Goal: Transaction & Acquisition: Purchase product/service

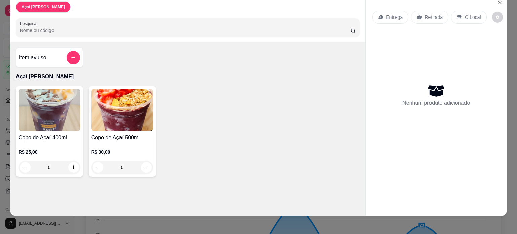
scroll to position [17, 0]
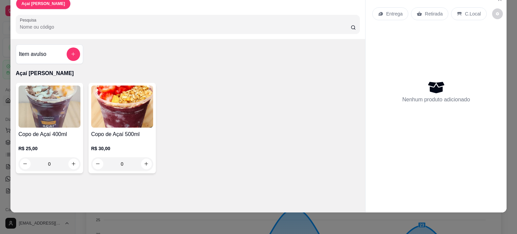
click at [66, 119] on img at bounding box center [50, 106] width 62 height 42
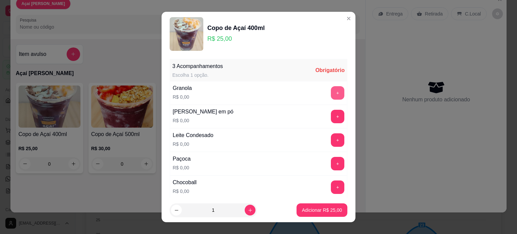
click at [331, 95] on button "+" at bounding box center [337, 92] width 13 height 13
click at [331, 113] on button "+" at bounding box center [337, 116] width 13 height 13
click at [331, 134] on button "+" at bounding box center [337, 139] width 13 height 13
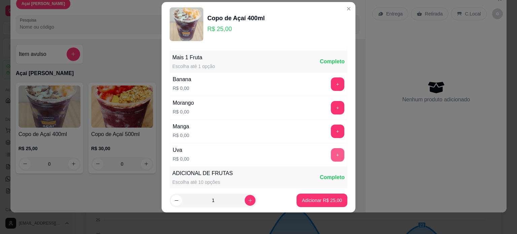
scroll to position [188, 0]
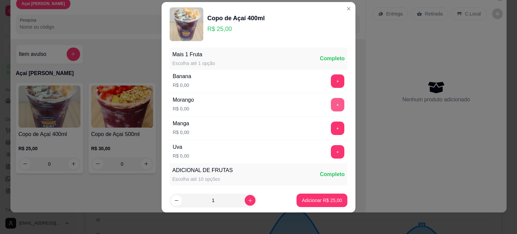
click at [331, 102] on button "+" at bounding box center [337, 104] width 13 height 13
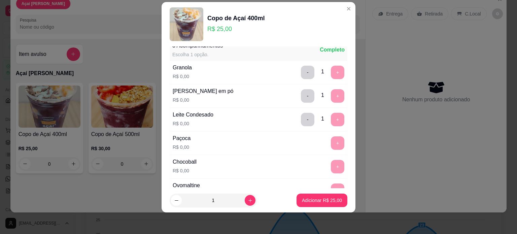
scroll to position [1, 0]
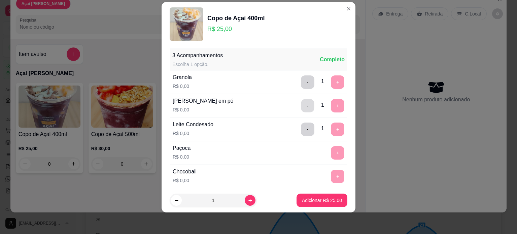
click at [301, 106] on button "-" at bounding box center [307, 105] width 13 height 13
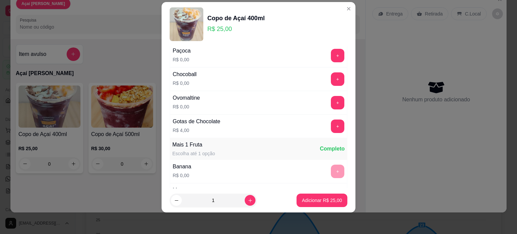
scroll to position [35, 0]
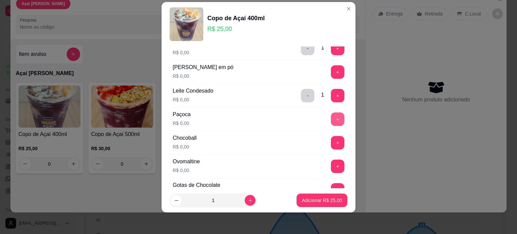
click at [331, 118] on button "+" at bounding box center [337, 118] width 13 height 13
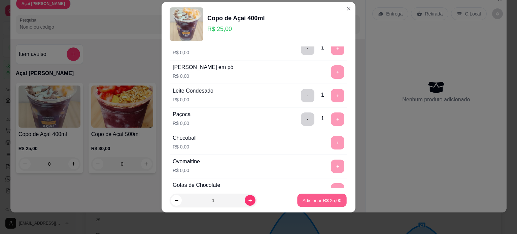
click at [316, 201] on p "Adicionar R$ 25,00" at bounding box center [321, 200] width 39 height 6
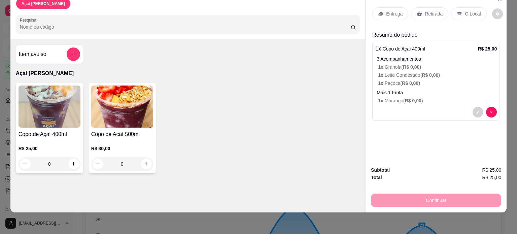
click at [459, 8] on div "C.Local" at bounding box center [468, 13] width 35 height 13
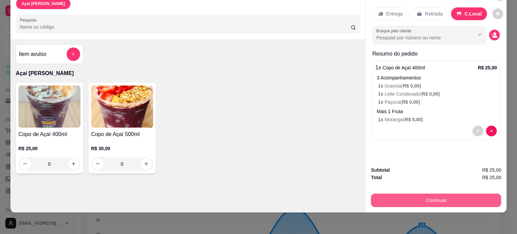
click at [421, 193] on button "Continuar" at bounding box center [436, 199] width 130 height 13
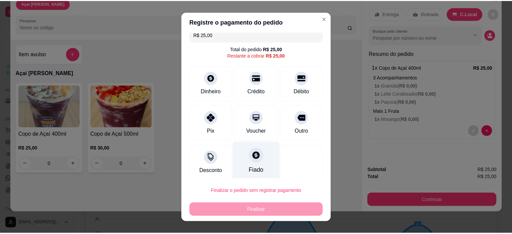
scroll to position [10, 0]
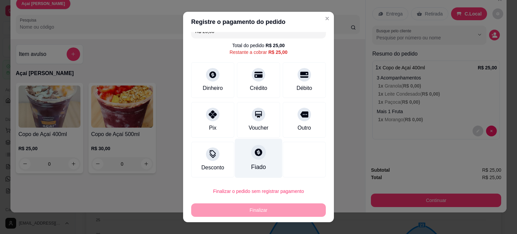
click at [255, 156] on div at bounding box center [258, 152] width 15 height 15
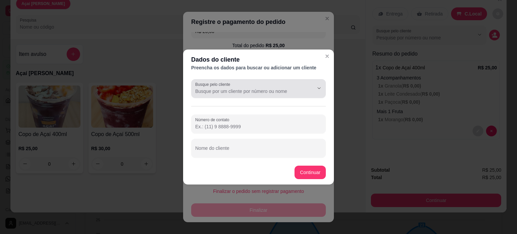
click at [249, 88] on input "Busque pelo cliente" at bounding box center [249, 91] width 108 height 7
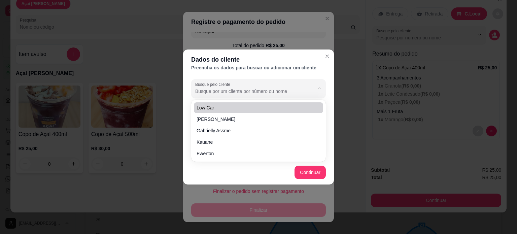
click at [256, 111] on li "Low car" at bounding box center [258, 107] width 129 height 11
type input "Low car"
type input "[PHONE_NUMBER]"
type input "Low car"
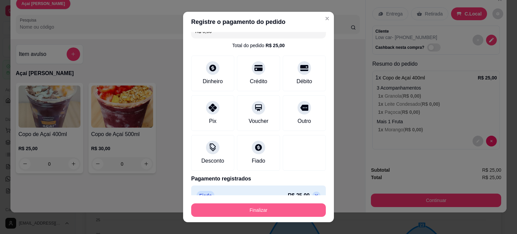
click at [284, 208] on button "Finalizar" at bounding box center [258, 209] width 135 height 13
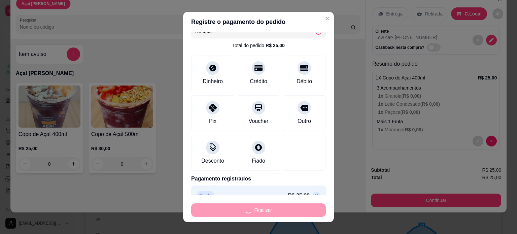
type input "-R$ 25,00"
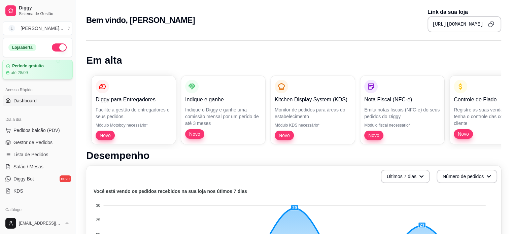
click at [23, 71] on article "até 28/09" at bounding box center [19, 72] width 17 height 5
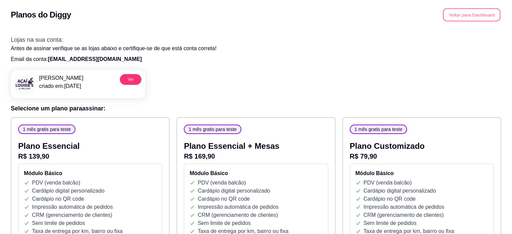
click at [463, 16] on button "Voltar para Dashboard" at bounding box center [472, 14] width 58 height 13
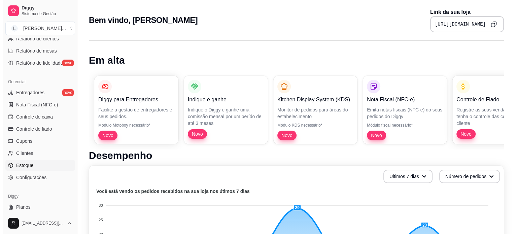
scroll to position [250, 0]
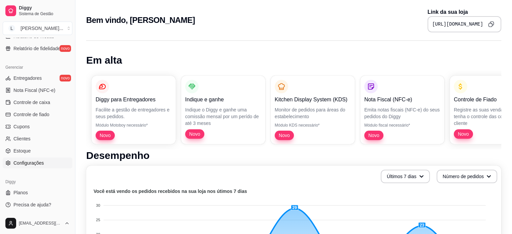
click at [36, 166] on link "Configurações" at bounding box center [38, 162] width 70 height 11
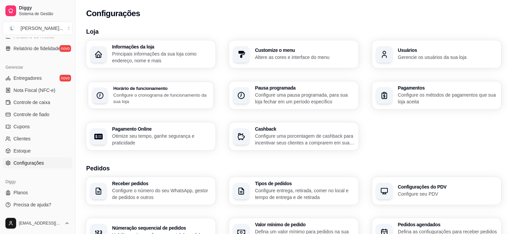
click at [148, 95] on p "Configure o cronograma de funcionamento da sua loja" at bounding box center [161, 98] width 96 height 13
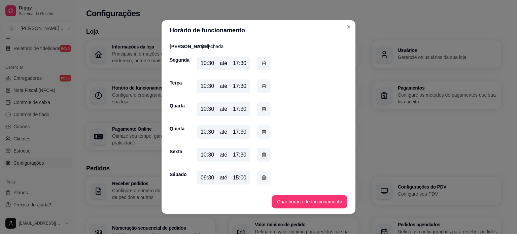
scroll to position [1, 0]
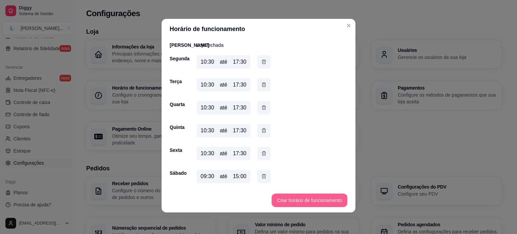
click at [289, 200] on button "Criar horário de funcionamento" at bounding box center [310, 199] width 76 height 13
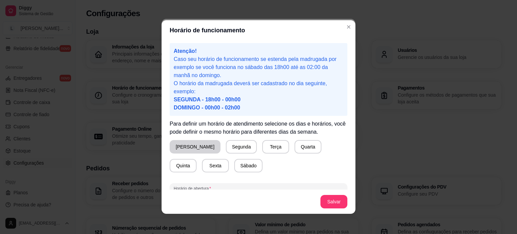
click at [184, 149] on button "[PERSON_NAME]" at bounding box center [195, 146] width 51 height 13
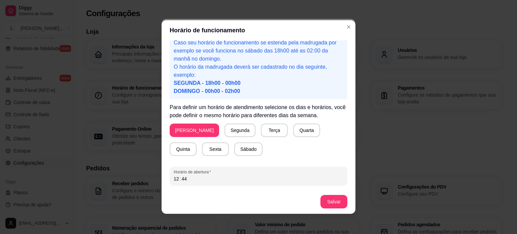
scroll to position [44, 0]
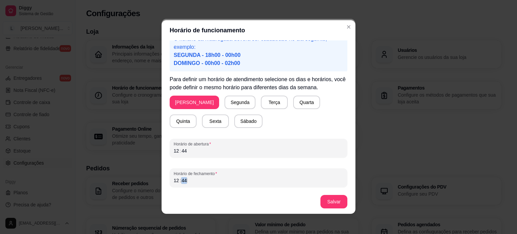
drag, startPoint x: 212, startPoint y: 184, endPoint x: 157, endPoint y: 177, distance: 54.7
click at [157, 177] on div "Horário de funcionamento Atenção! Caso seu horário de funcionamento se estenda …" at bounding box center [258, 117] width 517 height 234
click at [328, 205] on button "Salvar" at bounding box center [334, 201] width 26 height 13
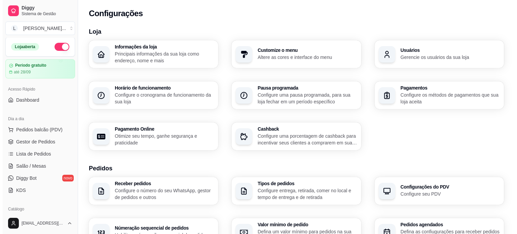
scroll to position [0, 0]
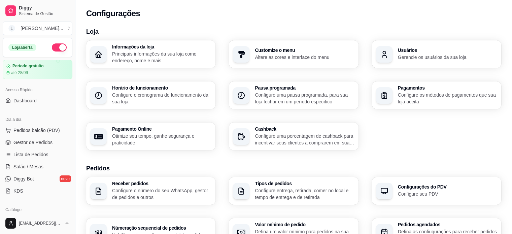
click at [237, 11] on div "Configurações" at bounding box center [293, 13] width 415 height 11
click at [38, 103] on link "Dashboard" at bounding box center [38, 100] width 70 height 11
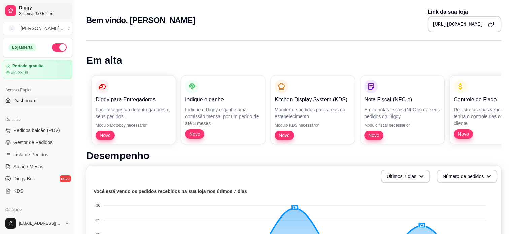
click at [38, 15] on span "Sistema de Gestão" at bounding box center [44, 13] width 51 height 5
drag, startPoint x: 23, startPoint y: 125, endPoint x: 33, endPoint y: 130, distance: 11.4
click at [23, 125] on button "Pedidos balcão (PDV)" at bounding box center [38, 130] width 70 height 11
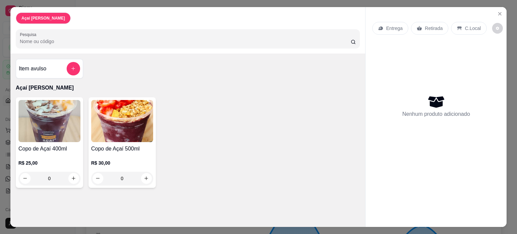
click at [141, 178] on div "0" at bounding box center [122, 178] width 62 height 13
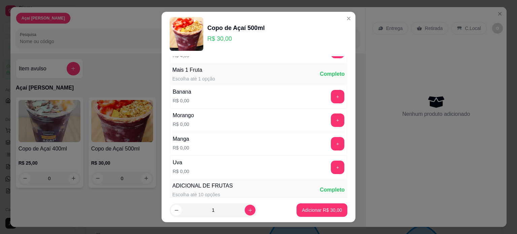
scroll to position [168, 0]
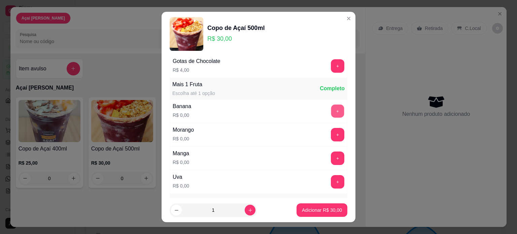
click at [331, 111] on button "+" at bounding box center [337, 110] width 13 height 13
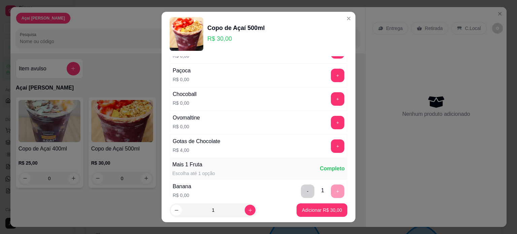
scroll to position [0, 0]
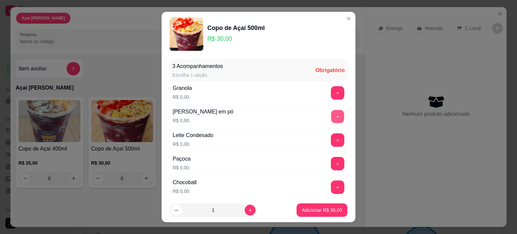
click at [331, 114] on button "+" at bounding box center [337, 116] width 13 height 13
click at [331, 139] on button "+" at bounding box center [337, 139] width 13 height 13
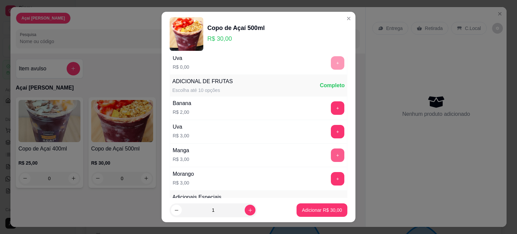
scroll to position [303, 0]
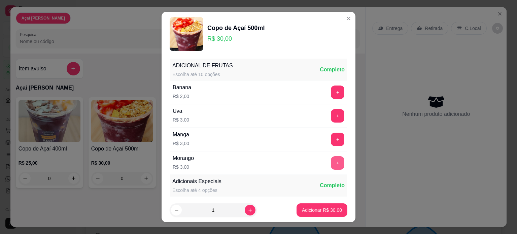
click at [331, 163] on button "+" at bounding box center [337, 162] width 13 height 13
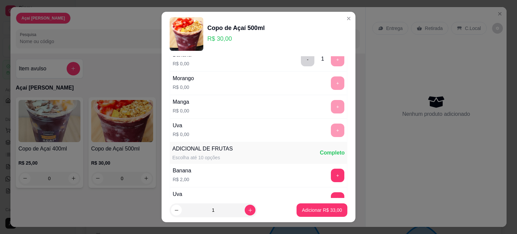
scroll to position [269, 0]
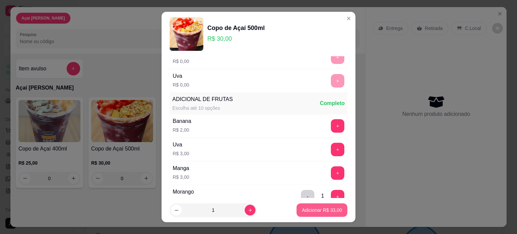
click at [305, 209] on p "Adicionar R$ 33,00" at bounding box center [322, 210] width 40 height 7
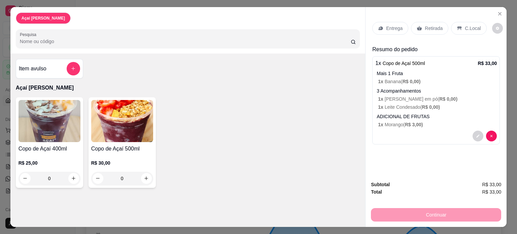
click at [471, 27] on p "C.Local" at bounding box center [473, 28] width 16 height 7
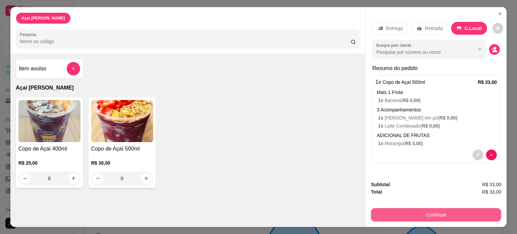
click at [417, 214] on button "Continuar" at bounding box center [436, 214] width 130 height 13
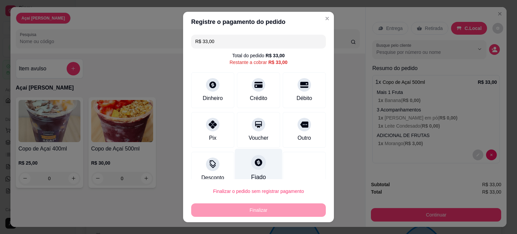
click at [261, 165] on div "Fiado" at bounding box center [258, 167] width 47 height 39
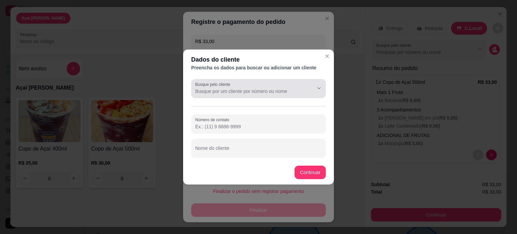
click at [222, 93] on input "Busque pelo cliente" at bounding box center [249, 91] width 108 height 7
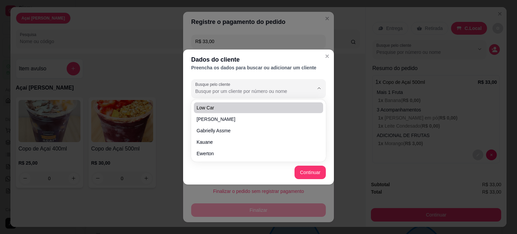
click at [242, 107] on span "Low car" at bounding box center [255, 107] width 117 height 7
type input "Low car"
type input "[PHONE_NUMBER]"
type input "Low car"
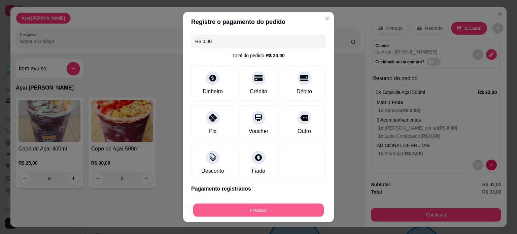
click at [261, 210] on button "Finalizar" at bounding box center [258, 210] width 131 height 13
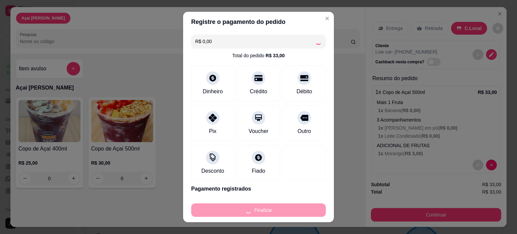
type input "-R$ 33,00"
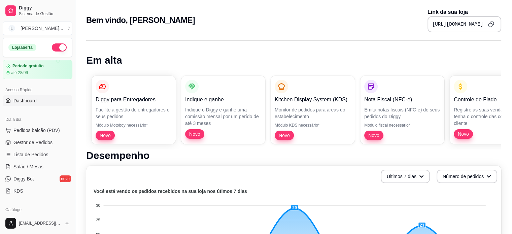
click at [30, 102] on span "Dashboard" at bounding box center [24, 100] width 23 height 7
click at [42, 128] on span "Pedidos balcão (PDV)" at bounding box center [36, 130] width 46 height 7
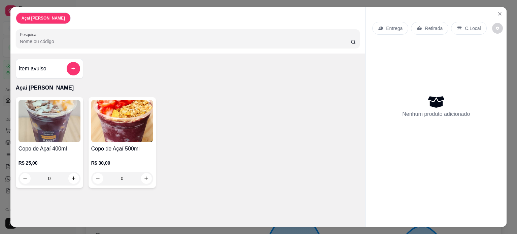
click at [143, 177] on div "0" at bounding box center [122, 178] width 62 height 13
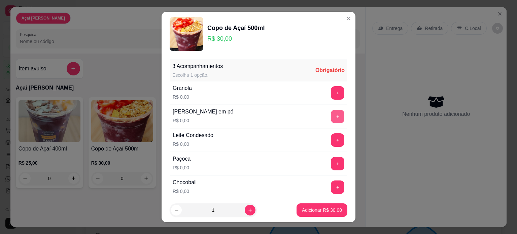
click at [331, 114] on button "+" at bounding box center [337, 116] width 13 height 13
click at [331, 136] on button "+" at bounding box center [337, 139] width 13 height 13
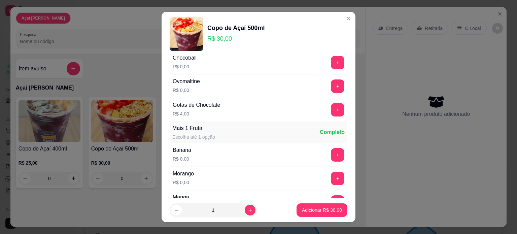
scroll to position [135, 0]
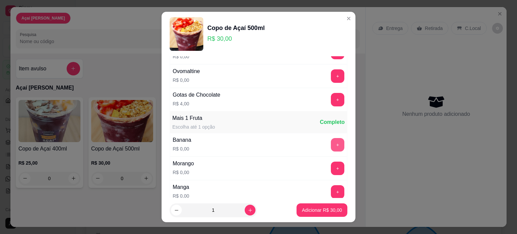
click at [331, 148] on button "+" at bounding box center [337, 144] width 13 height 13
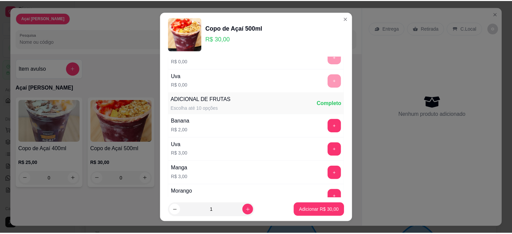
scroll to position [303, 0]
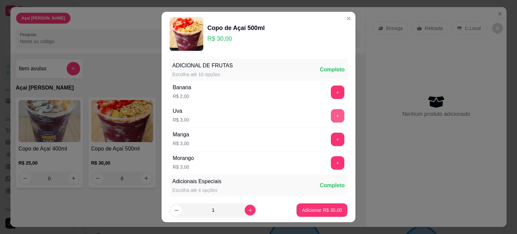
click at [331, 112] on button "+" at bounding box center [337, 115] width 13 height 13
click at [324, 212] on p "Adicionar R$ 33,00" at bounding box center [322, 210] width 40 height 7
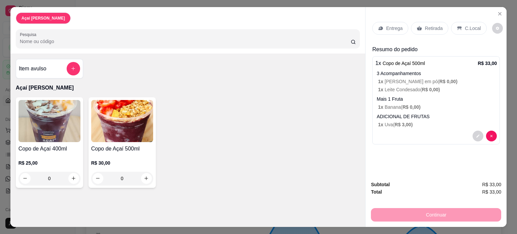
click at [465, 27] on p "C.Local" at bounding box center [473, 28] width 16 height 7
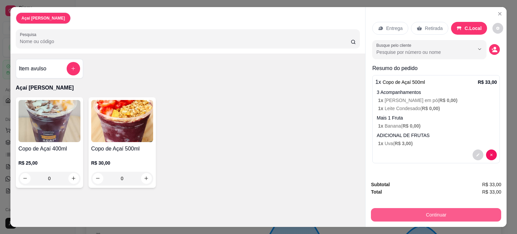
click at [403, 211] on button "Continuar" at bounding box center [436, 214] width 130 height 13
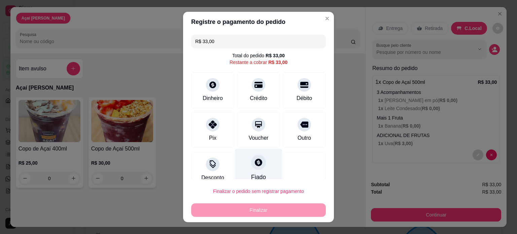
click at [254, 165] on icon at bounding box center [258, 162] width 9 height 9
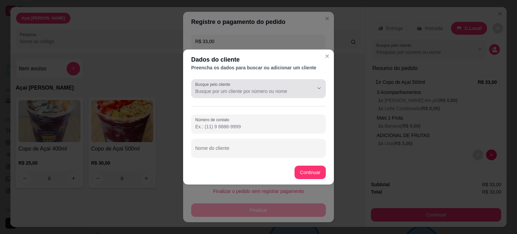
click at [247, 90] on input "Busque pelo cliente" at bounding box center [249, 91] width 108 height 7
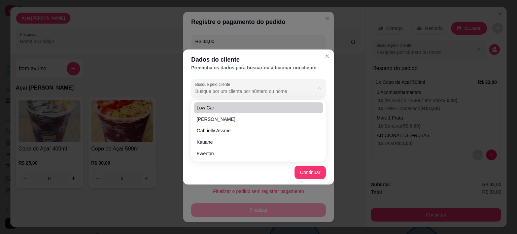
click at [252, 109] on span "Low car" at bounding box center [255, 107] width 117 height 7
type input "Low car"
type input "[PHONE_NUMBER]"
type input "Low car"
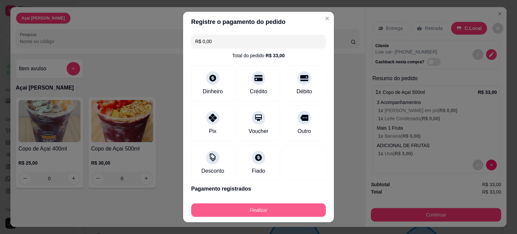
click at [287, 209] on button "Finalizar" at bounding box center [258, 209] width 135 height 13
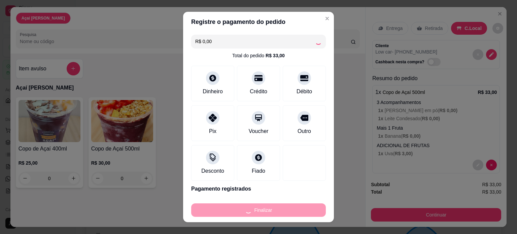
type input "-R$ 33,00"
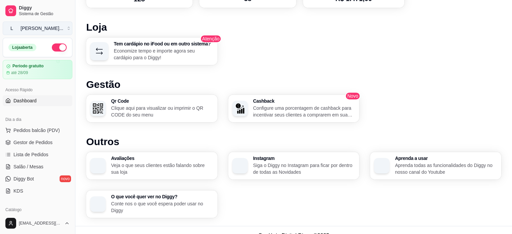
scroll to position [365, 0]
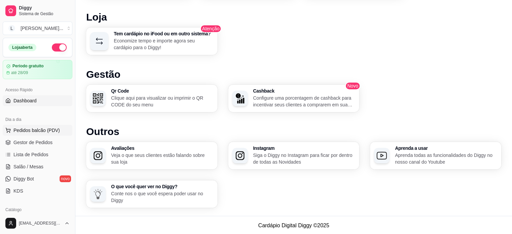
click at [43, 131] on span "Pedidos balcão (PDV)" at bounding box center [36, 130] width 46 height 7
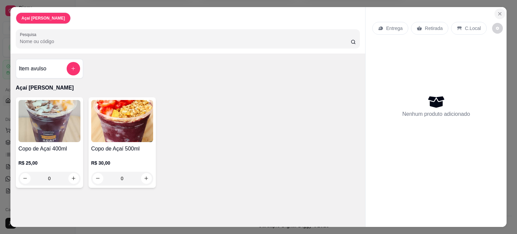
click at [501, 9] on button "Close" at bounding box center [499, 13] width 11 height 11
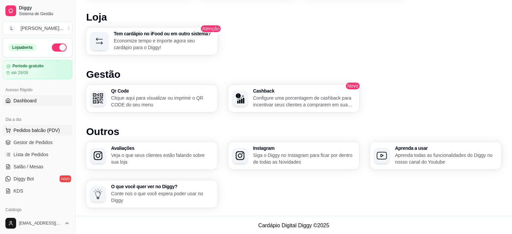
click at [33, 134] on button "Pedidos balcão (PDV)" at bounding box center [38, 130] width 70 height 11
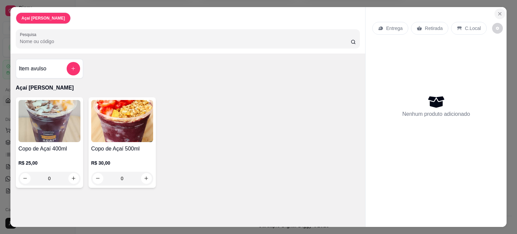
click at [497, 11] on icon "Close" at bounding box center [499, 13] width 5 height 5
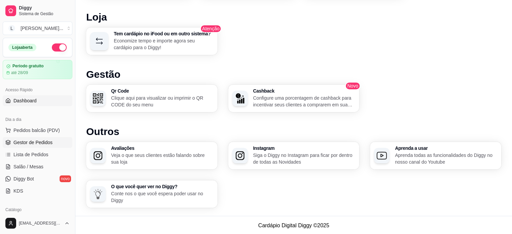
click at [33, 141] on span "Gestor de Pedidos" at bounding box center [32, 142] width 39 height 7
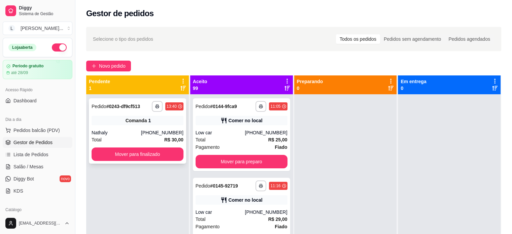
click at [176, 107] on div "13:40" at bounding box center [174, 106] width 18 height 8
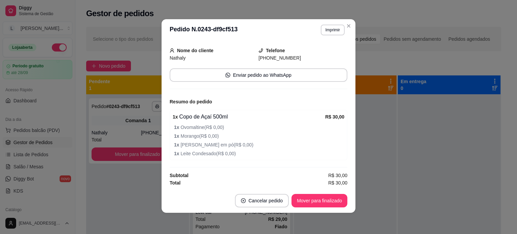
scroll to position [1, 0]
click at [333, 29] on button "Imprimir" at bounding box center [333, 29] width 24 height 11
click at [316, 55] on button "IMPRESSORA" at bounding box center [318, 53] width 49 height 11
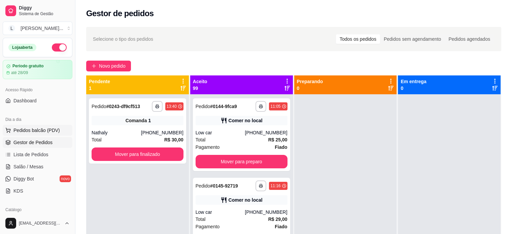
click at [36, 134] on button "Pedidos balcão (PDV)" at bounding box center [38, 130] width 70 height 11
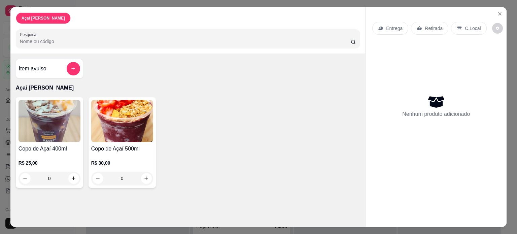
click at [61, 118] on img at bounding box center [50, 121] width 62 height 42
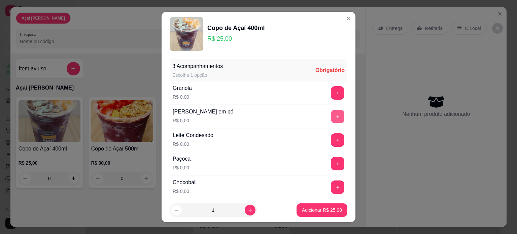
click at [331, 116] on button "+" at bounding box center [337, 116] width 13 height 13
click at [331, 138] on button "+" at bounding box center [337, 139] width 13 height 13
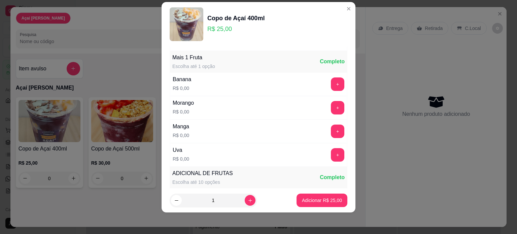
scroll to position [188, 0]
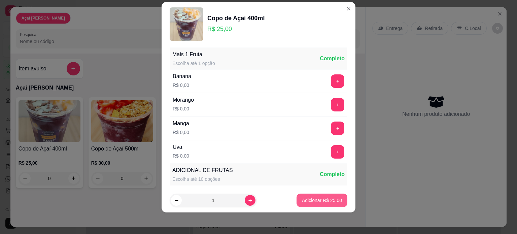
click at [328, 199] on p "Adicionar R$ 25,00" at bounding box center [322, 200] width 40 height 7
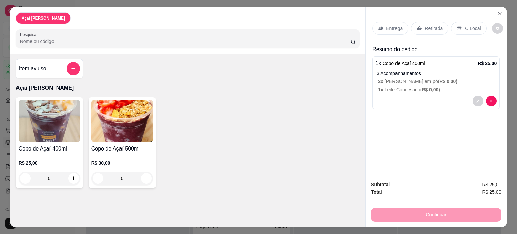
click at [456, 203] on div "Subtotal R$ 25,00 Total R$ 25,00 Continuar" at bounding box center [436, 201] width 130 height 41
click at [469, 25] on p "C.Local" at bounding box center [473, 28] width 16 height 7
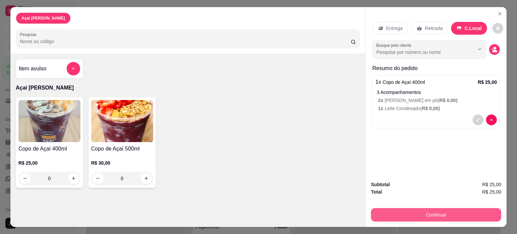
click at [475, 213] on button "Continuar" at bounding box center [436, 214] width 130 height 13
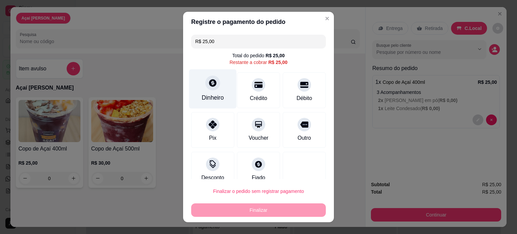
click at [217, 94] on div "Dinheiro" at bounding box center [213, 97] width 22 height 9
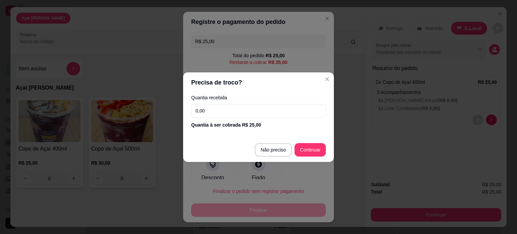
click at [241, 115] on input "0,00" at bounding box center [258, 110] width 135 height 13
click at [239, 115] on input "0,00" at bounding box center [258, 110] width 135 height 13
click at [217, 114] on input "0,00" at bounding box center [258, 110] width 135 height 13
type input "25,00"
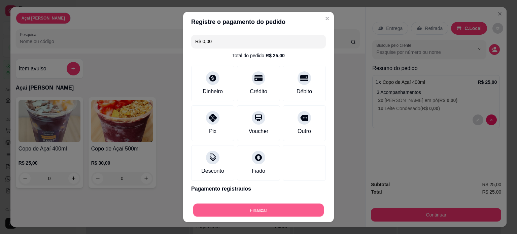
click at [293, 215] on button "Finalizar" at bounding box center [258, 210] width 131 height 13
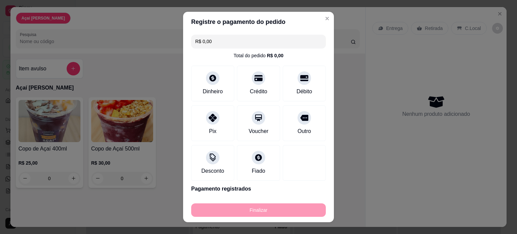
type input "-R$ 25,00"
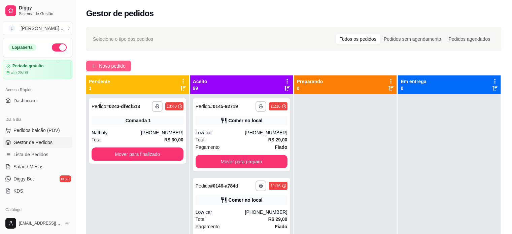
click at [122, 64] on span "Novo pedido" at bounding box center [112, 65] width 27 height 7
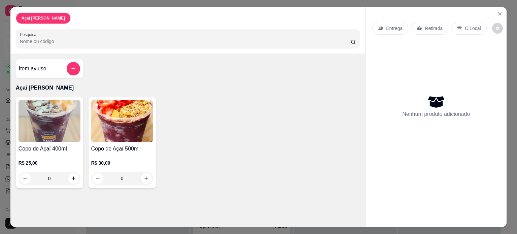
click at [54, 133] on img at bounding box center [50, 121] width 62 height 42
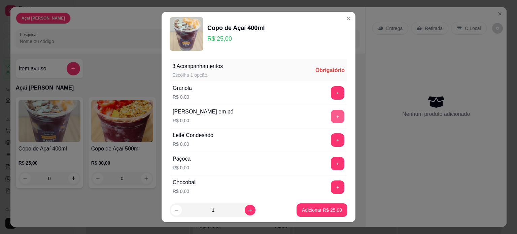
click at [331, 116] on button "+" at bounding box center [337, 116] width 13 height 13
click at [331, 140] on button "+" at bounding box center [337, 139] width 13 height 13
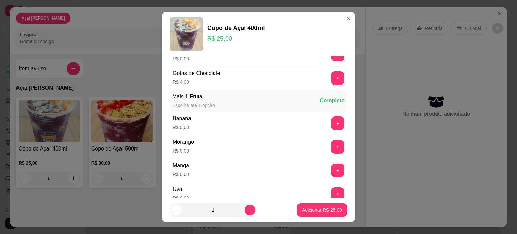
scroll to position [168, 0]
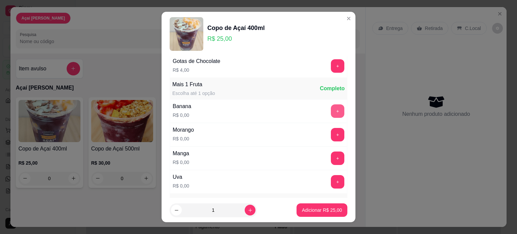
click at [331, 109] on button "+" at bounding box center [337, 110] width 13 height 13
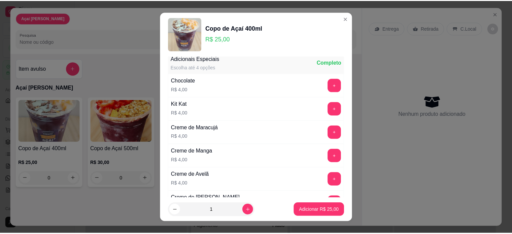
scroll to position [437, 0]
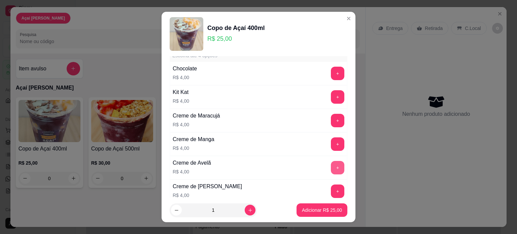
click at [331, 164] on button "+" at bounding box center [337, 167] width 13 height 13
click at [318, 208] on p "Adicionar R$ 29,00" at bounding box center [322, 210] width 40 height 7
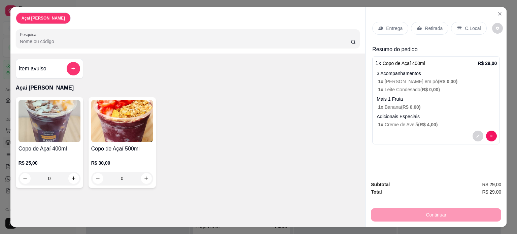
click at [458, 24] on div "C.Local" at bounding box center [468, 28] width 35 height 13
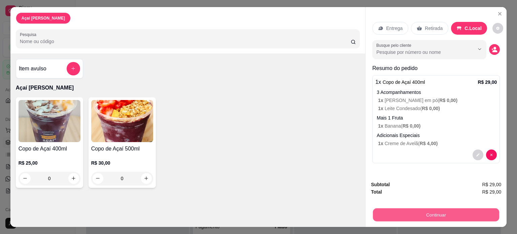
click at [461, 209] on button "Continuar" at bounding box center [436, 214] width 126 height 13
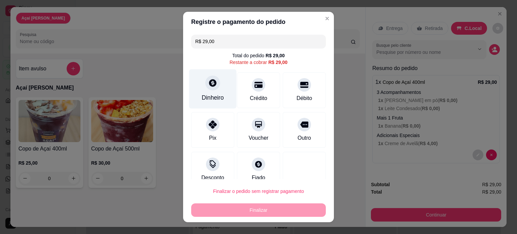
click at [218, 88] on div "Dinheiro" at bounding box center [212, 88] width 47 height 39
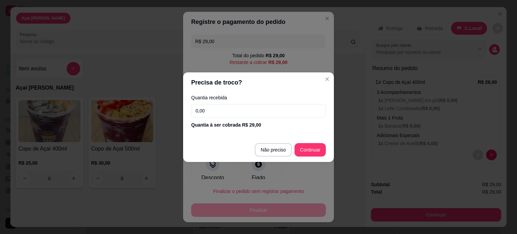
click at [261, 115] on input "0,00" at bounding box center [258, 110] width 135 height 13
click at [261, 112] on input "0,00" at bounding box center [258, 110] width 135 height 13
click at [256, 114] on input "0,00" at bounding box center [258, 110] width 135 height 13
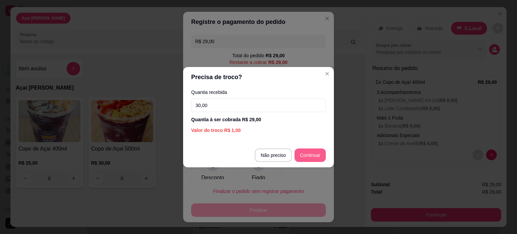
type input "30,00"
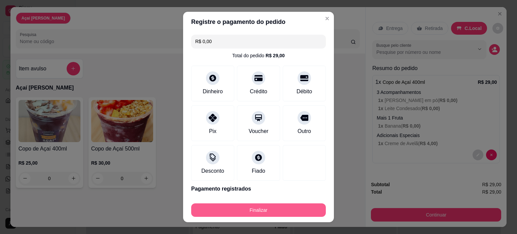
click at [255, 210] on button "Finalizar" at bounding box center [258, 209] width 135 height 13
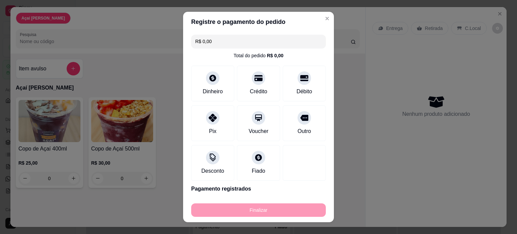
type input "-R$ 29,00"
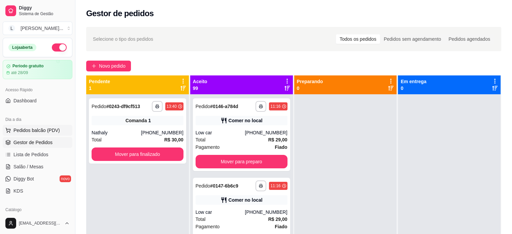
click at [32, 131] on span "Pedidos balcão (PDV)" at bounding box center [36, 130] width 46 height 7
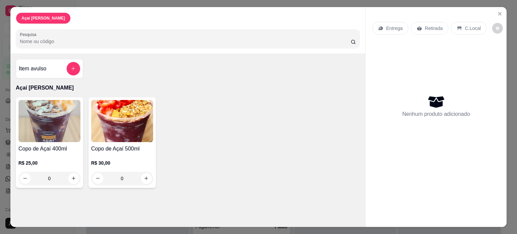
click at [70, 179] on div "0" at bounding box center [50, 178] width 62 height 13
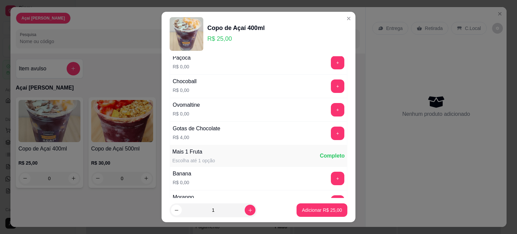
scroll to position [168, 0]
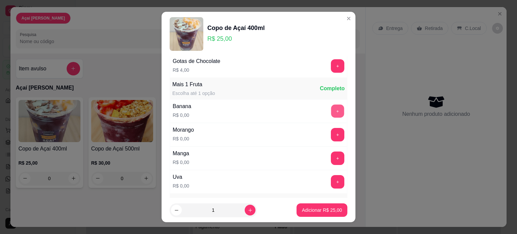
click at [331, 111] on button "+" at bounding box center [337, 110] width 13 height 13
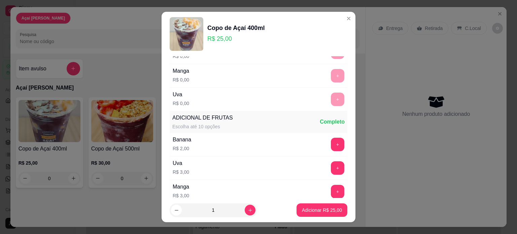
scroll to position [303, 0]
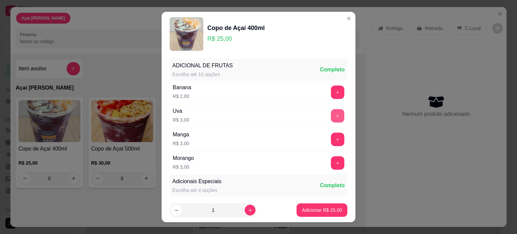
click at [331, 115] on button "+" at bounding box center [337, 115] width 13 height 13
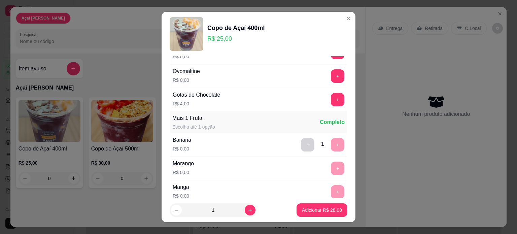
scroll to position [168, 0]
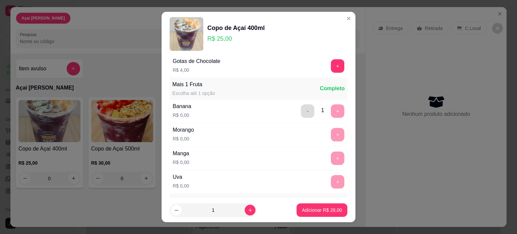
click at [301, 111] on button "-" at bounding box center [307, 110] width 13 height 13
click at [331, 135] on button "+" at bounding box center [337, 134] width 13 height 13
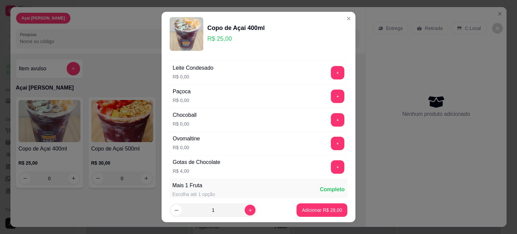
scroll to position [0, 0]
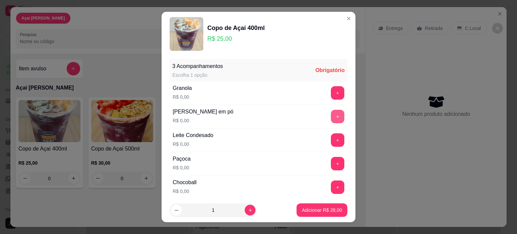
click at [331, 118] on button "+" at bounding box center [337, 116] width 13 height 13
click at [331, 137] on button "+" at bounding box center [337, 139] width 13 height 13
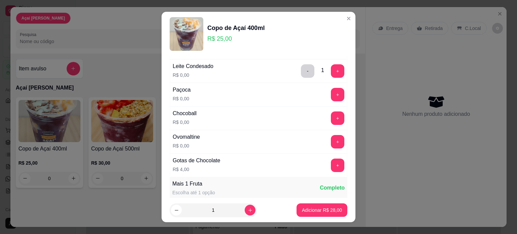
scroll to position [101, 0]
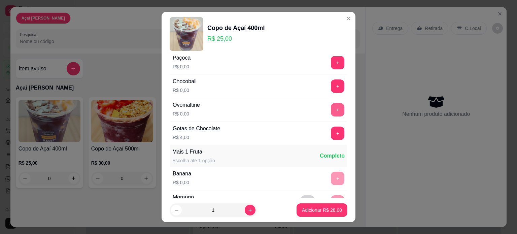
click at [331, 109] on button "+" at bounding box center [337, 109] width 13 height 13
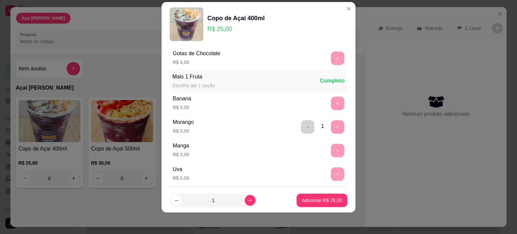
scroll to position [188, 0]
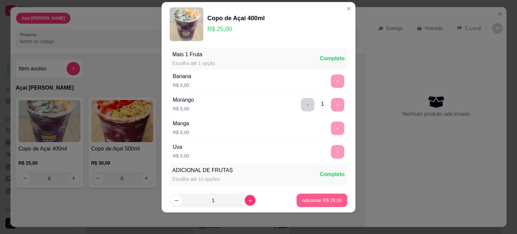
click at [310, 200] on p "Adicionar R$ 28,00" at bounding box center [322, 200] width 40 height 7
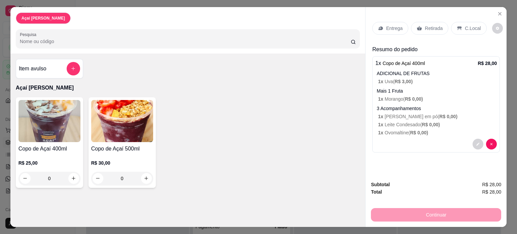
click at [465, 25] on p "C.Local" at bounding box center [473, 28] width 16 height 7
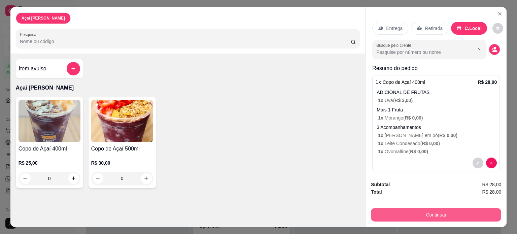
click at [399, 211] on button "Continuar" at bounding box center [436, 214] width 130 height 13
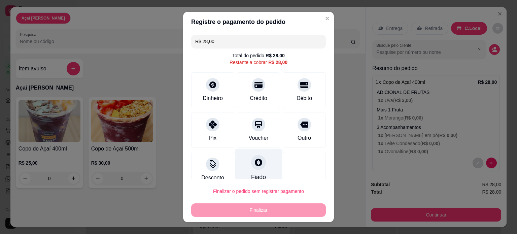
click at [257, 159] on div at bounding box center [258, 162] width 15 height 15
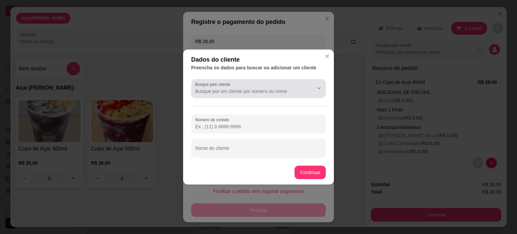
click at [253, 85] on div at bounding box center [258, 88] width 127 height 13
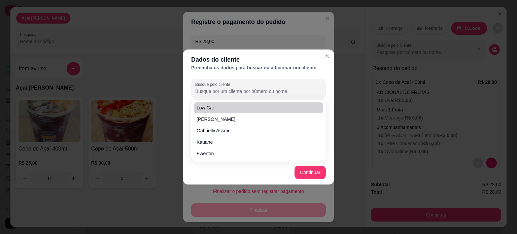
click at [258, 107] on span "Low car" at bounding box center [255, 107] width 117 height 7
type input "Low car"
type input "[PHONE_NUMBER]"
type input "Low car"
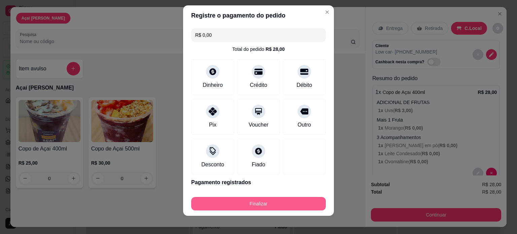
scroll to position [10, 0]
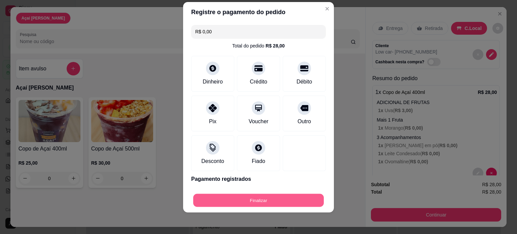
click at [255, 197] on button "Finalizar" at bounding box center [258, 200] width 131 height 13
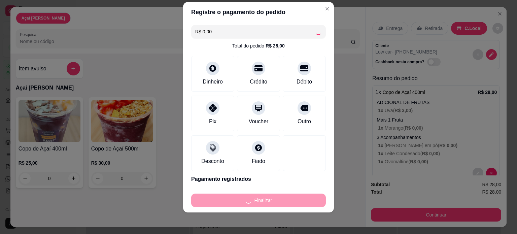
type input "-R$ 28,00"
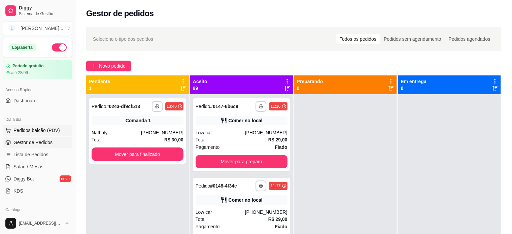
click at [49, 127] on span "Pedidos balcão (PDV)" at bounding box center [36, 130] width 46 height 7
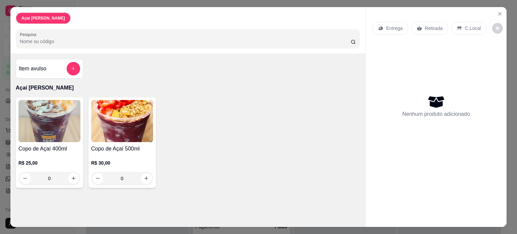
click at [140, 180] on div "0" at bounding box center [122, 178] width 62 height 13
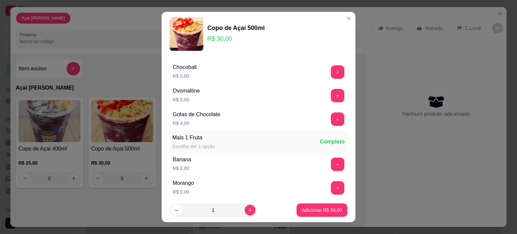
scroll to position [135, 0]
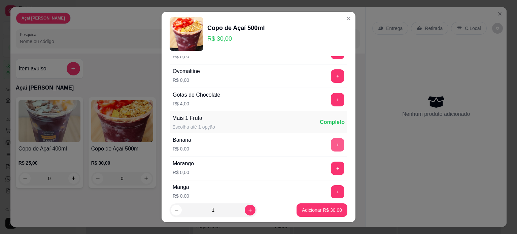
click at [331, 146] on button "+" at bounding box center [337, 144] width 13 height 13
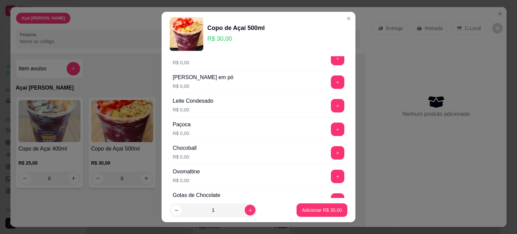
scroll to position [34, 0]
click at [331, 106] on button "+" at bounding box center [337, 106] width 13 height 13
click at [331, 81] on button "+" at bounding box center [337, 82] width 13 height 13
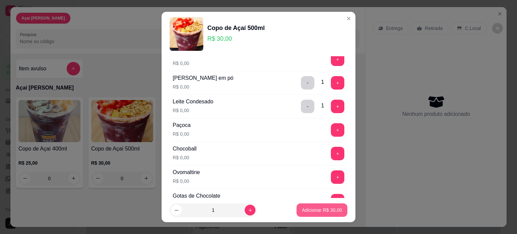
click at [318, 209] on p "Adicionar R$ 30,00" at bounding box center [322, 210] width 40 height 7
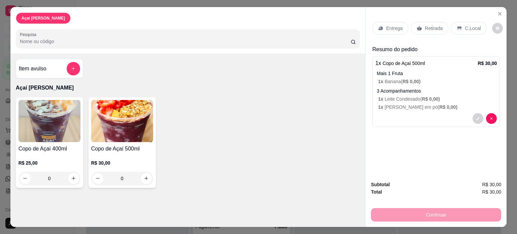
drag, startPoint x: 455, startPoint y: 25, endPoint x: 450, endPoint y: 26, distance: 5.5
click at [457, 26] on icon at bounding box center [459, 28] width 5 height 5
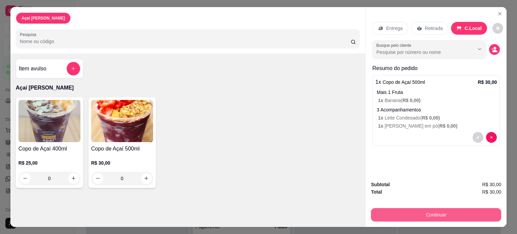
click at [432, 216] on button "Continuar" at bounding box center [436, 214] width 130 height 13
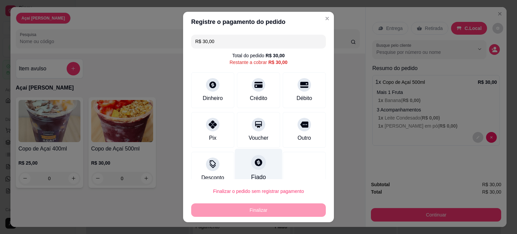
click at [256, 161] on div at bounding box center [258, 162] width 15 height 15
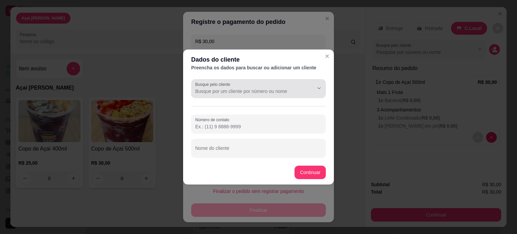
click at [249, 90] on input "Busque pelo cliente" at bounding box center [249, 91] width 108 height 7
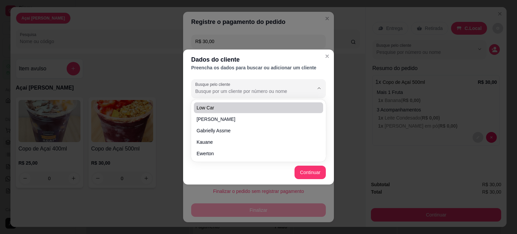
click at [246, 106] on span "Low car" at bounding box center [255, 107] width 117 height 7
type input "Low car"
type input "[PHONE_NUMBER]"
type input "Low car"
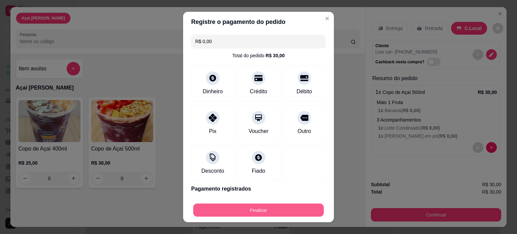
click at [283, 212] on button "Finalizar" at bounding box center [258, 210] width 131 height 13
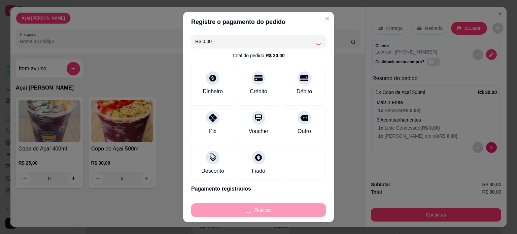
type input "-R$ 30,00"
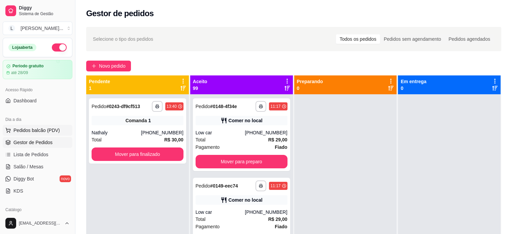
click at [46, 130] on span "Pedidos balcão (PDV)" at bounding box center [36, 130] width 46 height 7
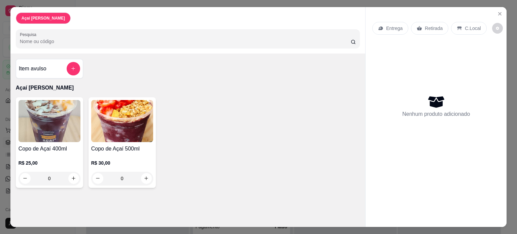
click at [144, 179] on div "0" at bounding box center [122, 178] width 62 height 13
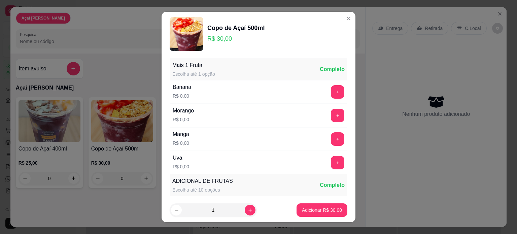
scroll to position [202, 0]
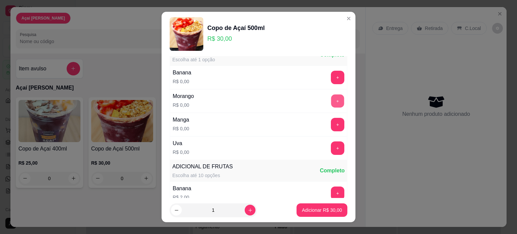
click at [331, 102] on button "+" at bounding box center [337, 100] width 13 height 13
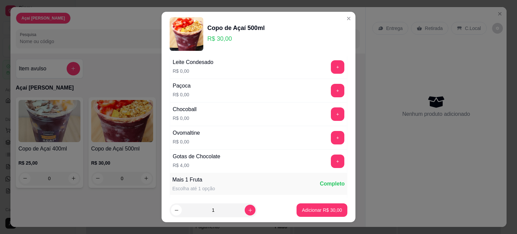
scroll to position [101, 0]
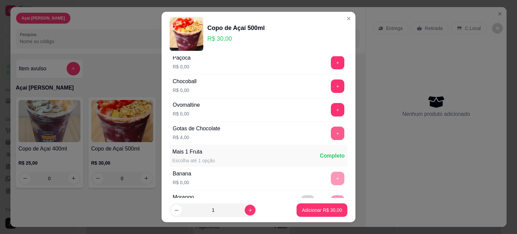
click at [331, 131] on button "+" at bounding box center [337, 133] width 13 height 13
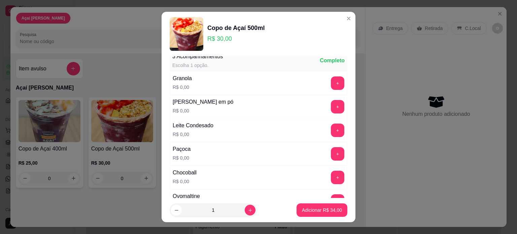
scroll to position [0, 0]
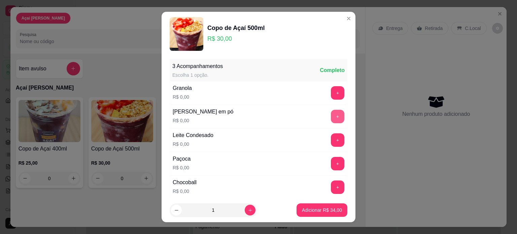
click at [331, 115] on button "+" at bounding box center [337, 116] width 13 height 13
click at [302, 208] on p "Adicionar R$ 34,00" at bounding box center [321, 210] width 39 height 6
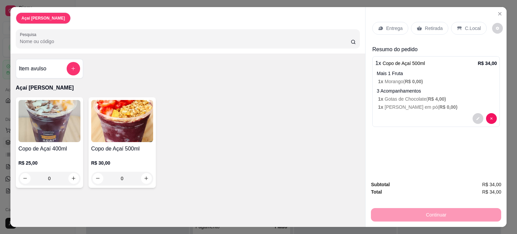
click at [408, 211] on div "Continuar" at bounding box center [436, 213] width 130 height 15
click at [460, 22] on div "C.Local" at bounding box center [468, 28] width 35 height 13
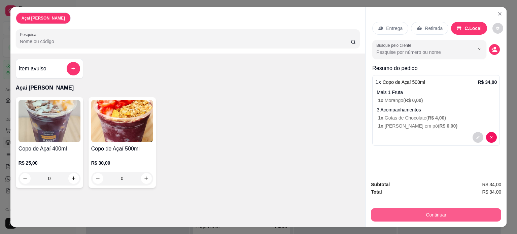
click at [405, 213] on button "Continuar" at bounding box center [436, 214] width 130 height 13
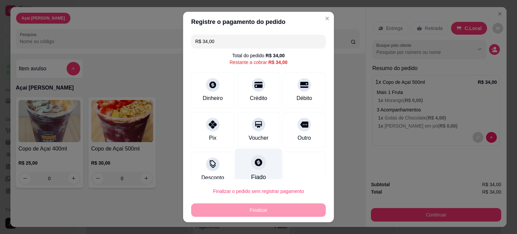
click at [251, 169] on div at bounding box center [258, 162] width 15 height 15
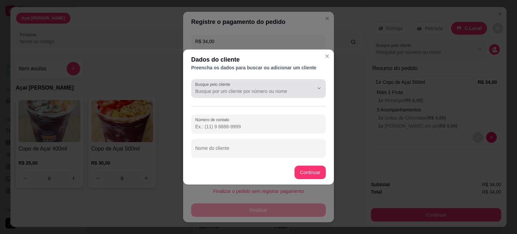
click at [265, 91] on input "Busque pelo cliente" at bounding box center [249, 91] width 108 height 7
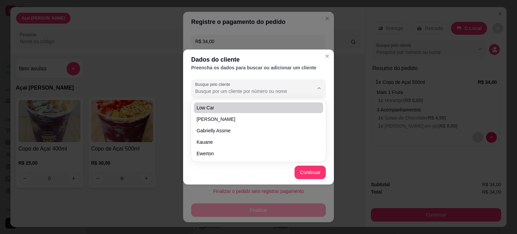
click at [250, 107] on span "Low car" at bounding box center [255, 107] width 117 height 7
type input "Low car"
type input "[PHONE_NUMBER]"
type input "Low car"
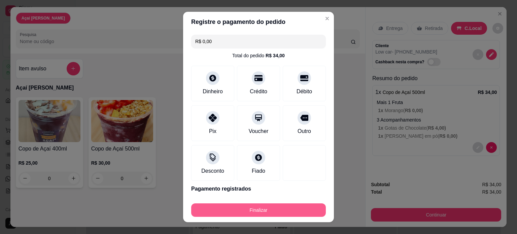
click at [291, 205] on button "Finalizar" at bounding box center [258, 209] width 135 height 13
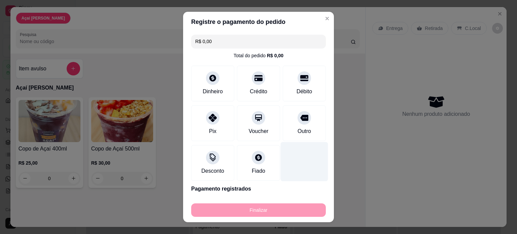
type input "-R$ 34,00"
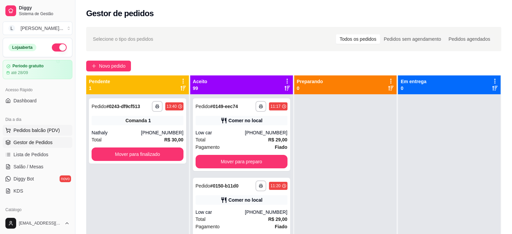
click at [48, 129] on span "Pedidos balcão (PDV)" at bounding box center [36, 130] width 46 height 7
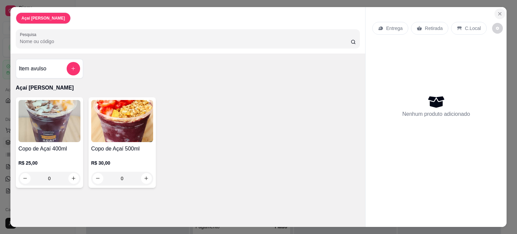
click at [501, 8] on button "Close" at bounding box center [499, 13] width 11 height 11
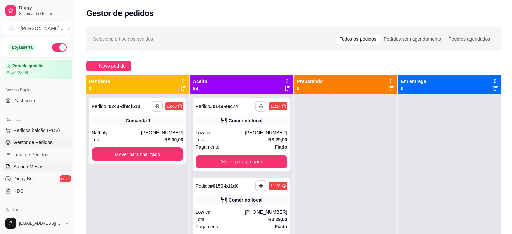
click at [23, 163] on span "Salão / Mesas" at bounding box center [28, 166] width 30 height 7
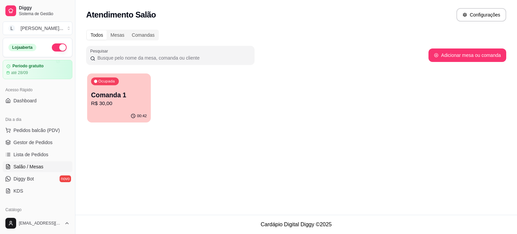
click at [135, 102] on p "R$ 30,00" at bounding box center [119, 104] width 56 height 8
click at [30, 99] on span "Dashboard" at bounding box center [24, 100] width 23 height 7
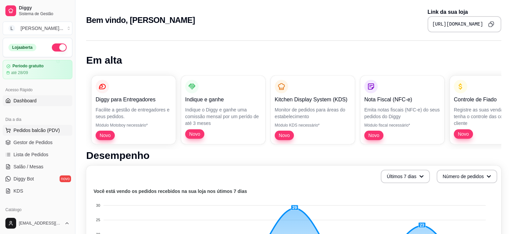
click at [39, 132] on span "Pedidos balcão (PDV)" at bounding box center [36, 130] width 46 height 7
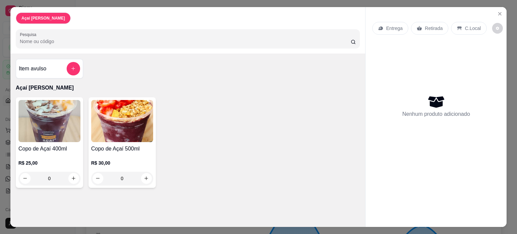
click at [73, 176] on div "0" at bounding box center [50, 178] width 62 height 13
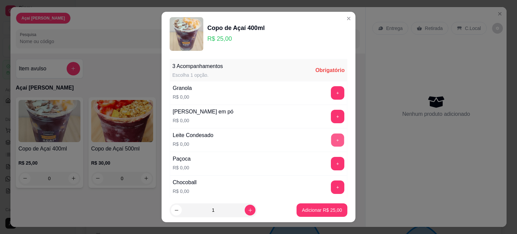
click at [331, 142] on button "+" at bounding box center [337, 139] width 13 height 13
click at [331, 116] on button "+" at bounding box center [337, 116] width 13 height 13
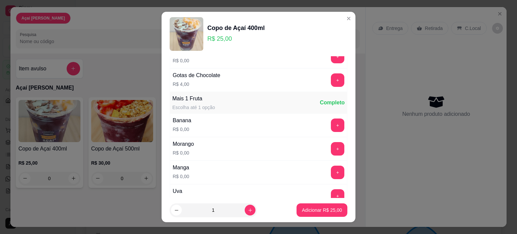
scroll to position [168, 0]
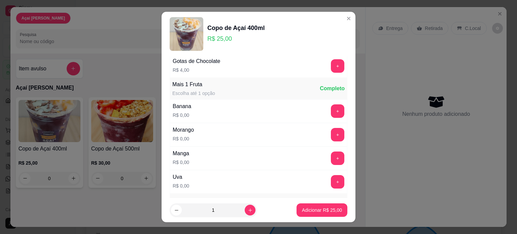
click at [322, 123] on div "Morango R$ 0,00 +" at bounding box center [259, 135] width 178 height 24
click at [331, 137] on button "+" at bounding box center [337, 134] width 13 height 13
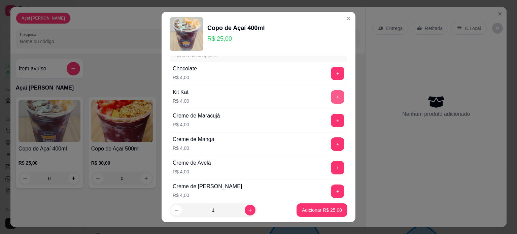
click at [331, 98] on button "+" at bounding box center [337, 96] width 13 height 13
click at [316, 209] on p "Adicionar R$ 29,00" at bounding box center [322, 210] width 40 height 7
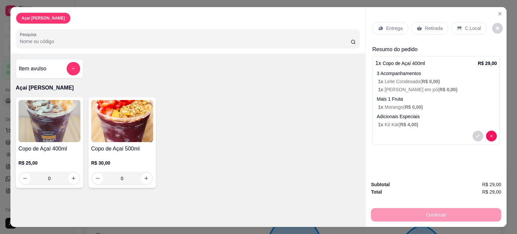
click at [471, 29] on div "C.Local" at bounding box center [468, 28] width 35 height 13
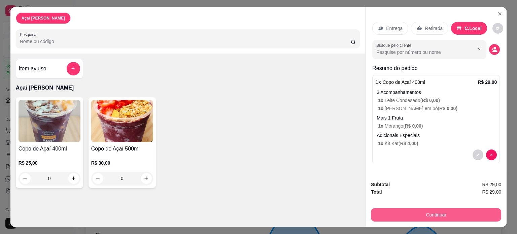
click at [393, 208] on button "Continuar" at bounding box center [436, 214] width 130 height 13
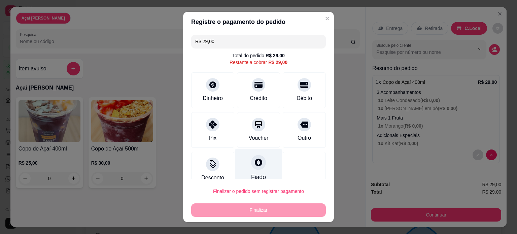
click at [255, 163] on icon at bounding box center [258, 161] width 7 height 7
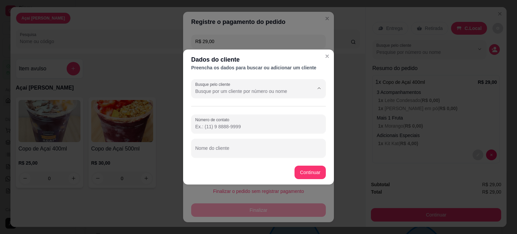
click at [279, 92] on input "Busque pelo cliente" at bounding box center [249, 91] width 108 height 7
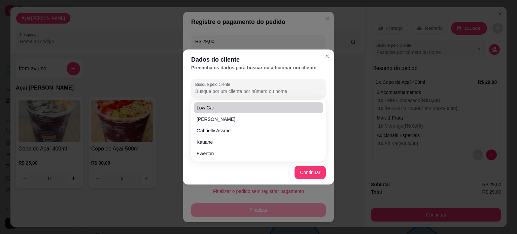
click at [264, 102] on div "Low car [PERSON_NAME]" at bounding box center [258, 130] width 132 height 59
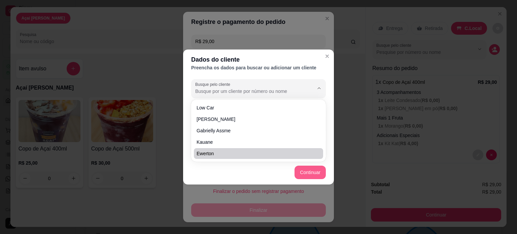
click at [310, 173] on button "Continuar" at bounding box center [309, 172] width 31 height 13
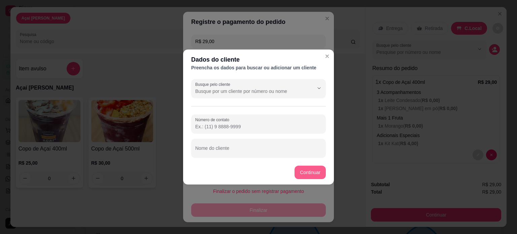
click at [309, 171] on button "Continuar" at bounding box center [309, 172] width 31 height 13
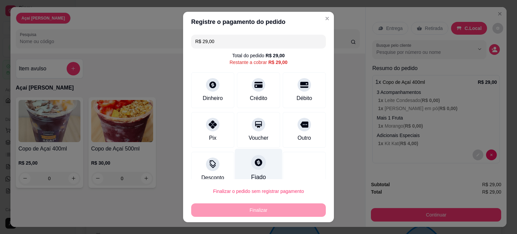
click at [251, 165] on div at bounding box center [258, 162] width 15 height 15
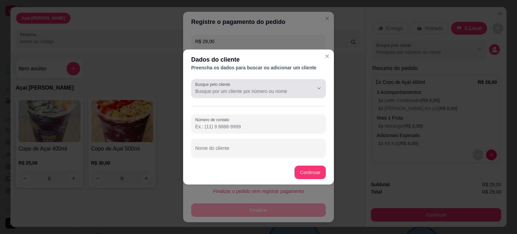
click at [260, 86] on div at bounding box center [258, 88] width 127 height 13
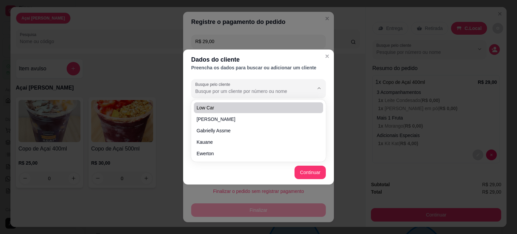
click at [257, 108] on span "Low car" at bounding box center [255, 107] width 117 height 7
type input "Low car"
type input "[PHONE_NUMBER]"
type input "Low car"
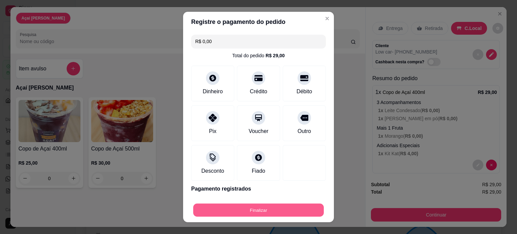
click at [282, 210] on button "Finalizar" at bounding box center [258, 210] width 131 height 13
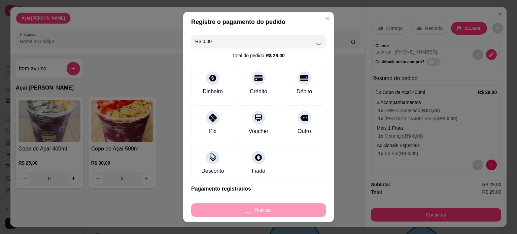
type input "-R$ 29,00"
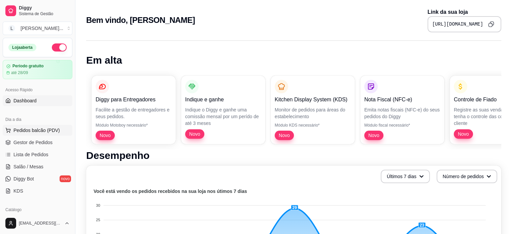
click at [37, 126] on button "Pedidos balcão (PDV)" at bounding box center [38, 130] width 70 height 11
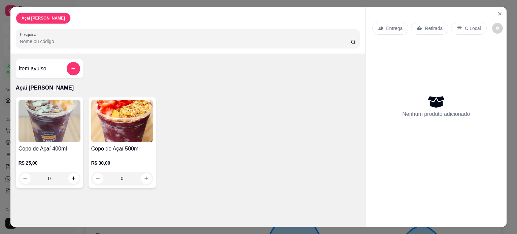
click at [74, 177] on div "0" at bounding box center [50, 178] width 62 height 13
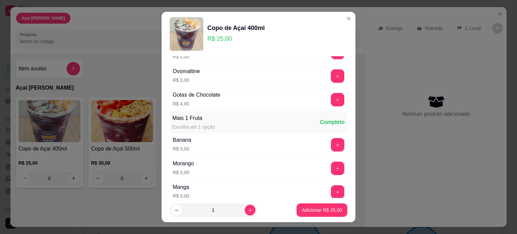
scroll to position [168, 0]
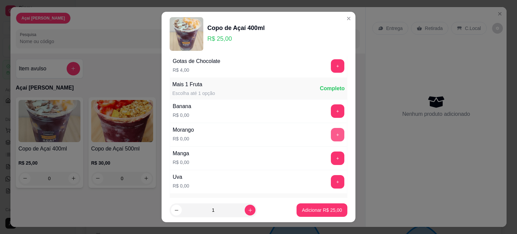
click at [331, 132] on button "+" at bounding box center [337, 134] width 13 height 13
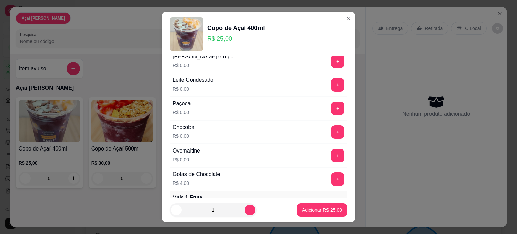
scroll to position [0, 0]
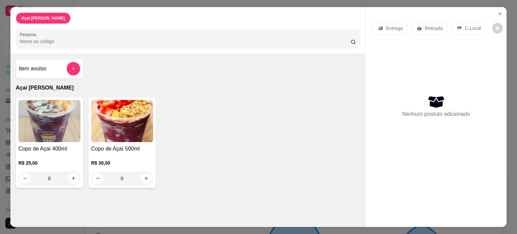
click at [145, 178] on div "0" at bounding box center [122, 178] width 62 height 13
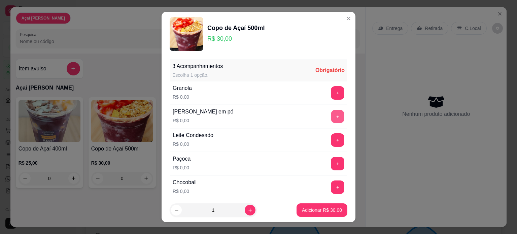
click at [331, 115] on button "+" at bounding box center [337, 116] width 13 height 13
click at [331, 140] on button "+" at bounding box center [337, 139] width 13 height 13
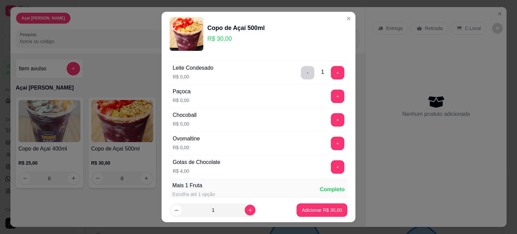
scroll to position [67, 0]
click at [331, 145] on button "+" at bounding box center [337, 143] width 13 height 13
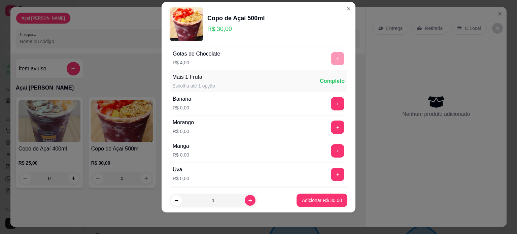
scroll to position [155, 0]
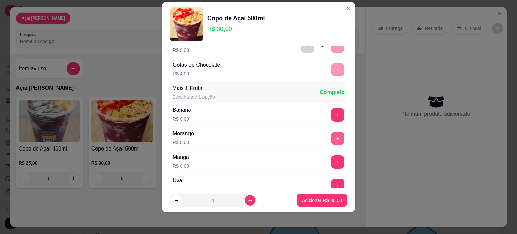
click at [331, 137] on button "+" at bounding box center [337, 138] width 13 height 13
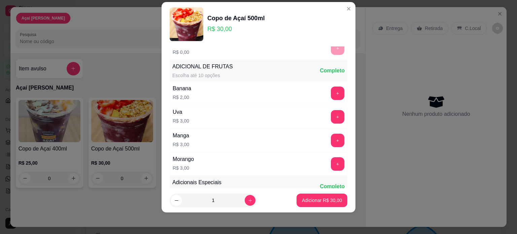
scroll to position [304, 0]
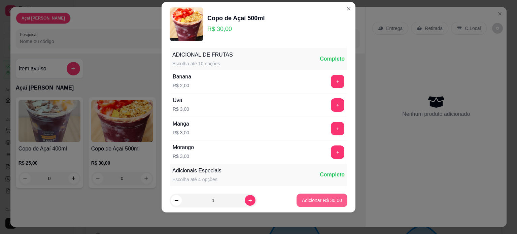
click at [309, 201] on p "Adicionar R$ 30,00" at bounding box center [322, 200] width 40 height 7
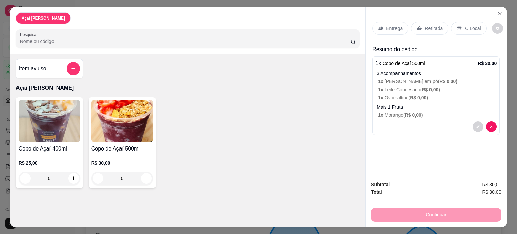
click at [467, 25] on p "C.Local" at bounding box center [473, 28] width 16 height 7
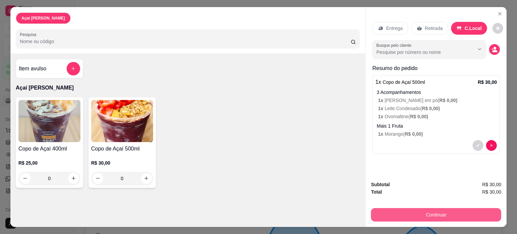
click at [421, 208] on button "Continuar" at bounding box center [436, 214] width 130 height 13
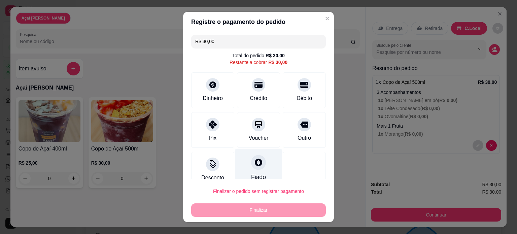
click at [255, 166] on div at bounding box center [258, 162] width 15 height 15
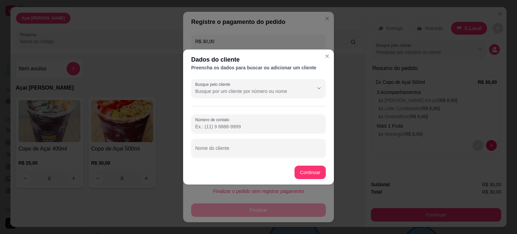
click at [252, 84] on div at bounding box center [258, 88] width 127 height 13
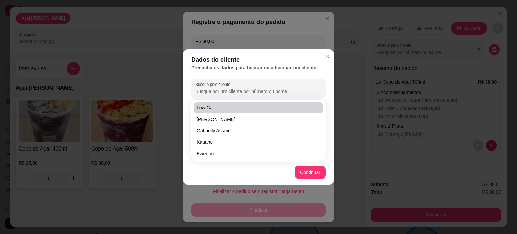
click at [247, 106] on span "Low car" at bounding box center [255, 107] width 117 height 7
type input "Low car"
type input "[PHONE_NUMBER]"
type input "Low car"
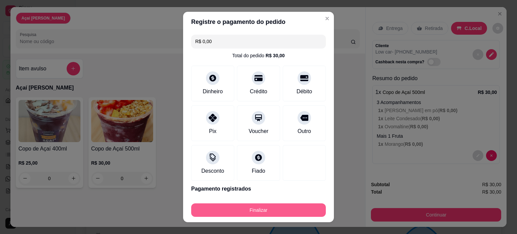
click at [280, 210] on button "Finalizar" at bounding box center [258, 209] width 135 height 13
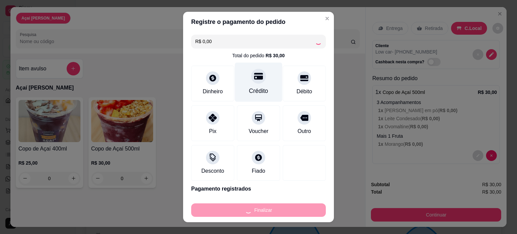
type input "-R$ 30,00"
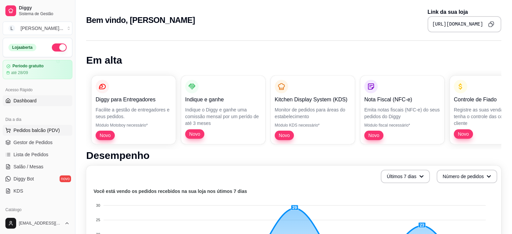
click at [29, 133] on button "Pedidos balcão (PDV)" at bounding box center [38, 130] width 70 height 11
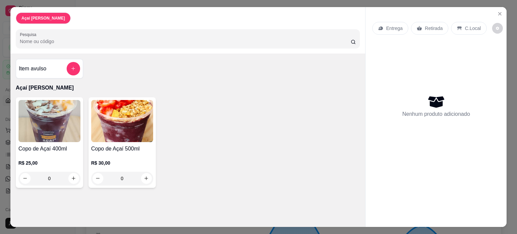
click at [70, 172] on div "0" at bounding box center [50, 178] width 62 height 13
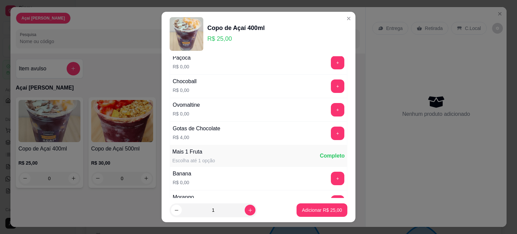
scroll to position [168, 0]
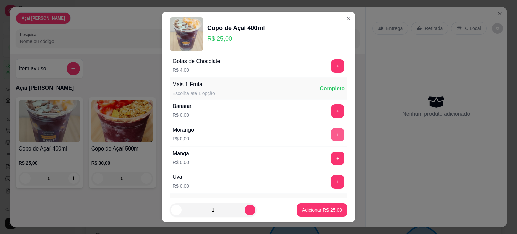
click at [331, 133] on button "+" at bounding box center [337, 134] width 13 height 13
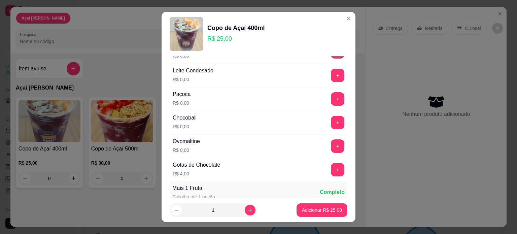
scroll to position [0, 0]
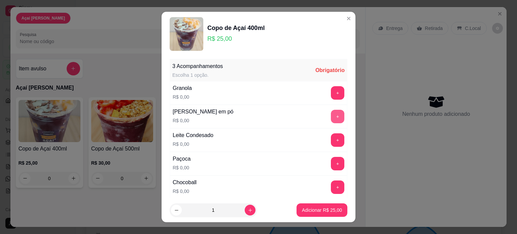
click at [331, 115] on button "+" at bounding box center [337, 116] width 13 height 13
click at [331, 159] on button "+" at bounding box center [337, 163] width 13 height 13
click at [331, 138] on button "+" at bounding box center [337, 139] width 13 height 13
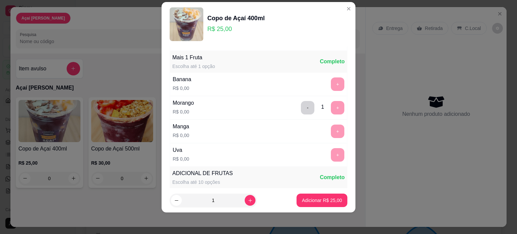
scroll to position [188, 0]
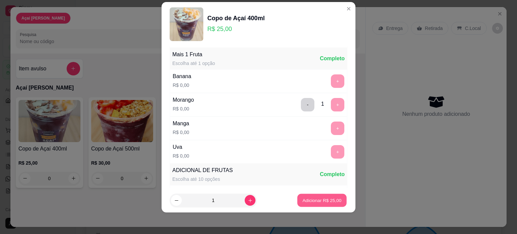
click at [312, 200] on p "Adicionar R$ 25,00" at bounding box center [321, 200] width 39 height 6
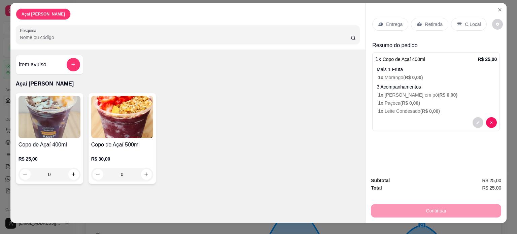
scroll to position [17, 0]
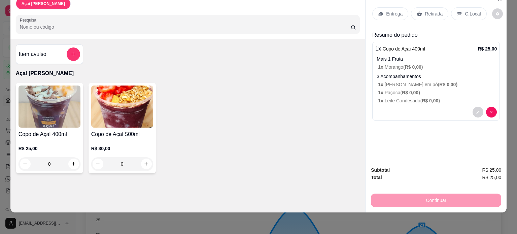
click at [463, 13] on div "C.Local" at bounding box center [468, 13] width 35 height 13
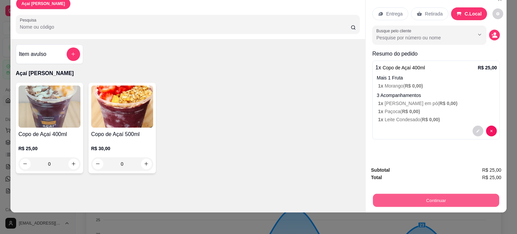
click at [406, 198] on button "Continuar" at bounding box center [436, 200] width 126 height 13
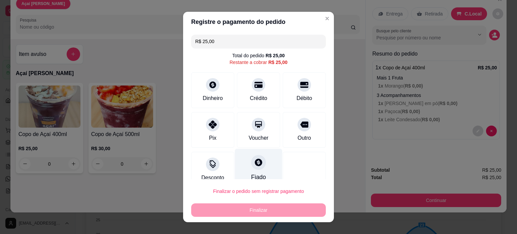
click at [259, 166] on div "Fiado" at bounding box center [258, 167] width 47 height 39
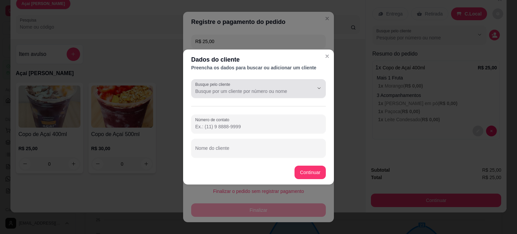
click at [240, 86] on div at bounding box center [258, 88] width 127 height 13
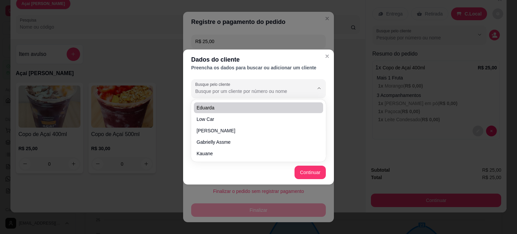
click at [237, 107] on span "Eduarda" at bounding box center [255, 107] width 117 height 7
type input "Eduarda"
type input "[PHONE_NUMBER]"
type input "Eduarda"
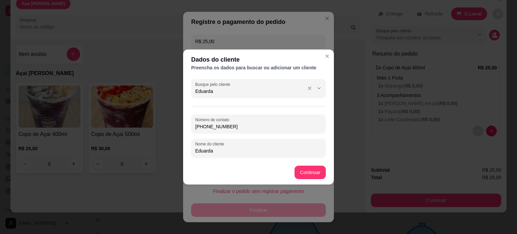
click at [233, 86] on div "Eduarda" at bounding box center [258, 88] width 127 height 13
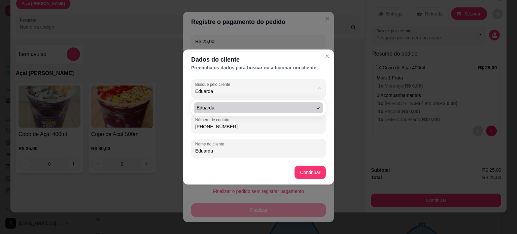
click at [332, 55] on section "Dados do cliente Preencha os dados para buscar ou adicionar um cliente Busque p…" at bounding box center [258, 116] width 151 height 135
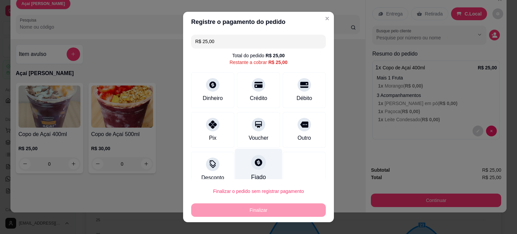
click at [255, 164] on icon at bounding box center [258, 161] width 7 height 7
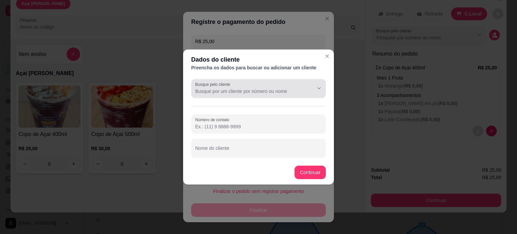
click at [260, 90] on input "Busque pelo cliente" at bounding box center [249, 91] width 108 height 7
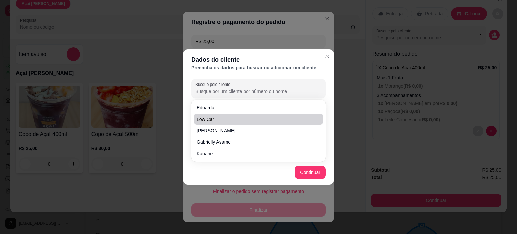
click at [249, 120] on span "Low car" at bounding box center [255, 119] width 117 height 7
type input "Low car"
type input "[PHONE_NUMBER]"
type input "Low car"
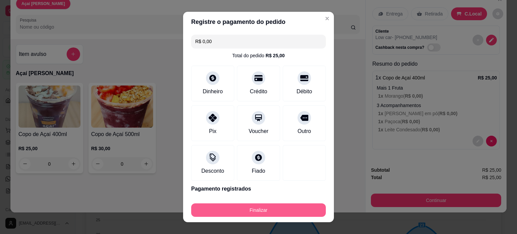
click at [283, 207] on button "Finalizar" at bounding box center [258, 209] width 135 height 13
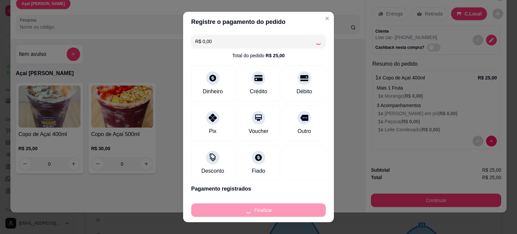
type input "-R$ 25,00"
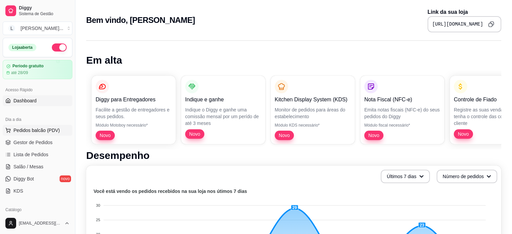
click at [24, 130] on span "Pedidos balcão (PDV)" at bounding box center [36, 130] width 46 height 7
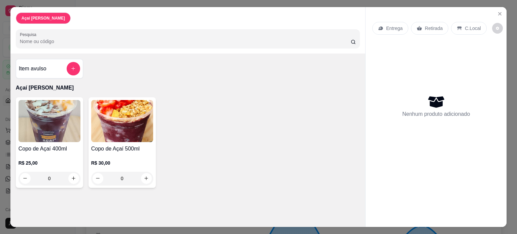
click at [71, 175] on div "0" at bounding box center [50, 178] width 62 height 13
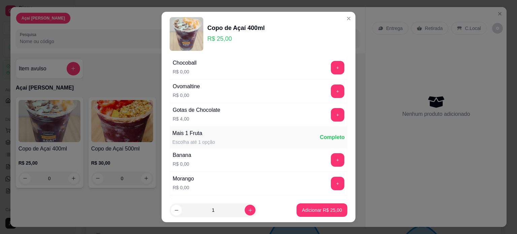
scroll to position [135, 0]
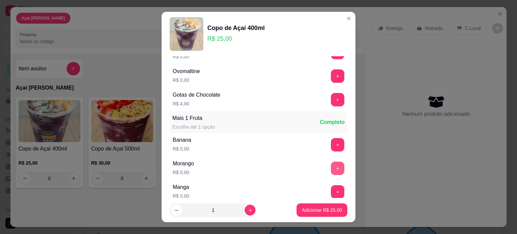
click at [331, 166] on button "+" at bounding box center [337, 168] width 13 height 13
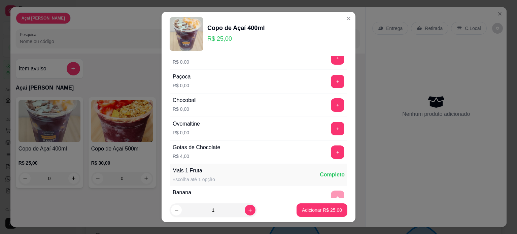
scroll to position [0, 0]
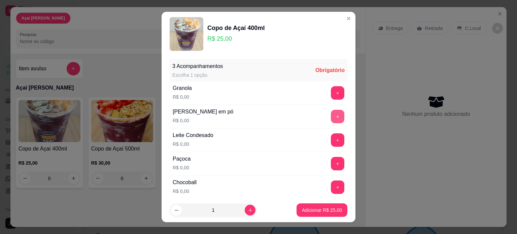
click at [331, 117] on button "+" at bounding box center [337, 116] width 13 height 13
click at [331, 135] on button "+" at bounding box center [337, 139] width 13 height 13
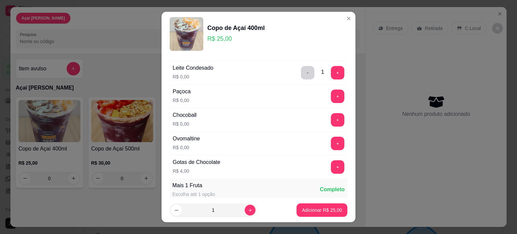
scroll to position [34, 0]
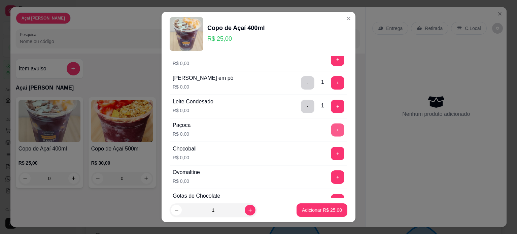
click at [331, 128] on button "+" at bounding box center [337, 129] width 13 height 13
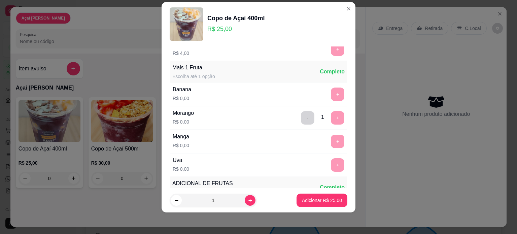
scroll to position [188, 0]
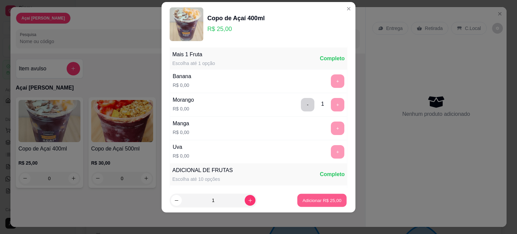
click at [315, 201] on p "Adicionar R$ 25,00" at bounding box center [321, 200] width 39 height 6
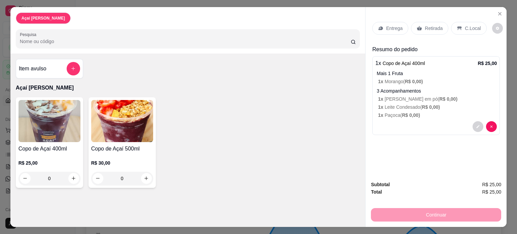
click at [466, 25] on p "C.Local" at bounding box center [473, 28] width 16 height 7
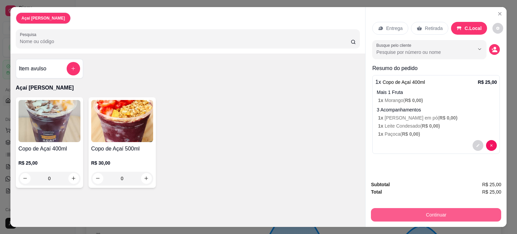
click at [401, 213] on button "Continuar" at bounding box center [436, 214] width 130 height 13
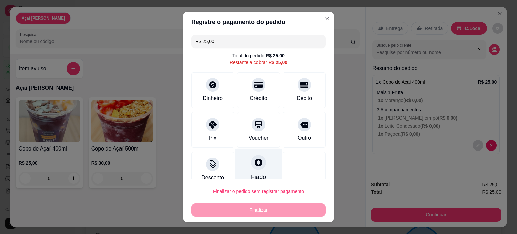
click at [255, 164] on icon at bounding box center [258, 161] width 7 height 7
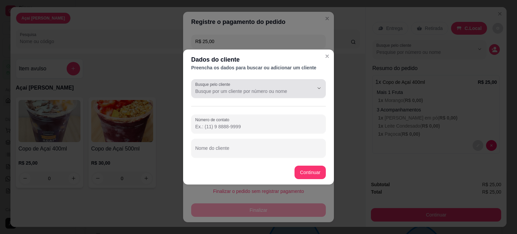
click at [268, 91] on input "Busque pelo cliente" at bounding box center [249, 91] width 108 height 7
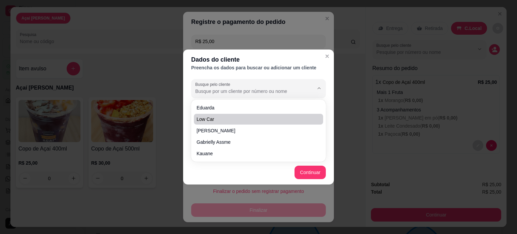
click at [246, 117] on span "Low car" at bounding box center [255, 119] width 117 height 7
type input "Low car"
type input "[PHONE_NUMBER]"
type input "Low car"
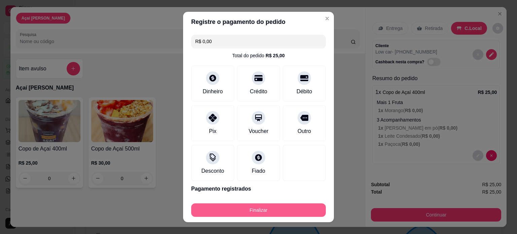
click at [268, 211] on button "Finalizar" at bounding box center [258, 209] width 135 height 13
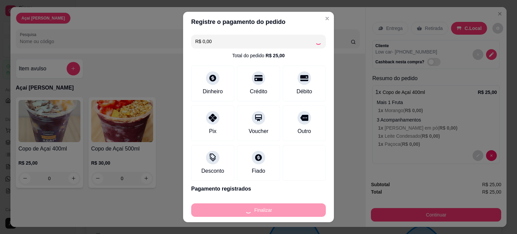
type input "-R$ 25,00"
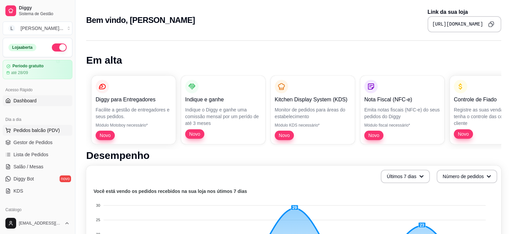
click at [26, 132] on span "Pedidos balcão (PDV)" at bounding box center [36, 130] width 46 height 7
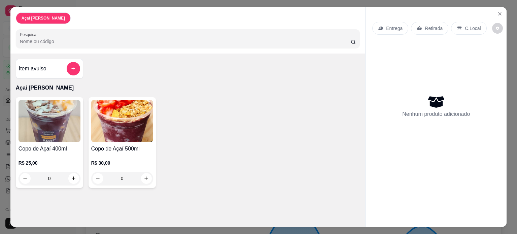
click at [48, 137] on img at bounding box center [50, 121] width 62 height 42
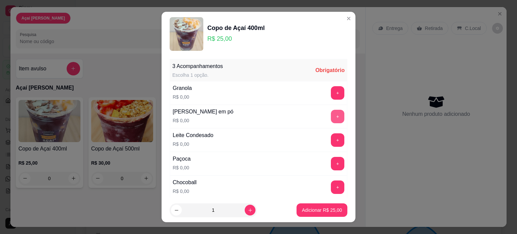
click at [331, 116] on button "+" at bounding box center [337, 116] width 13 height 13
click at [331, 141] on button "+" at bounding box center [337, 139] width 13 height 13
click at [331, 163] on button "+" at bounding box center [337, 163] width 13 height 13
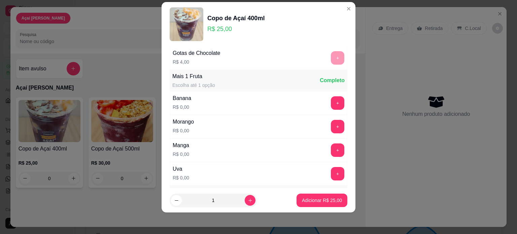
scroll to position [188, 0]
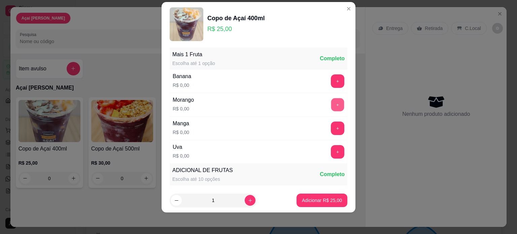
click at [331, 102] on button "+" at bounding box center [337, 104] width 13 height 13
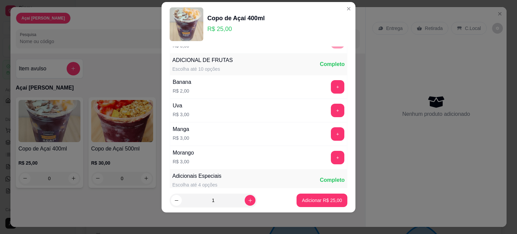
scroll to position [304, 0]
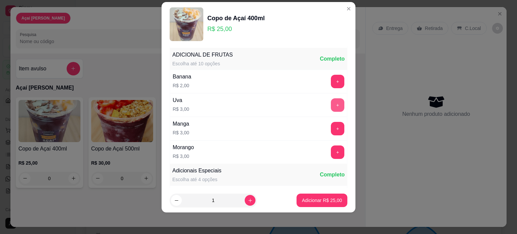
click at [331, 102] on button "+" at bounding box center [337, 104] width 13 height 13
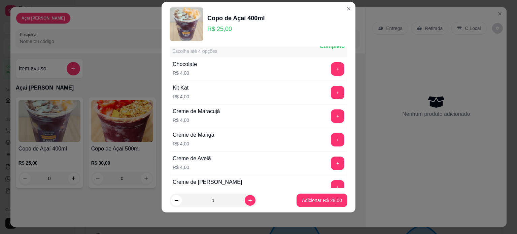
scroll to position [438, 0]
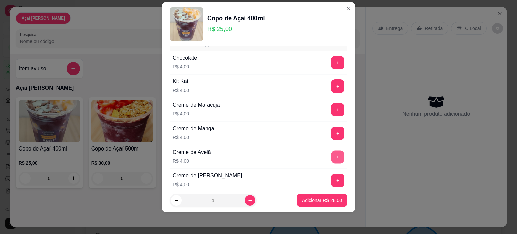
click at [331, 153] on button "+" at bounding box center [337, 156] width 13 height 13
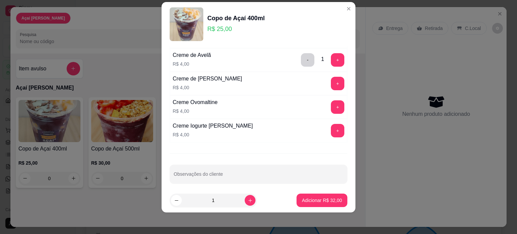
scroll to position [536, 0]
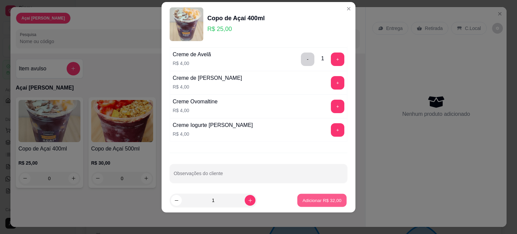
click at [314, 199] on p "Adicionar R$ 32,00" at bounding box center [321, 200] width 39 height 6
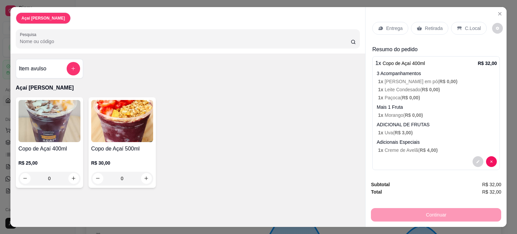
click at [465, 25] on p "C.Local" at bounding box center [473, 28] width 16 height 7
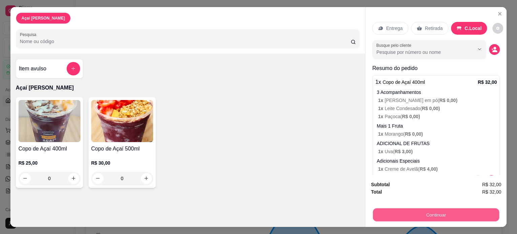
click at [471, 215] on button "Continuar" at bounding box center [436, 214] width 126 height 13
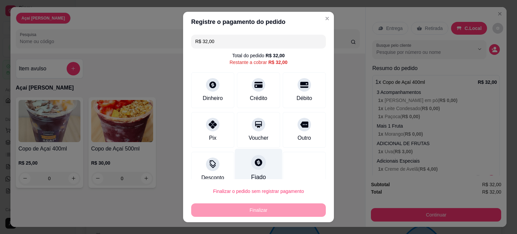
click at [254, 165] on icon at bounding box center [258, 162] width 9 height 9
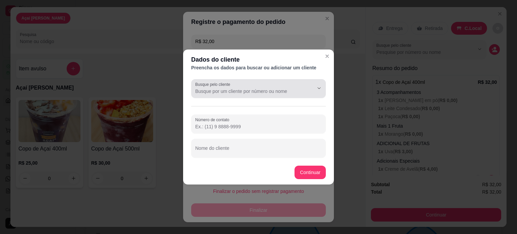
click at [296, 91] on input "Busque pelo cliente" at bounding box center [249, 91] width 108 height 7
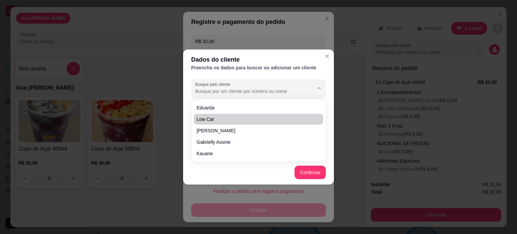
click at [260, 122] on span "Low car" at bounding box center [255, 119] width 117 height 7
type input "Low car"
type input "[PHONE_NUMBER]"
type input "Low car"
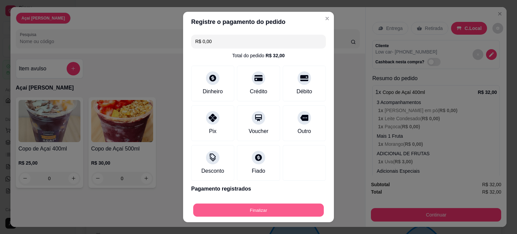
click at [289, 211] on button "Finalizar" at bounding box center [258, 210] width 131 height 13
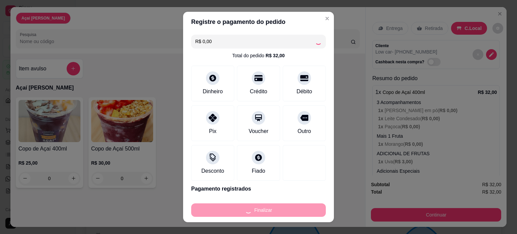
type input "-R$ 32,00"
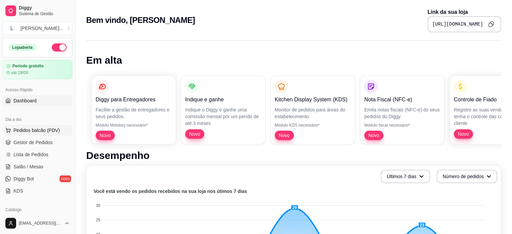
click at [50, 127] on span "Pedidos balcão (PDV)" at bounding box center [36, 130] width 46 height 7
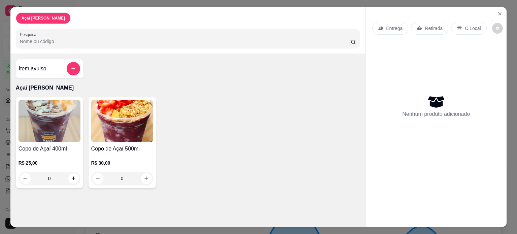
click at [57, 120] on img at bounding box center [50, 121] width 62 height 42
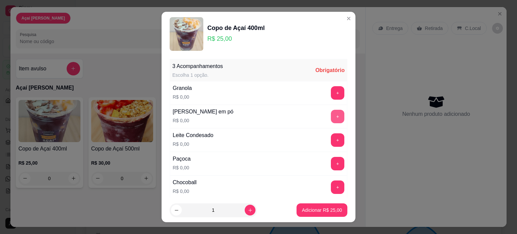
click at [331, 118] on button "+" at bounding box center [337, 116] width 13 height 13
click at [331, 140] on button "+" at bounding box center [337, 139] width 13 height 13
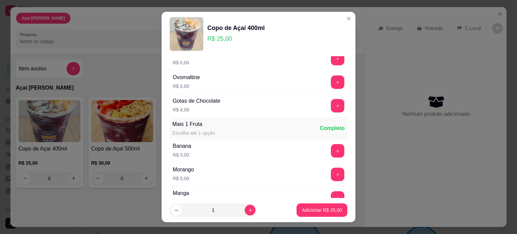
scroll to position [135, 0]
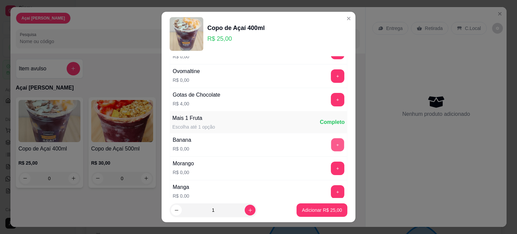
click at [331, 144] on button "+" at bounding box center [337, 144] width 13 height 13
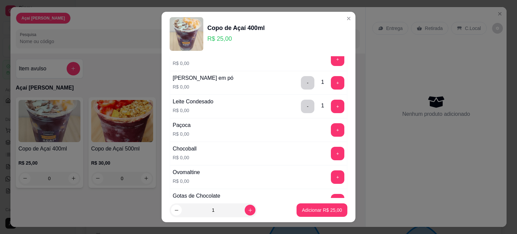
scroll to position [0, 0]
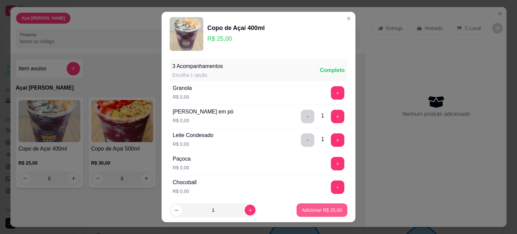
click at [315, 210] on p "Adicionar R$ 25,00" at bounding box center [322, 210] width 40 height 7
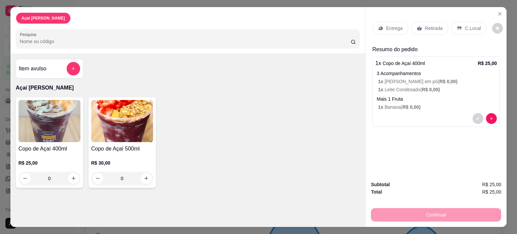
click at [465, 25] on p "C.Local" at bounding box center [473, 28] width 16 height 7
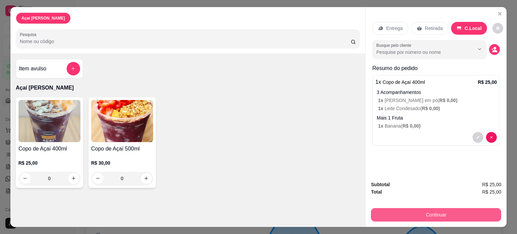
click at [407, 210] on button "Continuar" at bounding box center [436, 214] width 130 height 13
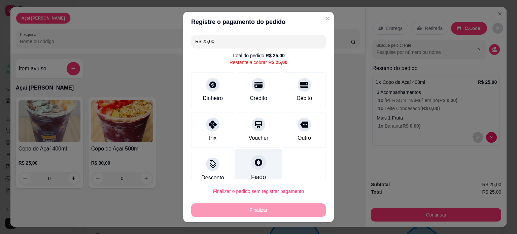
click at [245, 171] on div "Fiado" at bounding box center [258, 167] width 47 height 39
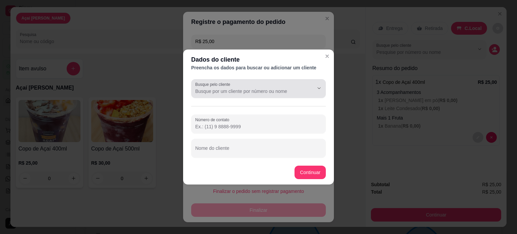
click at [292, 85] on div at bounding box center [258, 88] width 127 height 13
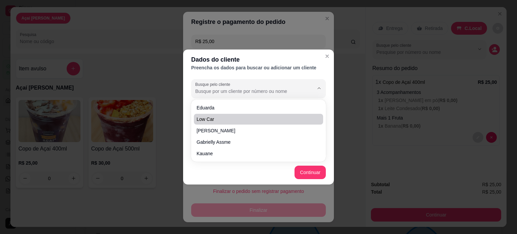
click at [252, 121] on span "Low car" at bounding box center [255, 119] width 117 height 7
type input "Low car"
type input "[PHONE_NUMBER]"
type input "Low car"
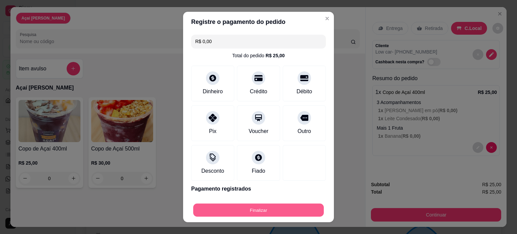
click at [283, 215] on button "Finalizar" at bounding box center [258, 210] width 131 height 13
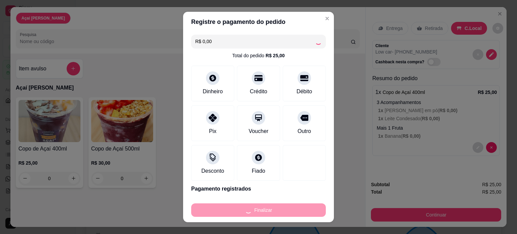
type input "-R$ 25,00"
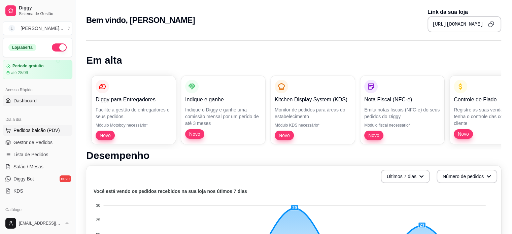
click at [43, 125] on button "Pedidos balcão (PDV)" at bounding box center [38, 130] width 70 height 11
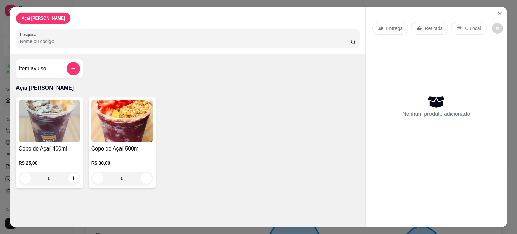
click at [70, 177] on div "0" at bounding box center [50, 178] width 62 height 13
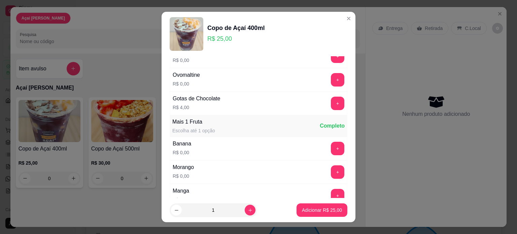
scroll to position [135, 0]
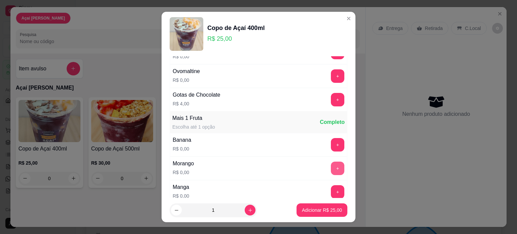
click at [331, 167] on button "+" at bounding box center [337, 168] width 13 height 13
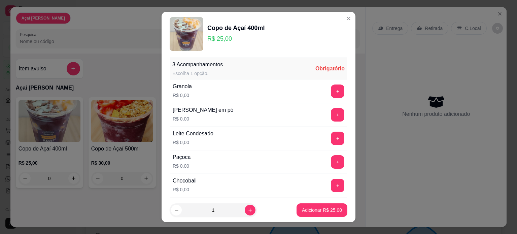
scroll to position [0, 0]
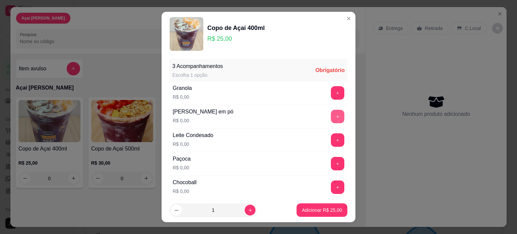
click at [331, 115] on button "+" at bounding box center [337, 116] width 13 height 13
click at [331, 137] on button "+" at bounding box center [337, 139] width 13 height 13
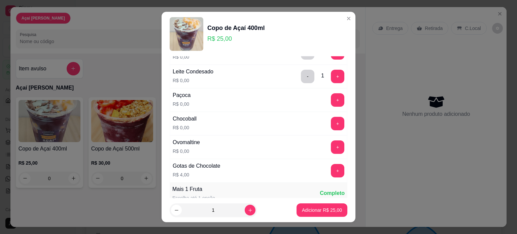
scroll to position [67, 0]
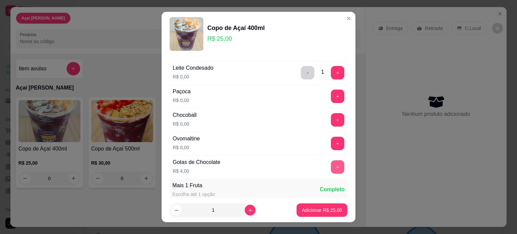
click at [331, 167] on button "+" at bounding box center [337, 166] width 13 height 13
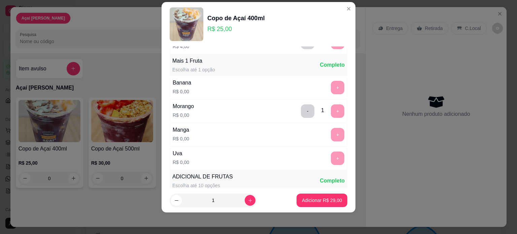
scroll to position [188, 0]
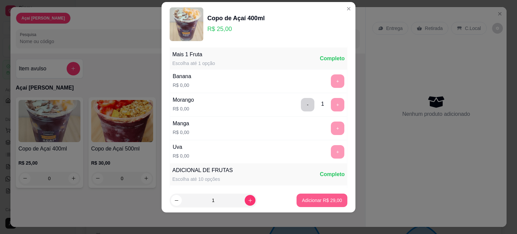
click at [309, 204] on button "Adicionar R$ 29,00" at bounding box center [321, 199] width 51 height 13
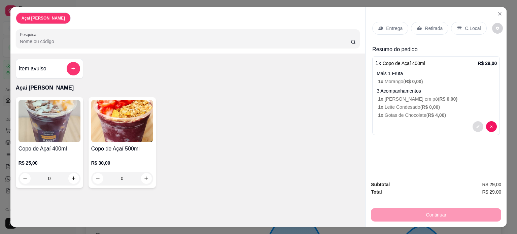
click at [476, 124] on icon "decrease-product-quantity" at bounding box center [478, 126] width 4 height 4
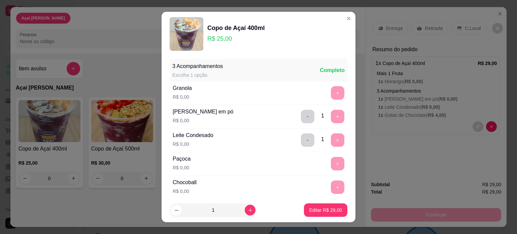
scroll to position [101, 0]
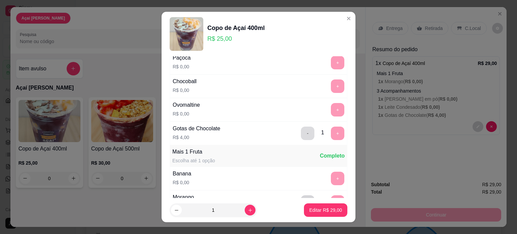
click at [301, 135] on button "-" at bounding box center [307, 133] width 13 height 13
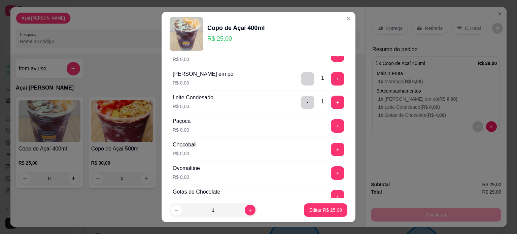
scroll to position [34, 0]
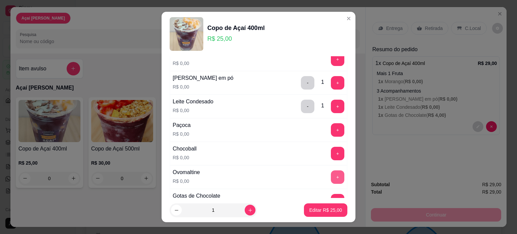
click at [331, 179] on button "+" at bounding box center [337, 176] width 13 height 13
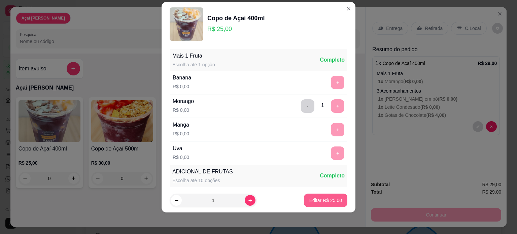
scroll to position [188, 0]
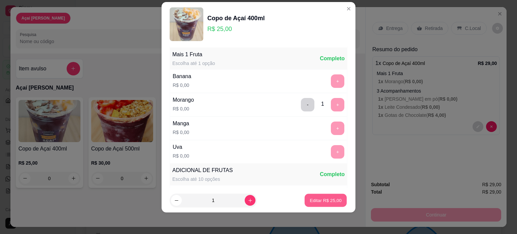
click at [324, 202] on p "Editar R$ 25,00" at bounding box center [326, 200] width 32 height 6
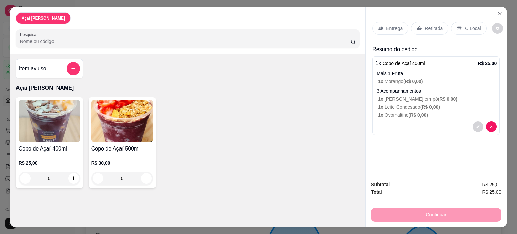
click at [466, 25] on p "C.Local" at bounding box center [473, 28] width 16 height 7
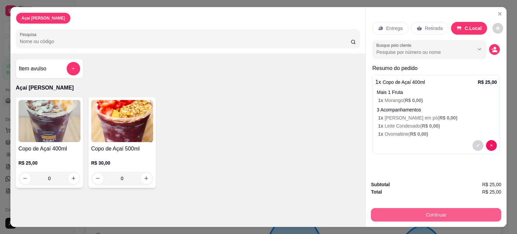
click at [399, 213] on button "Continuar" at bounding box center [436, 214] width 130 height 13
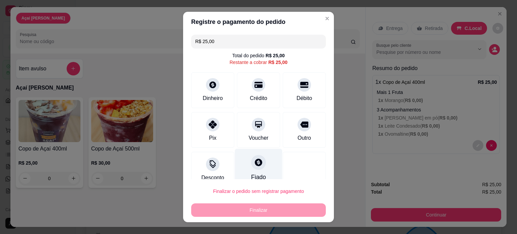
click at [251, 166] on div at bounding box center [258, 162] width 15 height 15
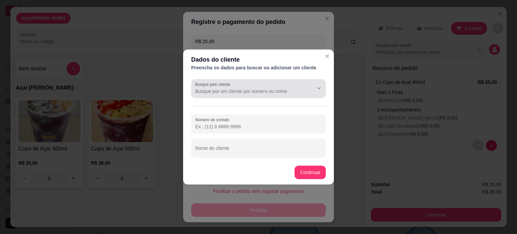
click at [262, 83] on div at bounding box center [258, 88] width 127 height 13
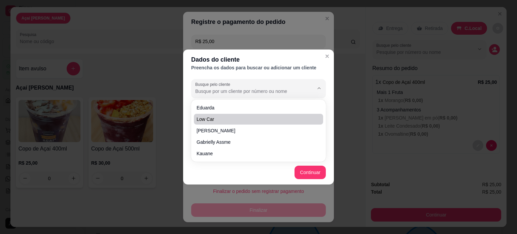
click at [252, 116] on span "Low car" at bounding box center [255, 119] width 117 height 7
type input "Low car"
type input "[PHONE_NUMBER]"
type input "Low car"
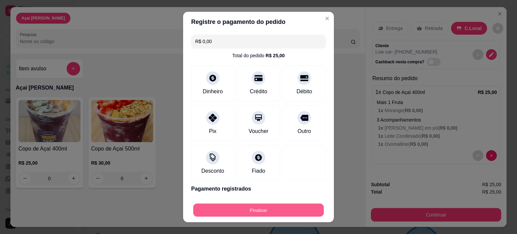
click at [292, 207] on button "Finalizar" at bounding box center [258, 210] width 131 height 13
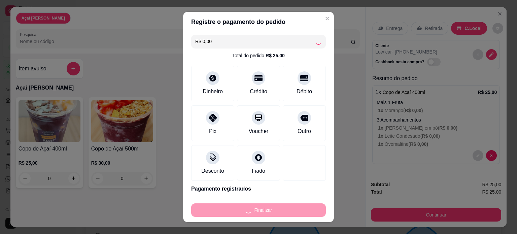
type input "-R$ 25,00"
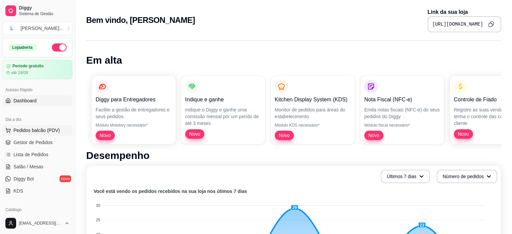
click at [52, 128] on span "Pedidos balcão (PDV)" at bounding box center [36, 130] width 46 height 7
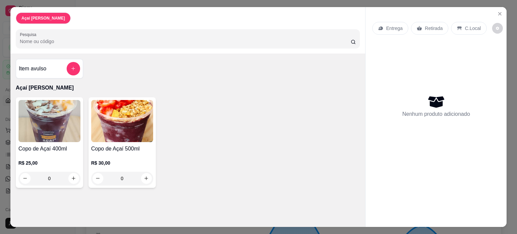
click at [51, 133] on img at bounding box center [50, 121] width 62 height 42
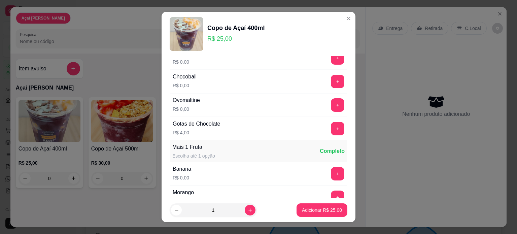
scroll to position [135, 0]
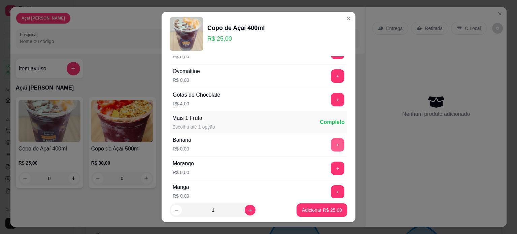
click at [331, 143] on button "+" at bounding box center [337, 144] width 13 height 13
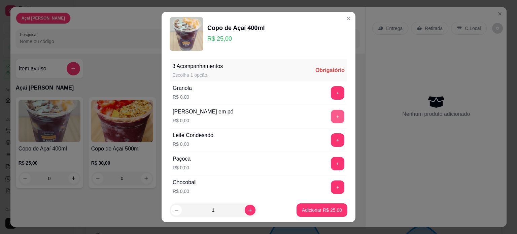
click at [331, 116] on button "+" at bounding box center [337, 116] width 13 height 13
click at [331, 140] on button "+" at bounding box center [337, 139] width 13 height 13
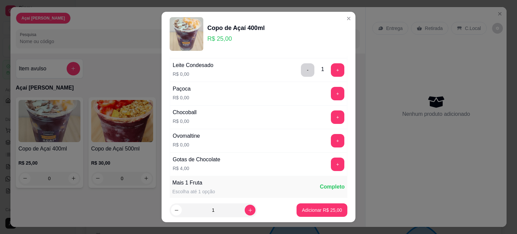
scroll to position [101, 0]
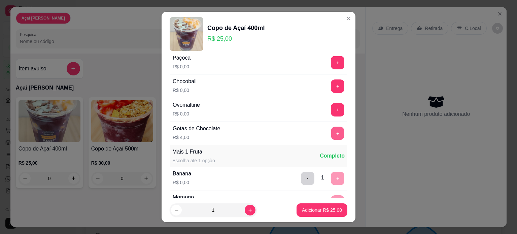
click at [331, 134] on button "+" at bounding box center [337, 133] width 13 height 13
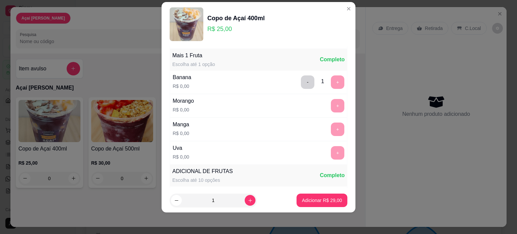
scroll to position [188, 0]
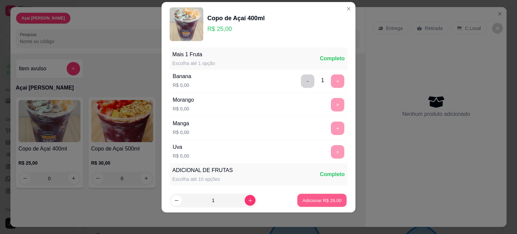
click at [319, 205] on button "Adicionar R$ 29,00" at bounding box center [321, 200] width 49 height 13
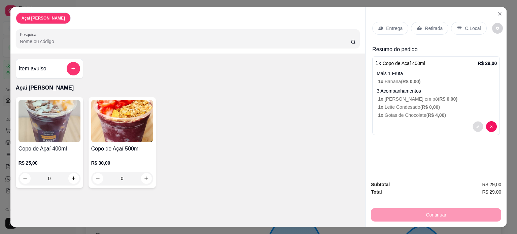
click at [476, 125] on icon "decrease-product-quantity" at bounding box center [477, 126] width 3 height 3
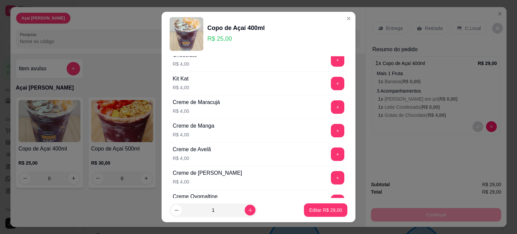
scroll to position [435, 0]
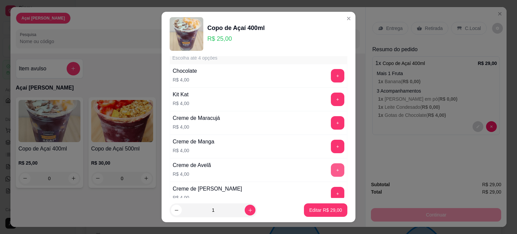
click at [331, 166] on button "+" at bounding box center [337, 169] width 13 height 13
click at [315, 212] on p "Editar R$ 33,00" at bounding box center [325, 210] width 33 height 7
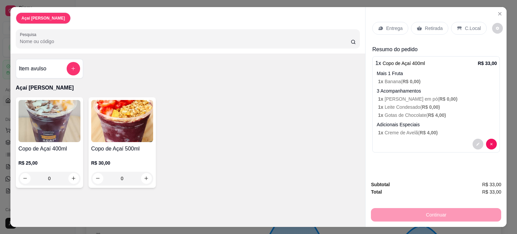
click at [420, 214] on div "Continuar" at bounding box center [436, 213] width 130 height 15
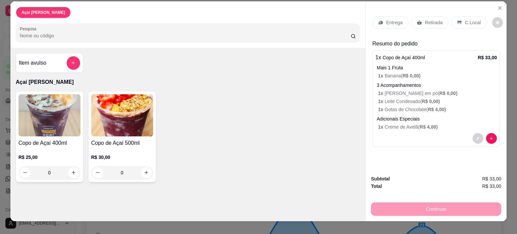
scroll to position [0, 0]
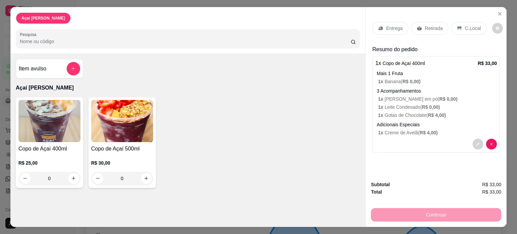
click at [471, 25] on p "C.Local" at bounding box center [473, 28] width 16 height 7
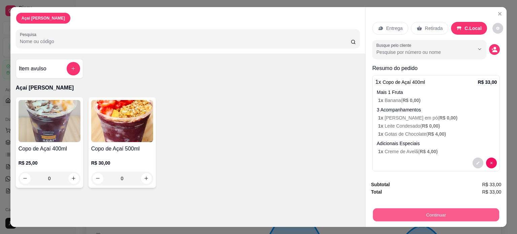
click at [393, 208] on button "Continuar" at bounding box center [436, 214] width 126 height 13
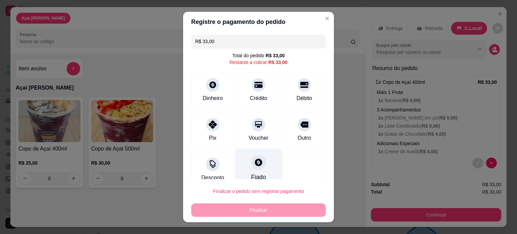
click at [259, 173] on div "Fiado" at bounding box center [258, 167] width 47 height 39
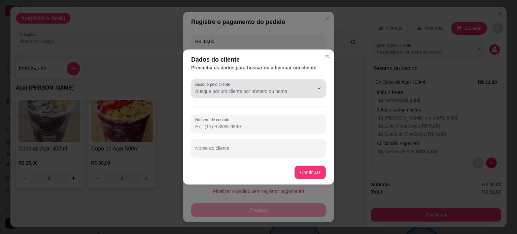
click at [229, 91] on input "Busque pelo cliente" at bounding box center [249, 91] width 108 height 7
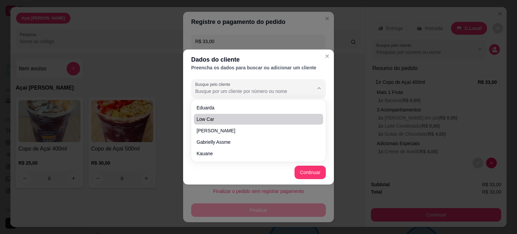
click at [229, 121] on span "Low car" at bounding box center [255, 119] width 117 height 7
type input "Low car"
type input "[PHONE_NUMBER]"
type input "Low car"
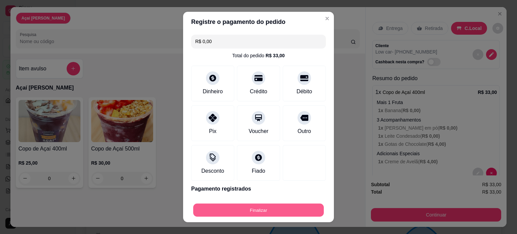
click at [290, 207] on button "Finalizar" at bounding box center [258, 210] width 131 height 13
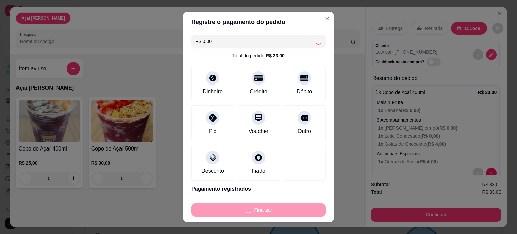
type input "-R$ 33,00"
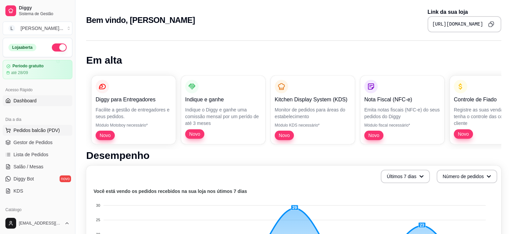
click at [31, 132] on span "Pedidos balcão (PDV)" at bounding box center [36, 130] width 46 height 7
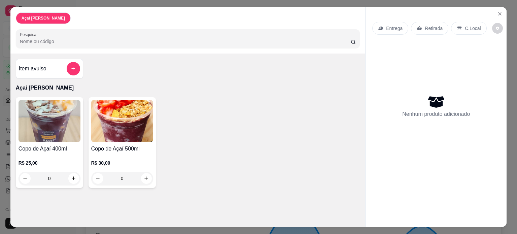
click at [71, 177] on div "0" at bounding box center [50, 178] width 62 height 13
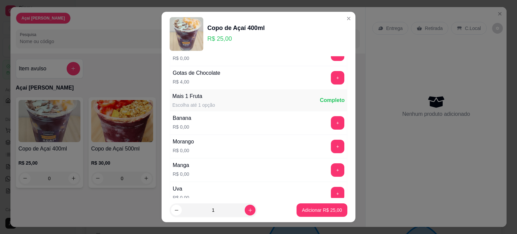
scroll to position [202, 0]
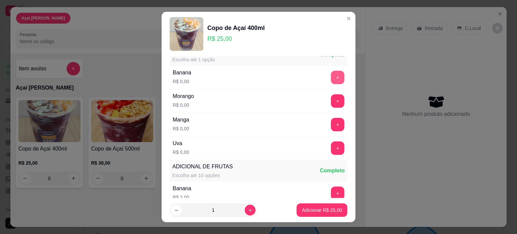
click at [331, 76] on button "+" at bounding box center [337, 77] width 13 height 13
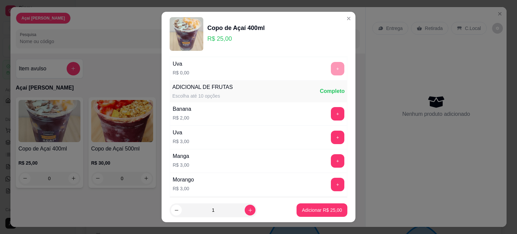
scroll to position [303, 0]
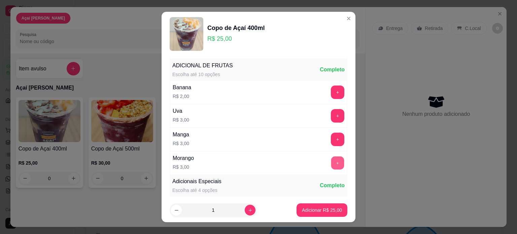
click at [331, 157] on button "+" at bounding box center [337, 162] width 13 height 13
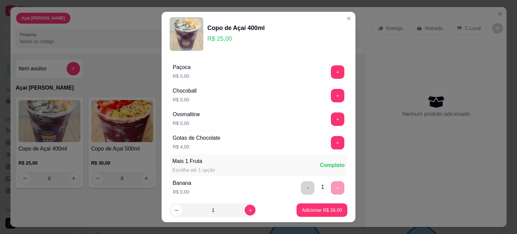
scroll to position [34, 0]
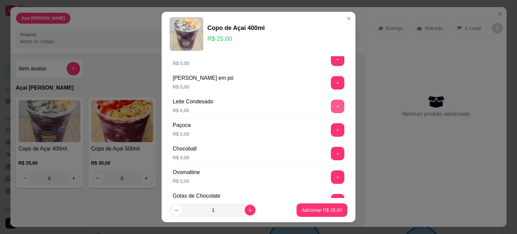
click at [331, 105] on button "+" at bounding box center [337, 106] width 13 height 13
click at [331, 84] on button "+" at bounding box center [337, 82] width 13 height 13
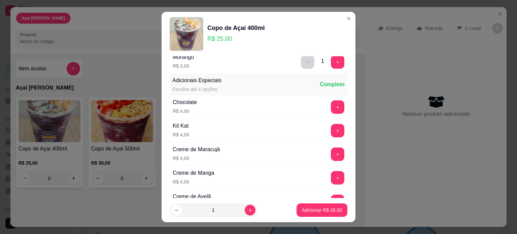
scroll to position [471, 0]
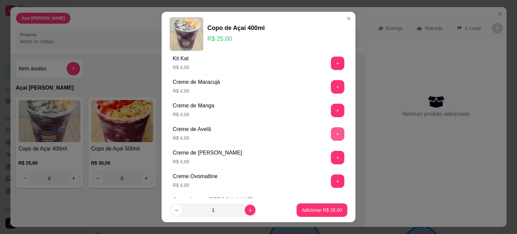
click at [331, 129] on button "+" at bounding box center [337, 133] width 13 height 13
click at [317, 209] on p "Adicionar R$ 32,00" at bounding box center [321, 210] width 39 height 6
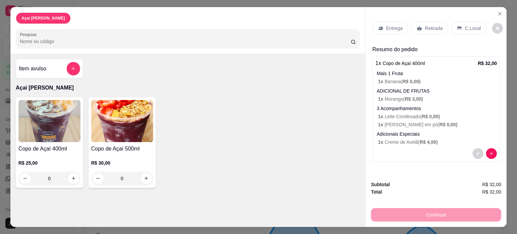
click at [467, 25] on p "C.Local" at bounding box center [473, 28] width 16 height 7
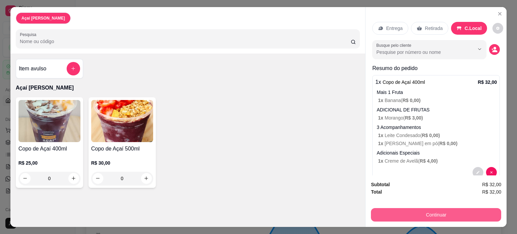
click at [404, 212] on button "Continuar" at bounding box center [436, 214] width 130 height 13
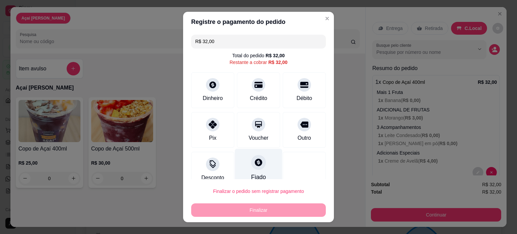
click at [258, 169] on div "Fiado" at bounding box center [258, 167] width 47 height 39
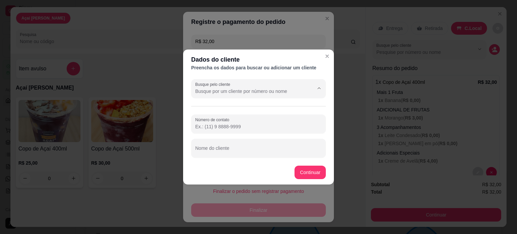
click at [232, 91] on input "Busque pelo cliente" at bounding box center [249, 91] width 108 height 7
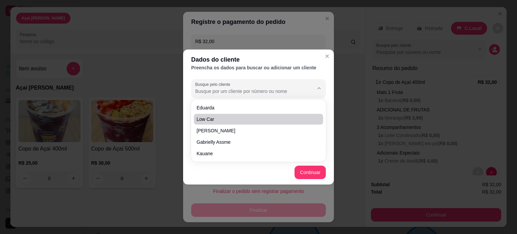
click at [231, 119] on span "Low car" at bounding box center [255, 119] width 117 height 7
type input "Low car"
type input "[PHONE_NUMBER]"
type input "Low car"
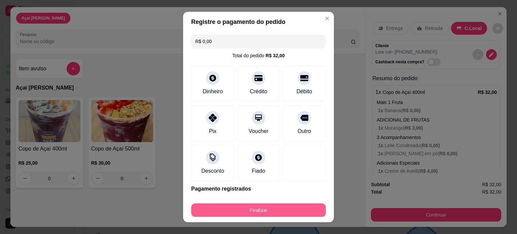
click at [224, 213] on button "Finalizar" at bounding box center [258, 209] width 135 height 13
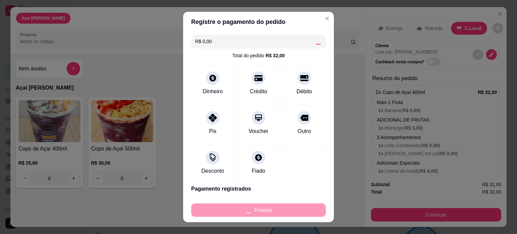
type input "-R$ 32,00"
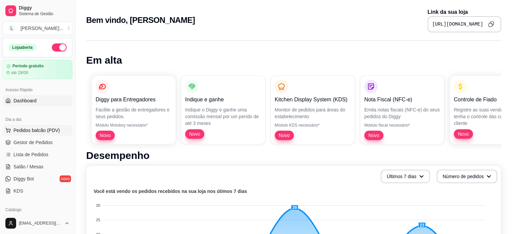
click at [30, 131] on span "Pedidos balcão (PDV)" at bounding box center [36, 130] width 46 height 7
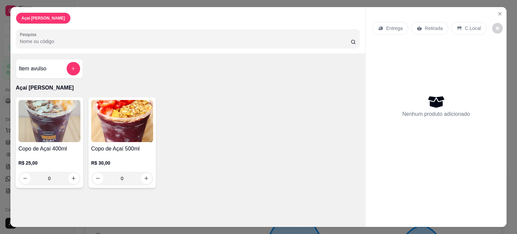
click at [74, 175] on div "0" at bounding box center [50, 178] width 62 height 13
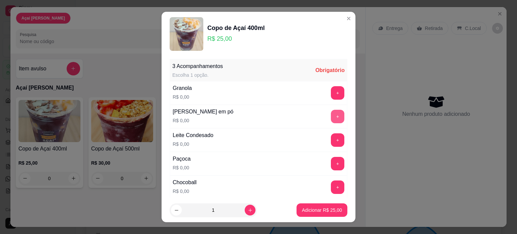
click at [331, 116] on button "+" at bounding box center [337, 116] width 13 height 13
click at [313, 206] on button "Adicionar R$ 25,00" at bounding box center [321, 209] width 51 height 13
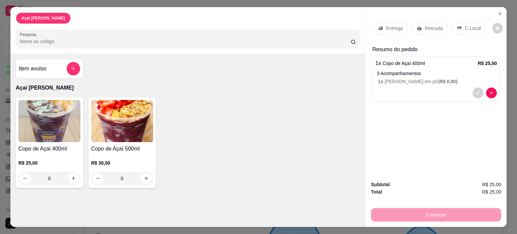
click at [471, 27] on p "C.Local" at bounding box center [473, 28] width 16 height 7
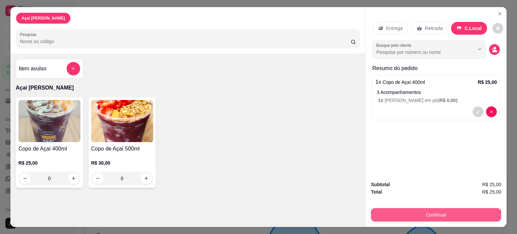
click at [447, 208] on button "Continuar" at bounding box center [436, 214] width 130 height 13
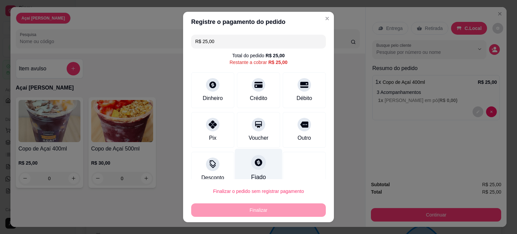
click at [256, 175] on div "Fiado" at bounding box center [258, 177] width 15 height 9
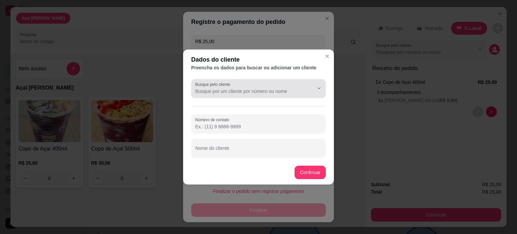
click at [226, 93] on input "Busque pelo cliente" at bounding box center [249, 91] width 108 height 7
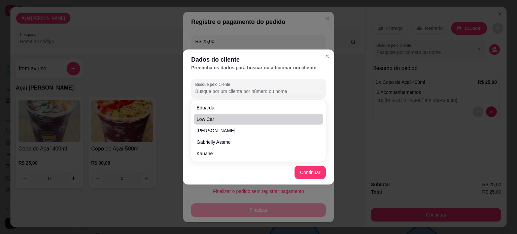
click at [220, 119] on span "Low car" at bounding box center [255, 119] width 117 height 7
type input "Low car"
type input "[PHONE_NUMBER]"
type input "Low car"
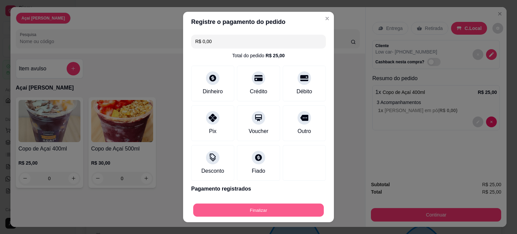
click at [281, 208] on button "Finalizar" at bounding box center [258, 210] width 131 height 13
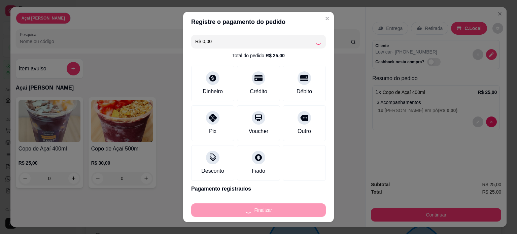
type input "-R$ 25,00"
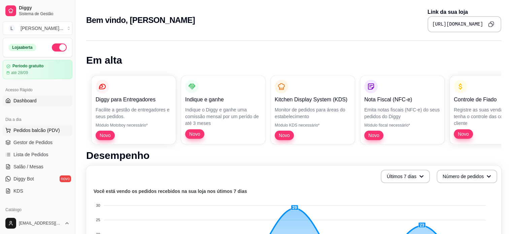
click at [40, 130] on span "Pedidos balcão (PDV)" at bounding box center [36, 130] width 46 height 7
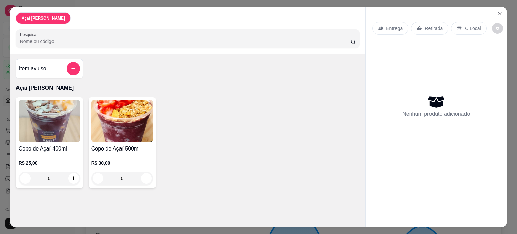
click at [71, 177] on div "0" at bounding box center [50, 178] width 62 height 13
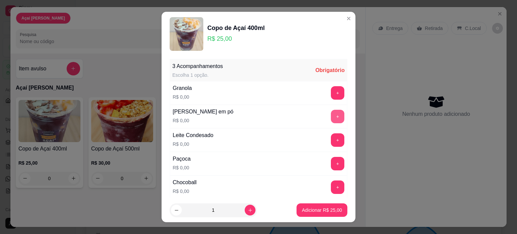
click at [331, 118] on button "+" at bounding box center [337, 116] width 13 height 13
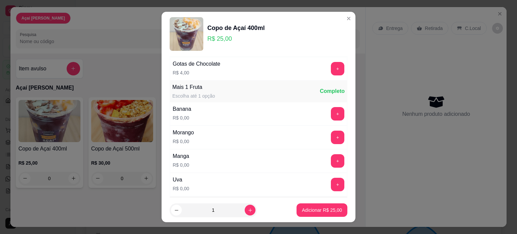
scroll to position [168, 0]
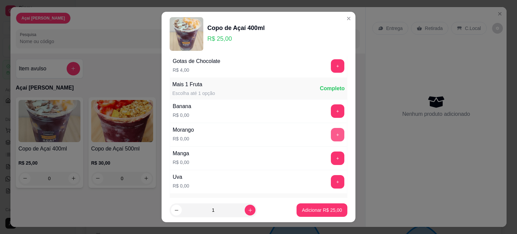
click at [331, 135] on button "+" at bounding box center [337, 134] width 13 height 13
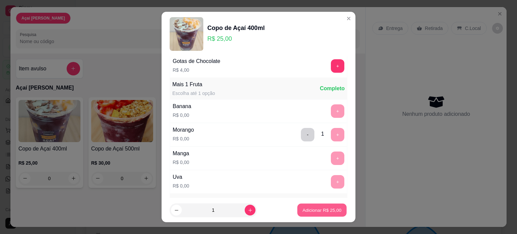
click at [329, 210] on p "Adicionar R$ 25,00" at bounding box center [321, 210] width 39 height 6
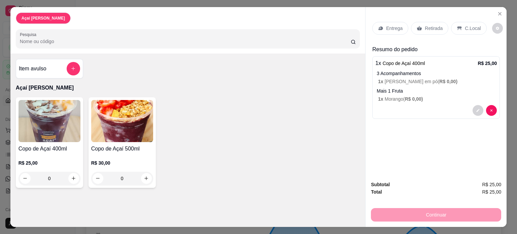
click at [465, 27] on p "C.Local" at bounding box center [473, 28] width 16 height 7
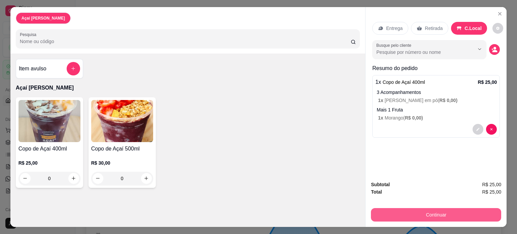
click at [423, 208] on button "Continuar" at bounding box center [436, 214] width 130 height 13
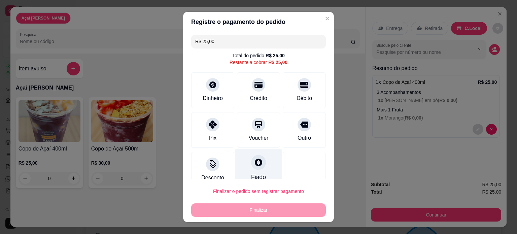
click at [254, 164] on icon at bounding box center [258, 162] width 9 height 9
click at [255, 167] on div at bounding box center [258, 162] width 15 height 15
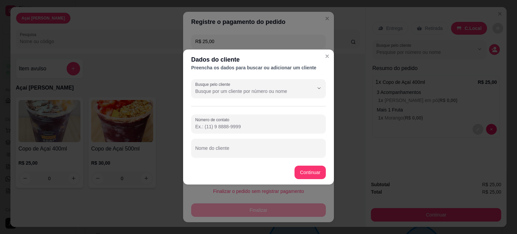
click at [240, 89] on input "Busque pelo cliente" at bounding box center [249, 91] width 108 height 7
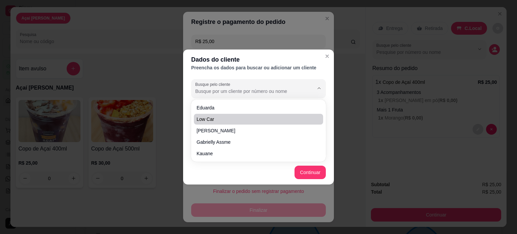
click at [242, 116] on span "Low car" at bounding box center [255, 119] width 117 height 7
type input "Low car"
type input "[PHONE_NUMBER]"
type input "Low car"
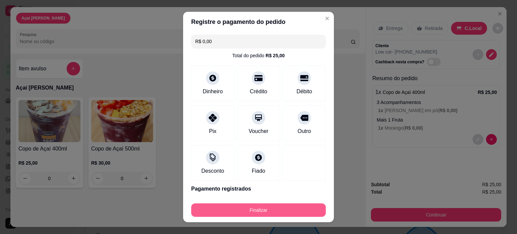
click at [267, 211] on button "Finalizar" at bounding box center [258, 209] width 135 height 13
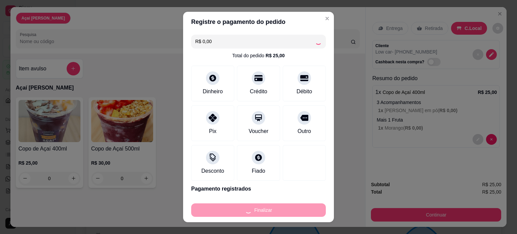
type input "-R$ 25,00"
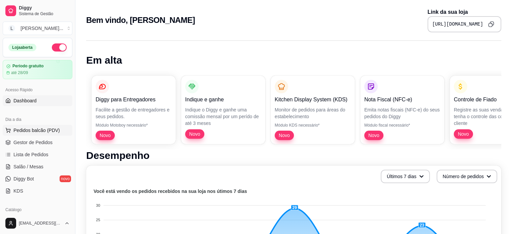
click at [35, 130] on span "Pedidos balcão (PDV)" at bounding box center [36, 130] width 46 height 7
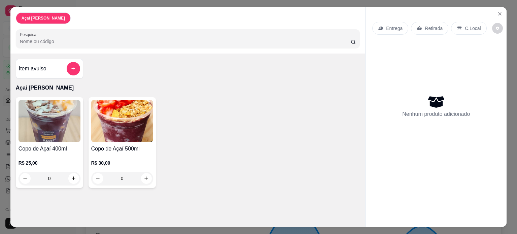
click at [143, 177] on div "0" at bounding box center [122, 178] width 62 height 13
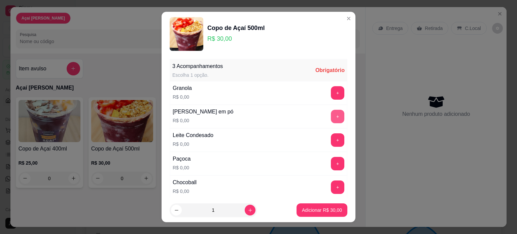
click at [331, 115] on button "+" at bounding box center [337, 116] width 13 height 13
click at [331, 138] on button "+" at bounding box center [337, 139] width 13 height 13
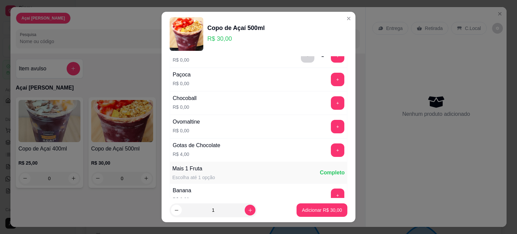
scroll to position [67, 0]
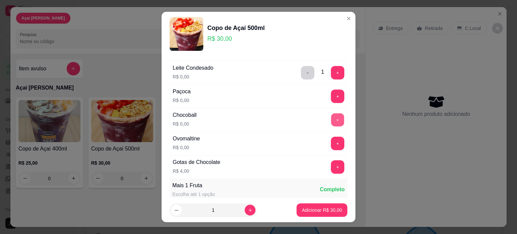
click at [331, 121] on button "+" at bounding box center [337, 119] width 13 height 13
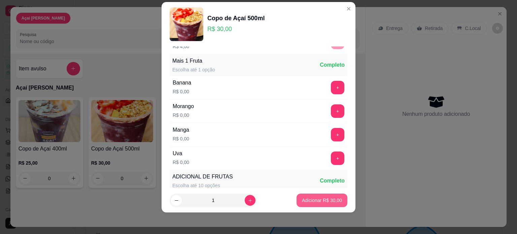
scroll to position [188, 0]
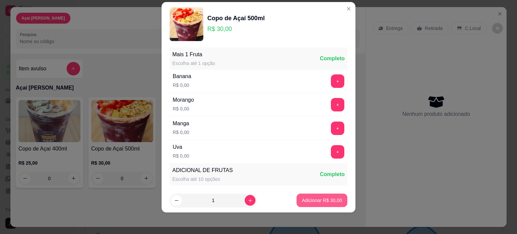
click at [324, 200] on p "Adicionar R$ 30,00" at bounding box center [322, 200] width 40 height 7
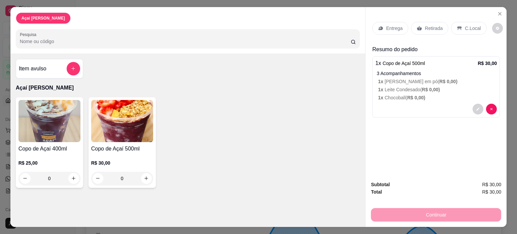
click at [467, 17] on div "Entrega Retirada C.Local" at bounding box center [436, 28] width 128 height 24
click at [466, 27] on p "C.Local" at bounding box center [473, 28] width 16 height 7
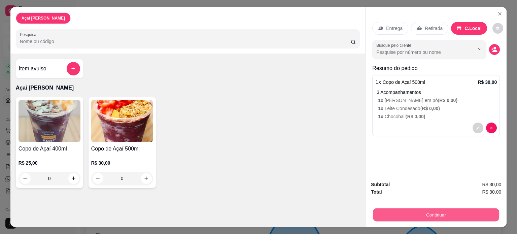
click at [432, 209] on button "Continuar" at bounding box center [436, 214] width 126 height 13
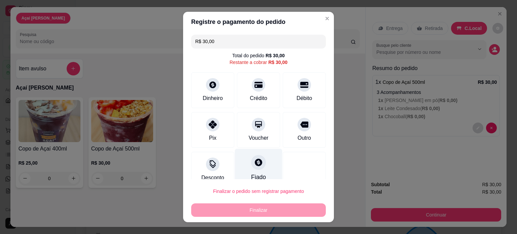
click at [250, 171] on div "Fiado" at bounding box center [258, 167] width 47 height 39
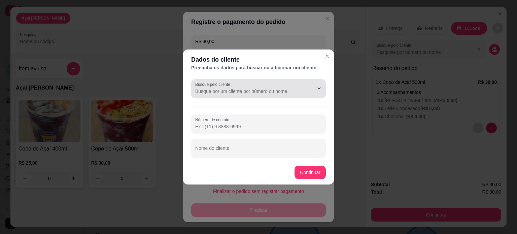
click at [285, 87] on div at bounding box center [258, 88] width 127 height 13
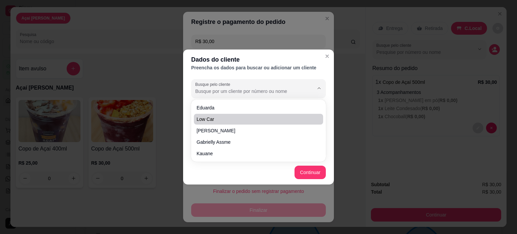
click at [260, 119] on span "Low car" at bounding box center [255, 119] width 117 height 7
type input "Low car"
type input "[PHONE_NUMBER]"
type input "Low car"
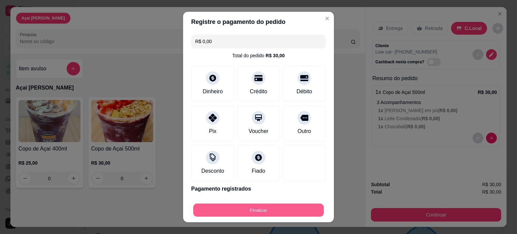
click at [280, 209] on button "Finalizar" at bounding box center [258, 210] width 131 height 13
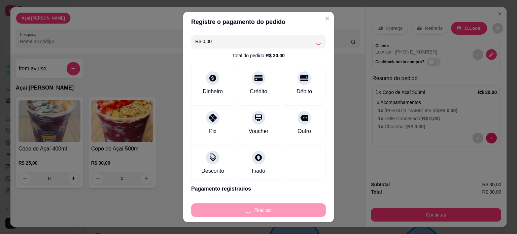
type input "-R$ 30,00"
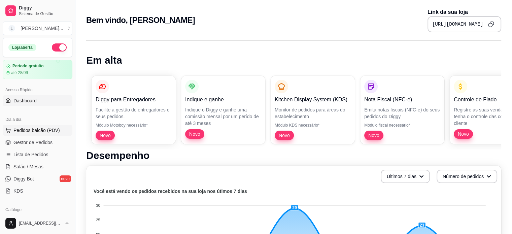
drag, startPoint x: 26, startPoint y: 127, endPoint x: 30, endPoint y: 127, distance: 4.0
click at [26, 127] on span "Pedidos balcão (PDV)" at bounding box center [36, 130] width 46 height 7
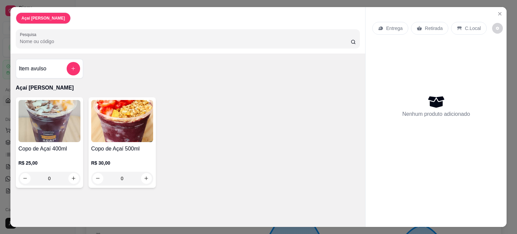
click at [144, 176] on div "0" at bounding box center [122, 178] width 62 height 13
click at [42, 126] on img at bounding box center [50, 121] width 62 height 42
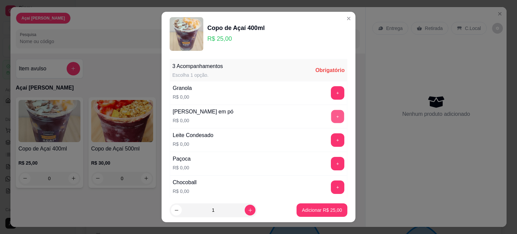
click at [331, 117] on button "+" at bounding box center [337, 116] width 13 height 13
click at [331, 141] on button "+" at bounding box center [337, 139] width 13 height 13
click at [331, 187] on button "+" at bounding box center [337, 186] width 13 height 13
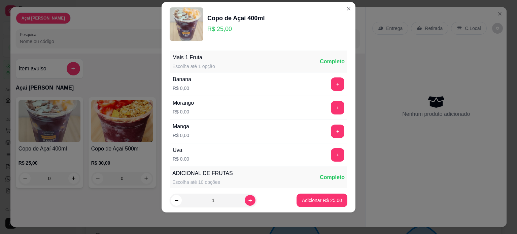
scroll to position [188, 0]
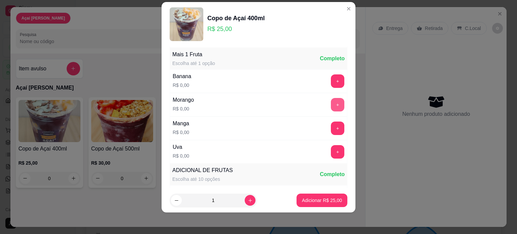
click at [331, 102] on button "+" at bounding box center [337, 104] width 13 height 13
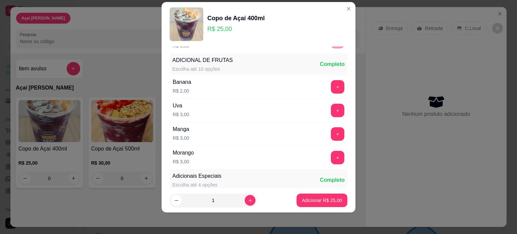
scroll to position [304, 0]
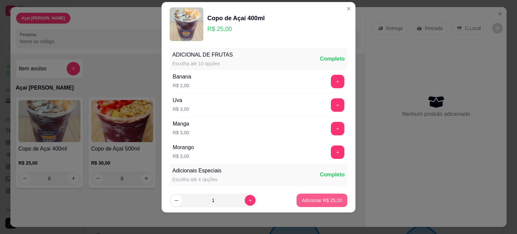
click at [323, 200] on p "Adicionar R$ 25,00" at bounding box center [322, 200] width 40 height 7
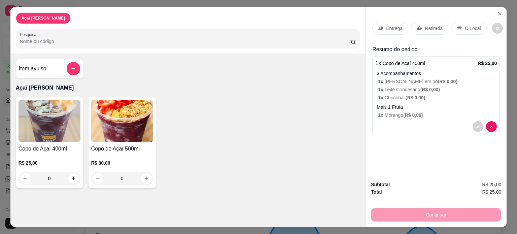
click at [466, 26] on p "C.Local" at bounding box center [473, 28] width 16 height 7
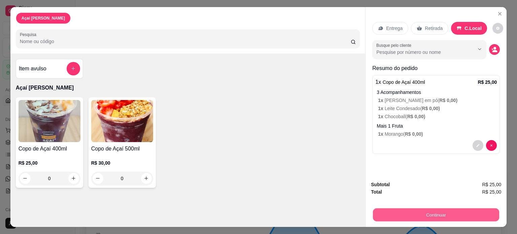
click at [459, 210] on button "Continuar" at bounding box center [436, 214] width 126 height 13
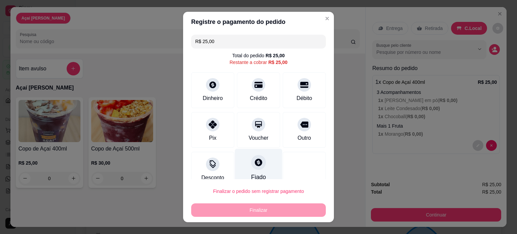
click at [256, 161] on div at bounding box center [258, 162] width 15 height 15
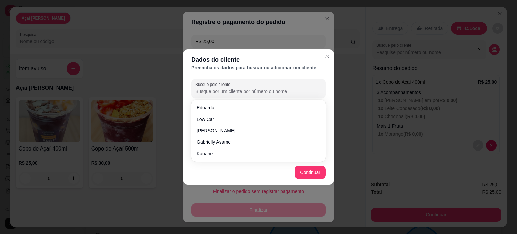
click at [253, 92] on input "Busque pelo cliente" at bounding box center [249, 91] width 108 height 7
click at [256, 119] on span "Low car" at bounding box center [255, 119] width 117 height 7
type input "Low car"
type input "[PHONE_NUMBER]"
type input "Low car"
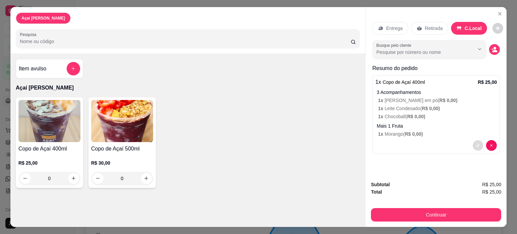
click at [477, 143] on icon "decrease-product-quantity" at bounding box center [478, 145] width 4 height 4
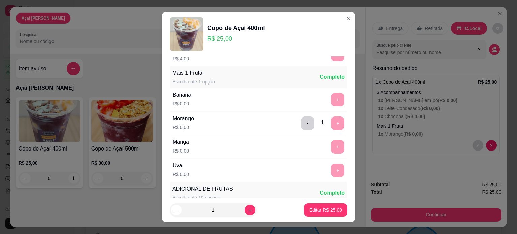
scroll to position [168, 0]
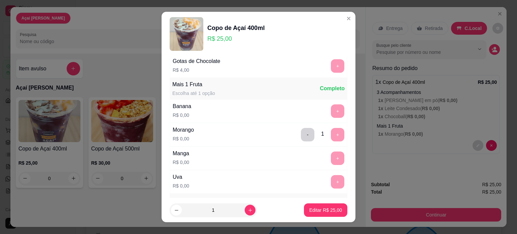
click at [328, 180] on div "+" at bounding box center [337, 181] width 19 height 13
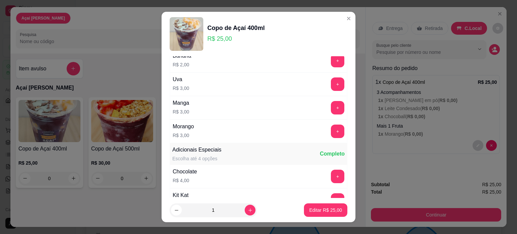
scroll to position [336, 0]
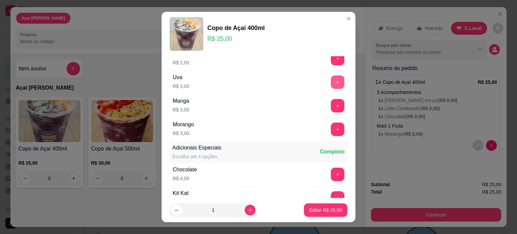
click at [331, 79] on button "+" at bounding box center [337, 81] width 13 height 13
click at [311, 211] on p "Editar R$ 28,00" at bounding box center [325, 210] width 33 height 7
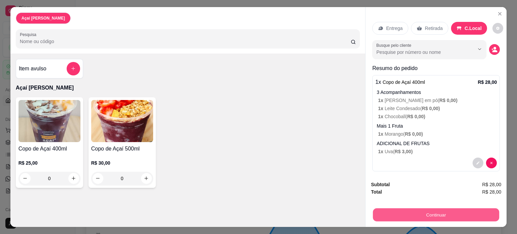
click at [444, 214] on button "Continuar" at bounding box center [436, 214] width 126 height 13
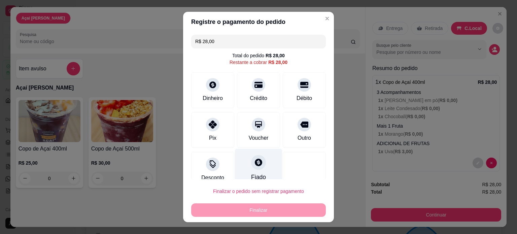
click at [254, 166] on icon at bounding box center [258, 162] width 9 height 9
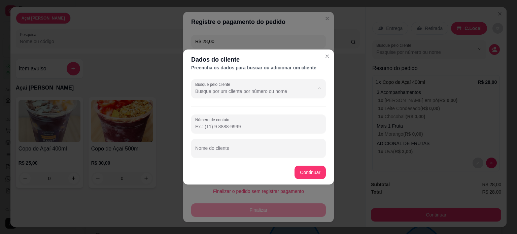
click at [275, 88] on input "Busque pelo cliente" at bounding box center [249, 91] width 108 height 7
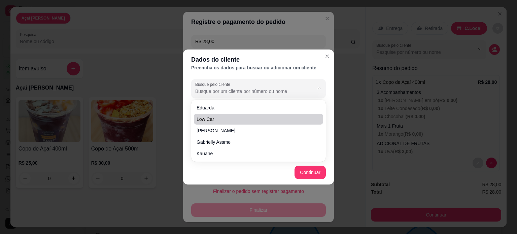
click at [259, 118] on span "Low car" at bounding box center [255, 119] width 117 height 7
type input "Low car"
type input "[PHONE_NUMBER]"
type input "Low car"
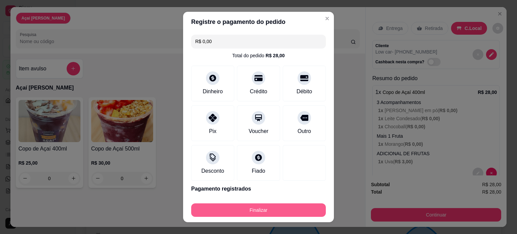
click at [277, 209] on button "Finalizar" at bounding box center [258, 209] width 135 height 13
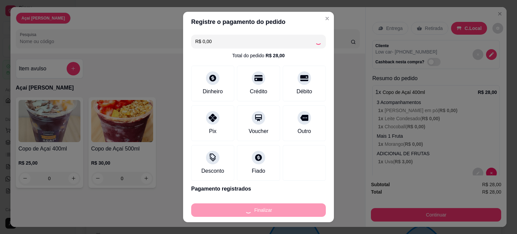
type input "-R$ 28,00"
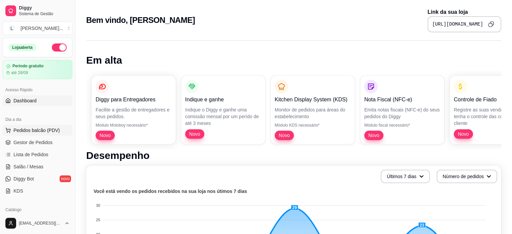
click at [58, 128] on button "Pedidos balcão (PDV)" at bounding box center [38, 130] width 70 height 11
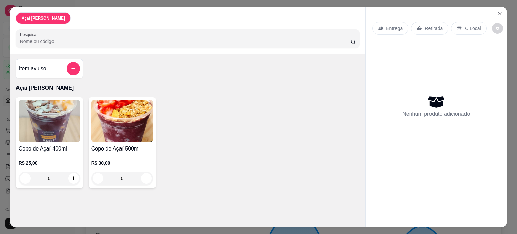
click at [148, 177] on div "0" at bounding box center [122, 178] width 62 height 13
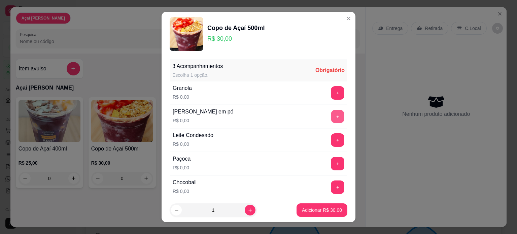
click at [331, 116] on button "+" at bounding box center [337, 116] width 13 height 13
click at [331, 137] on button "+" at bounding box center [337, 139] width 13 height 13
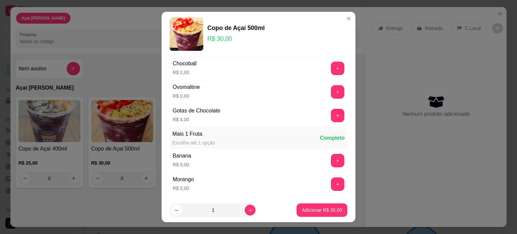
scroll to position [135, 0]
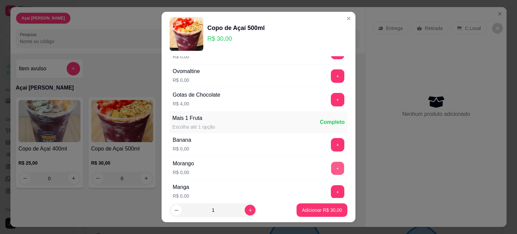
click at [331, 164] on button "+" at bounding box center [337, 168] width 13 height 13
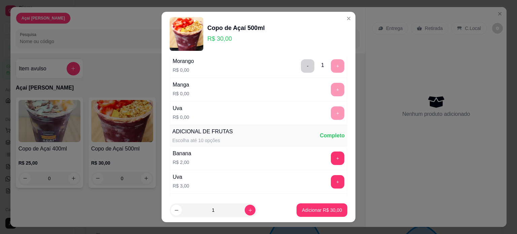
scroll to position [236, 0]
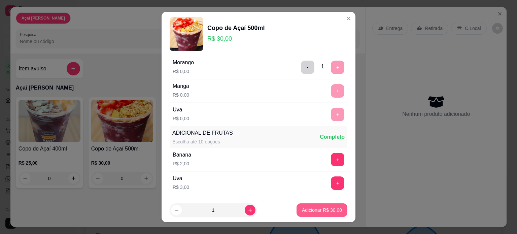
click at [311, 208] on p "Adicionar R$ 30,00" at bounding box center [322, 210] width 40 height 7
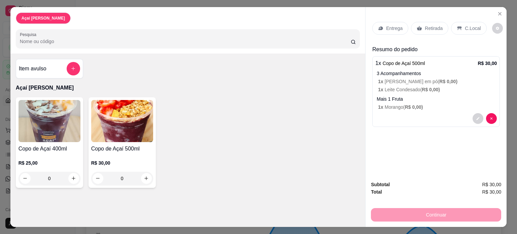
click at [465, 25] on p "C.Local" at bounding box center [473, 28] width 16 height 7
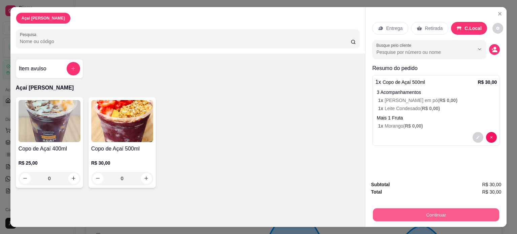
click at [397, 212] on button "Continuar" at bounding box center [436, 214] width 126 height 13
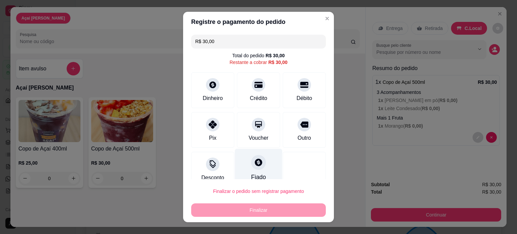
click at [253, 169] on div "Fiado" at bounding box center [258, 167] width 47 height 39
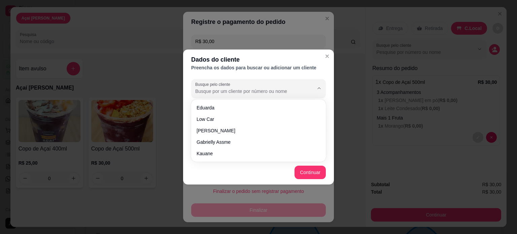
click at [277, 91] on input "Busque pelo cliente" at bounding box center [249, 91] width 108 height 7
click at [268, 117] on span "Low car" at bounding box center [255, 119] width 117 height 7
type input "Low car"
type input "[PHONE_NUMBER]"
type input "Low car"
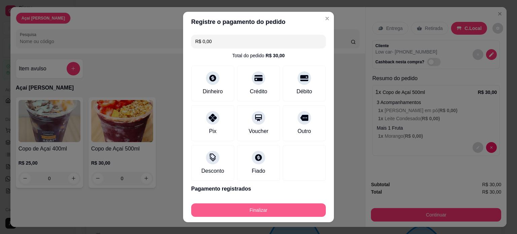
click at [260, 208] on button "Finalizar" at bounding box center [258, 209] width 135 height 13
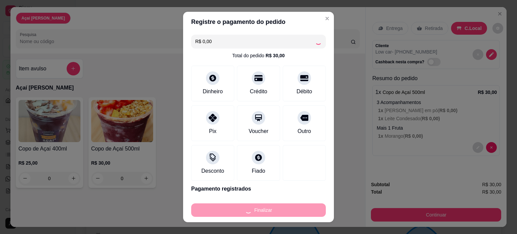
type input "-R$ 30,00"
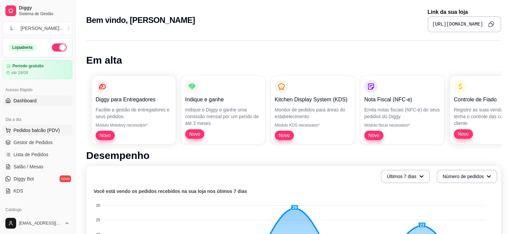
drag, startPoint x: 46, startPoint y: 130, endPoint x: 41, endPoint y: 129, distance: 5.5
click at [46, 130] on span "Pedidos balcão (PDV)" at bounding box center [36, 130] width 46 height 7
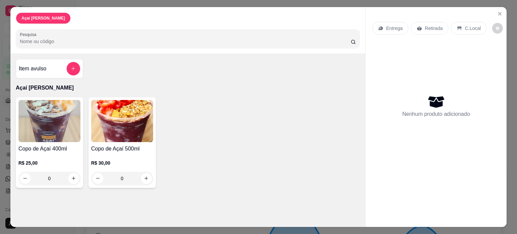
click at [67, 135] on img at bounding box center [50, 121] width 62 height 42
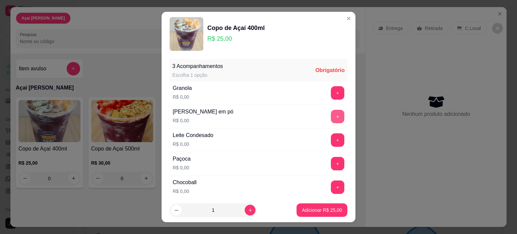
click at [331, 115] on button "+" at bounding box center [337, 116] width 13 height 13
click at [331, 139] on button "+" at bounding box center [337, 139] width 13 height 13
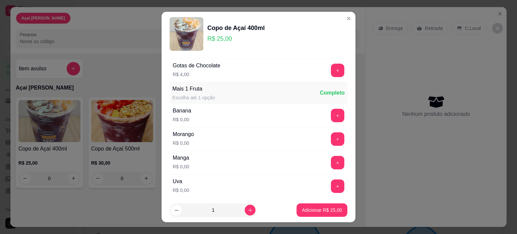
scroll to position [168, 0]
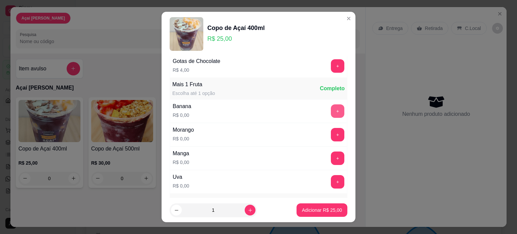
click at [331, 111] on button "+" at bounding box center [337, 110] width 13 height 13
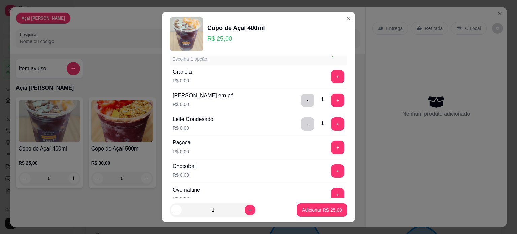
scroll to position [0, 0]
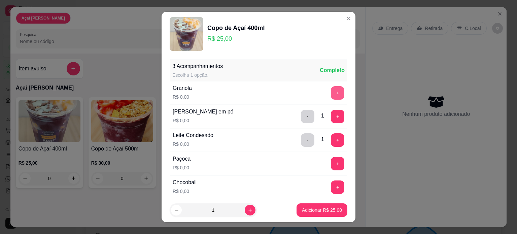
click at [331, 92] on button "+" at bounding box center [337, 92] width 13 height 13
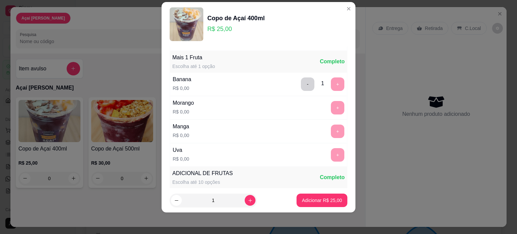
scroll to position [188, 0]
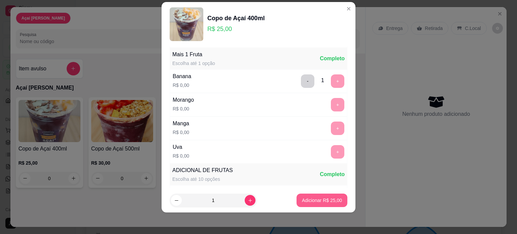
click at [332, 203] on p "Adicionar R$ 25,00" at bounding box center [322, 200] width 40 height 7
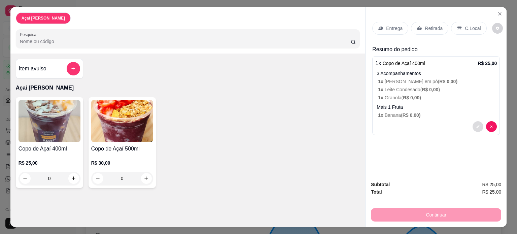
click at [476, 124] on icon "decrease-product-quantity" at bounding box center [478, 126] width 4 height 4
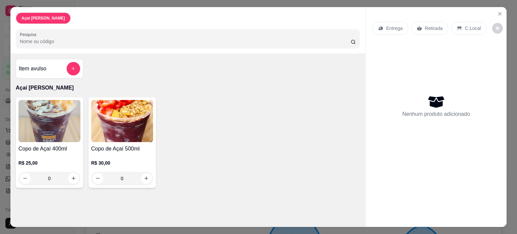
click at [137, 118] on img at bounding box center [122, 121] width 62 height 42
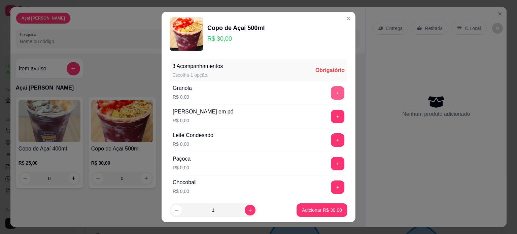
click at [331, 94] on button "+" at bounding box center [337, 92] width 13 height 13
click at [331, 113] on button "+" at bounding box center [337, 116] width 13 height 13
click at [331, 141] on button "+" at bounding box center [337, 139] width 13 height 13
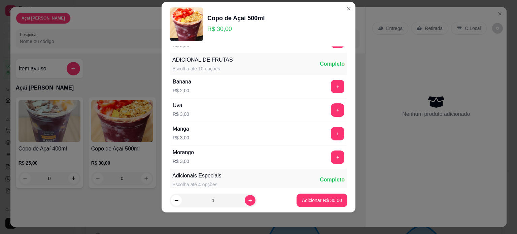
scroll to position [323, 0]
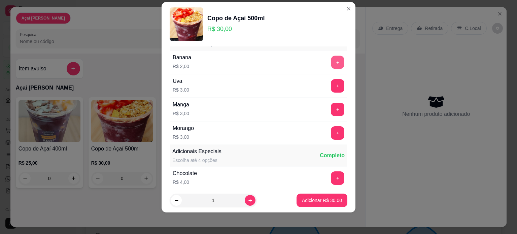
click at [331, 62] on button "+" at bounding box center [337, 62] width 13 height 13
click at [320, 197] on p "Adicionar R$ 32,00" at bounding box center [322, 200] width 40 height 7
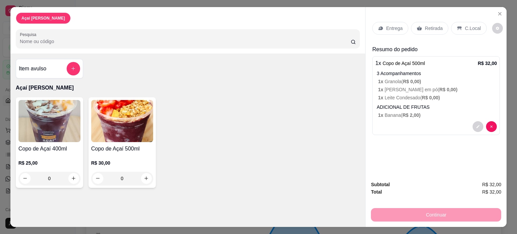
drag, startPoint x: 474, startPoint y: 20, endPoint x: 474, endPoint y: 24, distance: 3.8
click at [474, 22] on div "C.Local" at bounding box center [468, 28] width 35 height 13
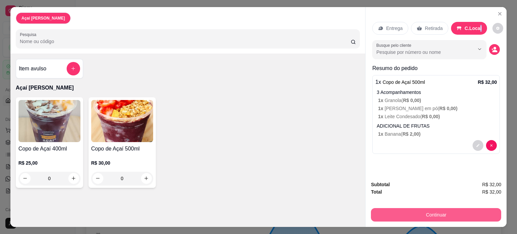
click at [429, 209] on button "Continuar" at bounding box center [436, 214] width 130 height 13
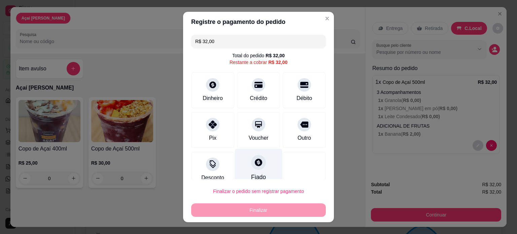
click at [255, 164] on div at bounding box center [258, 162] width 15 height 15
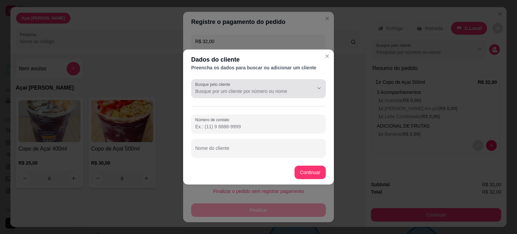
click at [300, 90] on input "Busque pelo cliente" at bounding box center [249, 91] width 108 height 7
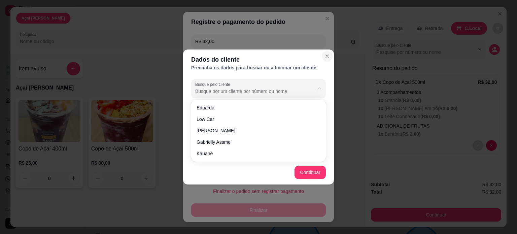
click at [328, 53] on icon "Close" at bounding box center [326, 55] width 5 height 5
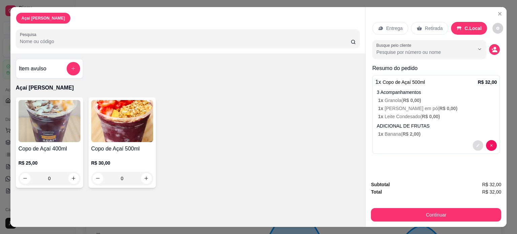
click at [478, 144] on button "decrease-product-quantity" at bounding box center [478, 145] width 10 height 10
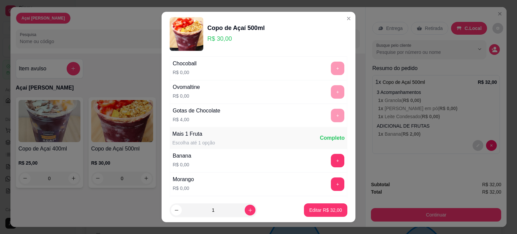
scroll to position [135, 0]
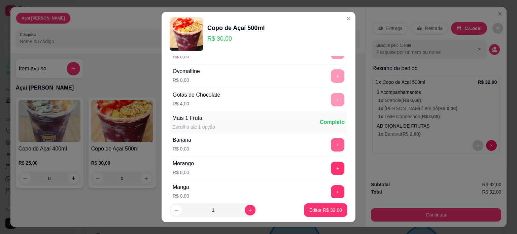
click at [331, 143] on button "+" at bounding box center [337, 144] width 13 height 13
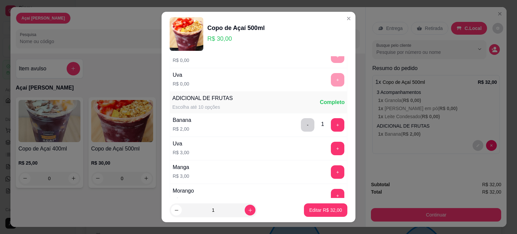
scroll to position [269, 0]
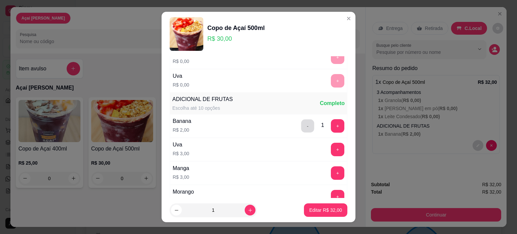
click at [301, 125] on button "-" at bounding box center [307, 125] width 13 height 13
click at [331, 210] on p "Editar R$ 30,00" at bounding box center [326, 210] width 32 height 6
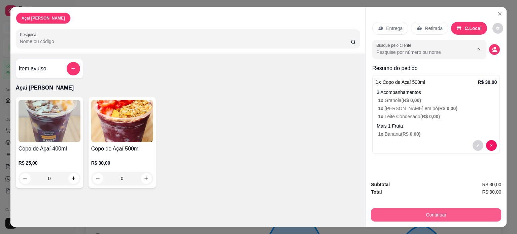
click at [413, 214] on button "Continuar" at bounding box center [436, 214] width 130 height 13
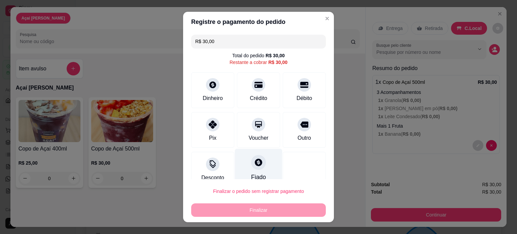
click at [250, 171] on div "Fiado" at bounding box center [258, 167] width 47 height 39
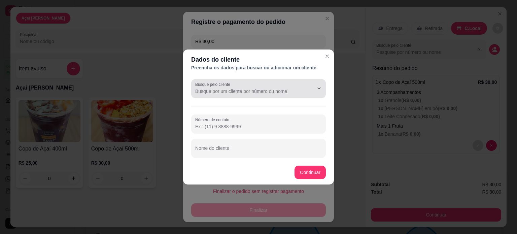
click at [300, 92] on input "Busque pelo cliente" at bounding box center [249, 91] width 108 height 7
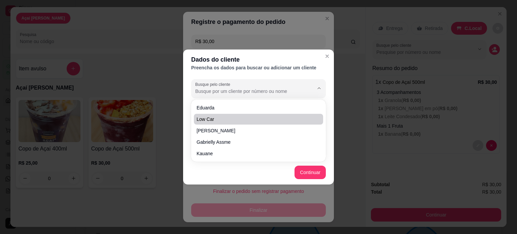
click at [268, 119] on span "Low car" at bounding box center [255, 119] width 117 height 7
type input "Low car"
type input "[PHONE_NUMBER]"
type input "Low car"
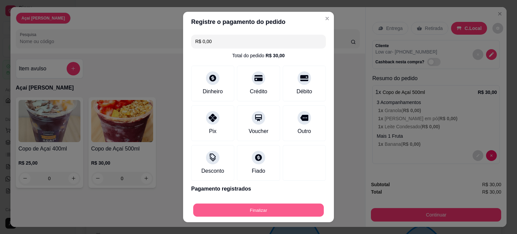
click at [292, 211] on button "Finalizar" at bounding box center [258, 210] width 131 height 13
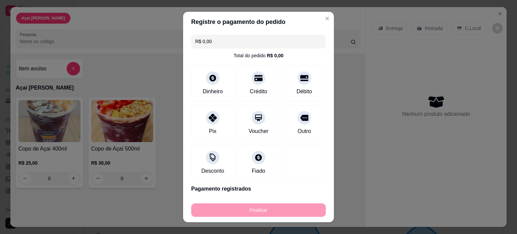
type input "-R$ 30,00"
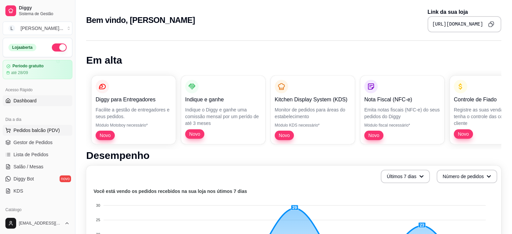
click at [43, 131] on span "Pedidos balcão (PDV)" at bounding box center [36, 130] width 46 height 7
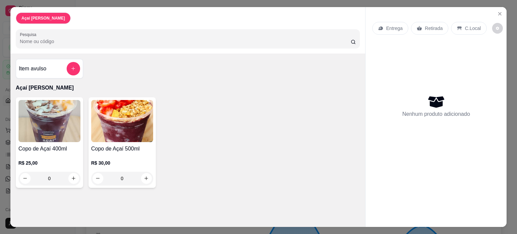
click at [41, 122] on img at bounding box center [50, 121] width 62 height 42
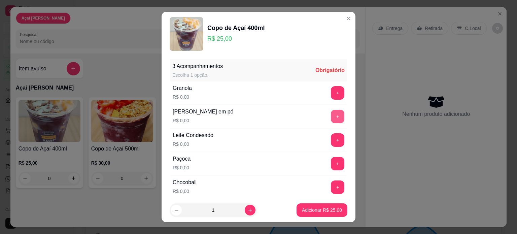
click at [331, 114] on button "+" at bounding box center [337, 116] width 13 height 13
click at [331, 137] on button "+" at bounding box center [337, 139] width 13 height 13
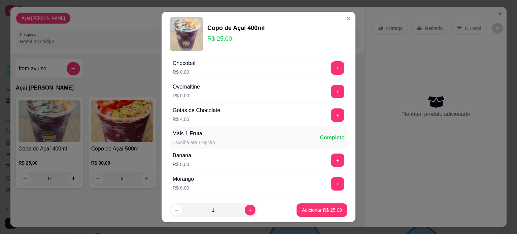
scroll to position [135, 0]
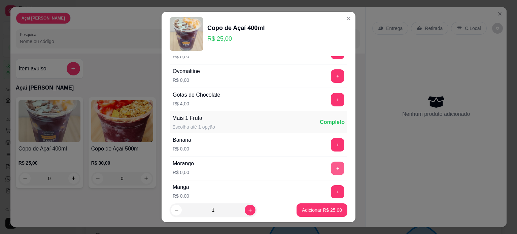
click at [331, 166] on button "+" at bounding box center [337, 168] width 13 height 13
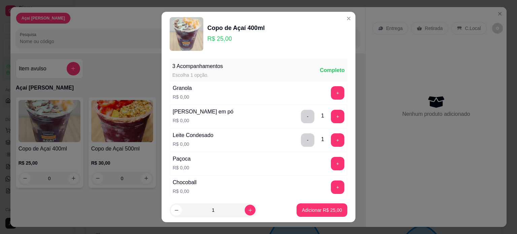
scroll to position [34, 0]
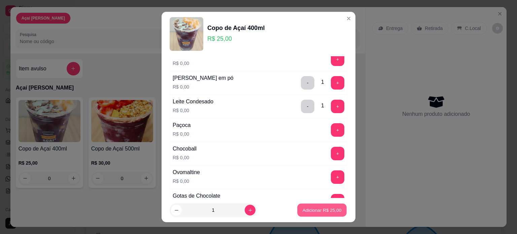
click at [311, 211] on p "Adicionar R$ 25,00" at bounding box center [321, 210] width 39 height 6
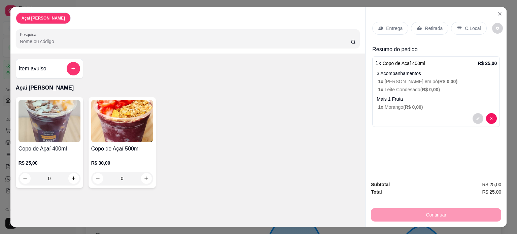
click at [466, 26] on p "C.Local" at bounding box center [473, 28] width 16 height 7
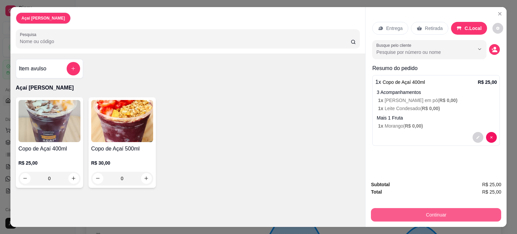
click at [422, 211] on button "Continuar" at bounding box center [436, 214] width 130 height 13
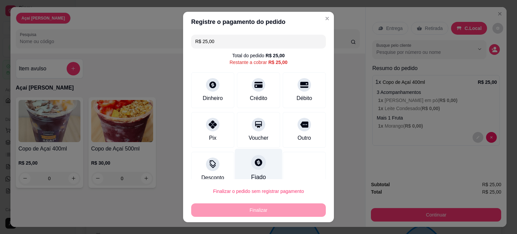
click at [259, 165] on div "Fiado" at bounding box center [258, 167] width 47 height 39
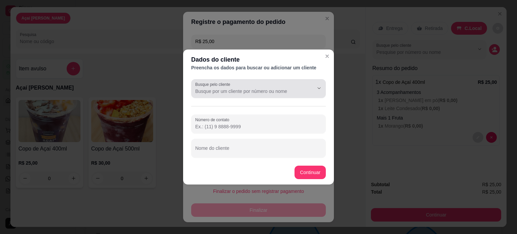
click at [311, 88] on icon "Show suggestions" at bounding box center [309, 87] width 5 height 5
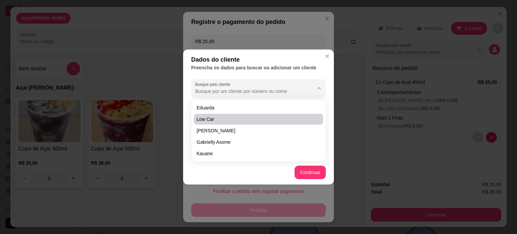
click at [268, 118] on span "Low car" at bounding box center [255, 119] width 117 height 7
type input "Low car"
type input "[PHONE_NUMBER]"
type input "Low car"
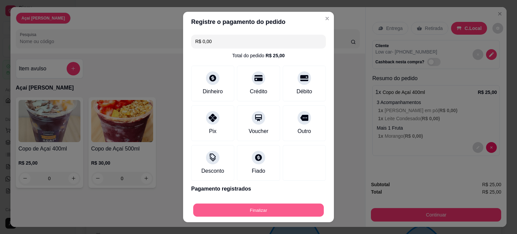
click at [277, 212] on button "Finalizar" at bounding box center [258, 210] width 131 height 13
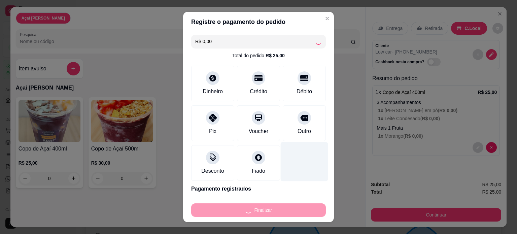
type input "-R$ 25,00"
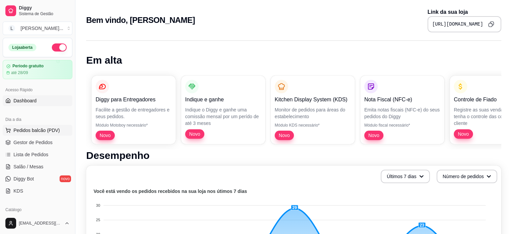
click at [64, 128] on button "Pedidos balcão (PDV)" at bounding box center [38, 130] width 70 height 11
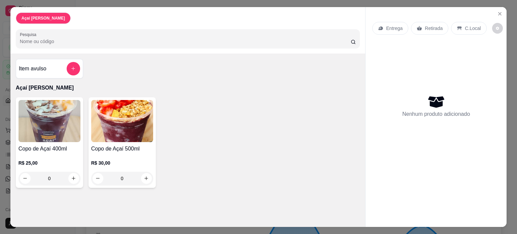
click at [71, 176] on div "0" at bounding box center [50, 178] width 62 height 13
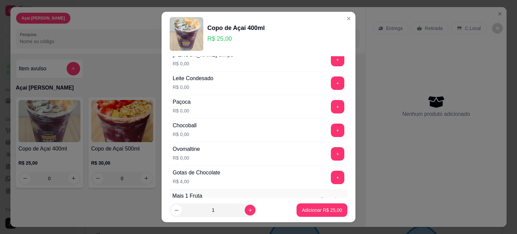
scroll to position [67, 0]
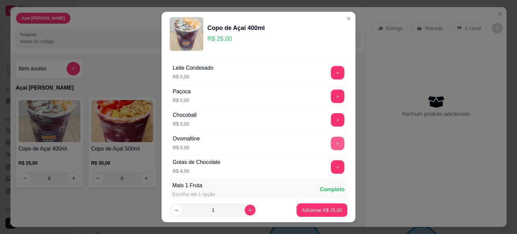
click at [331, 141] on button "+" at bounding box center [337, 143] width 13 height 13
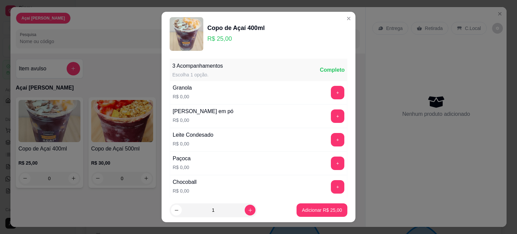
scroll to position [0, 0]
click at [331, 138] on button "+" at bounding box center [337, 139] width 13 height 13
click at [319, 210] on p "Adicionar R$ 25,00" at bounding box center [321, 210] width 39 height 6
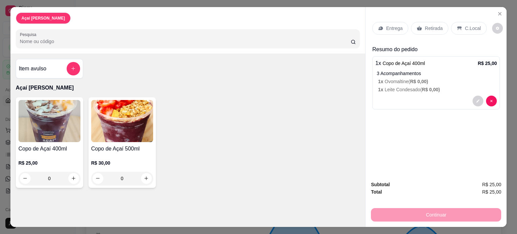
click at [467, 25] on p "C.Local" at bounding box center [473, 28] width 16 height 7
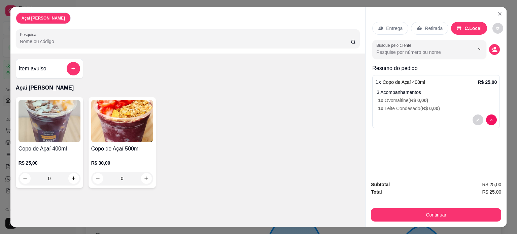
click at [425, 209] on button "Continuar" at bounding box center [436, 214] width 130 height 13
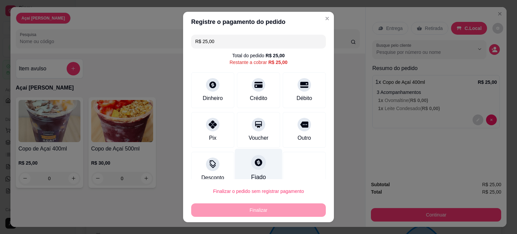
click at [252, 169] on div at bounding box center [258, 162] width 15 height 15
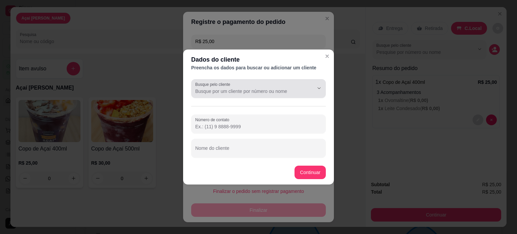
click at [274, 86] on div at bounding box center [258, 88] width 127 height 13
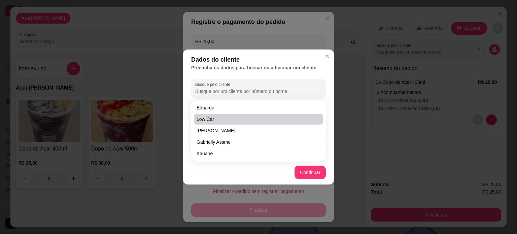
click at [249, 122] on span "Low car" at bounding box center [255, 119] width 117 height 7
type input "Low car"
type input "[PHONE_NUMBER]"
type input "Low car"
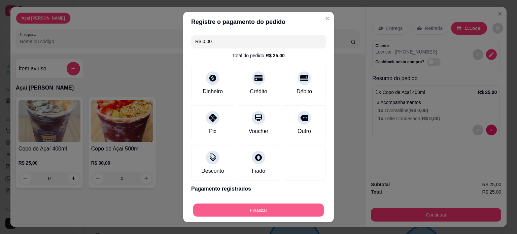
click at [298, 207] on button "Finalizar" at bounding box center [258, 210] width 131 height 13
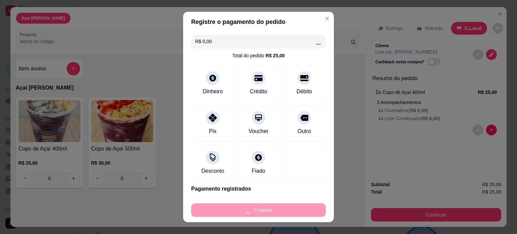
type input "-R$ 25,00"
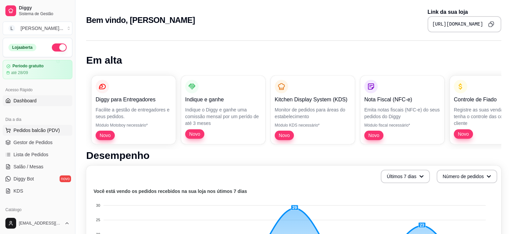
click at [36, 128] on span "Pedidos balcão (PDV)" at bounding box center [36, 130] width 46 height 7
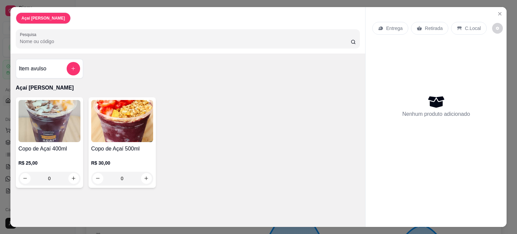
click at [69, 177] on div "0" at bounding box center [50, 178] width 62 height 13
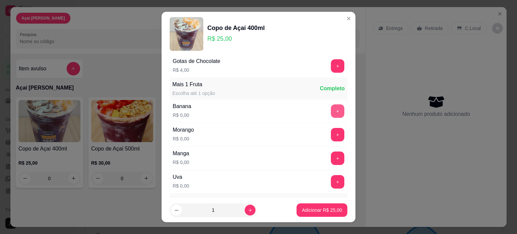
click at [331, 113] on button "+" at bounding box center [337, 110] width 13 height 13
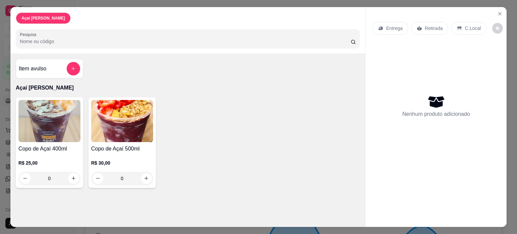
click at [73, 177] on div "0" at bounding box center [50, 178] width 62 height 13
click at [145, 176] on div "0" at bounding box center [122, 178] width 62 height 13
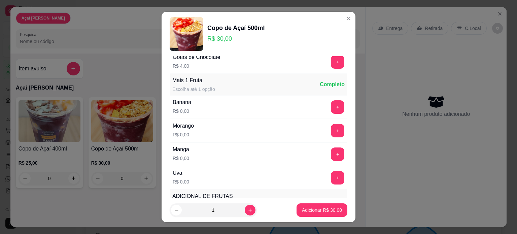
scroll to position [168, 0]
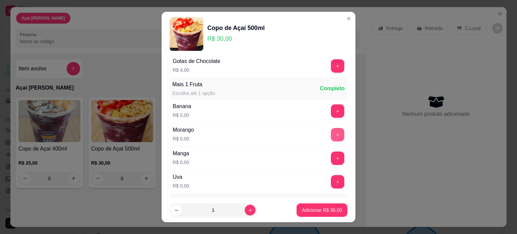
click at [331, 130] on button "+" at bounding box center [337, 134] width 13 height 13
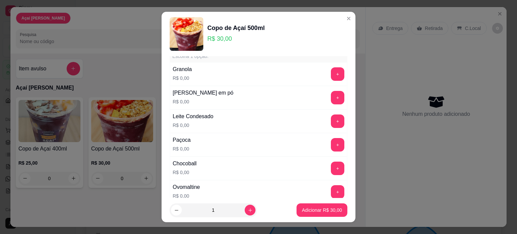
scroll to position [0, 0]
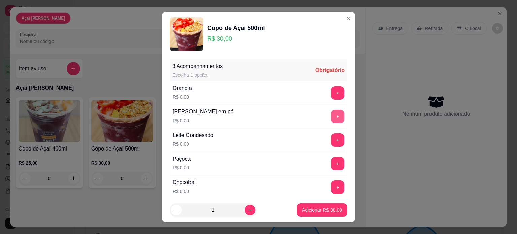
click at [331, 119] on button "+" at bounding box center [337, 116] width 13 height 13
click at [331, 139] on button "+" at bounding box center [337, 139] width 13 height 13
click at [312, 213] on p "Adicionar R$ 30,00" at bounding box center [322, 210] width 40 height 7
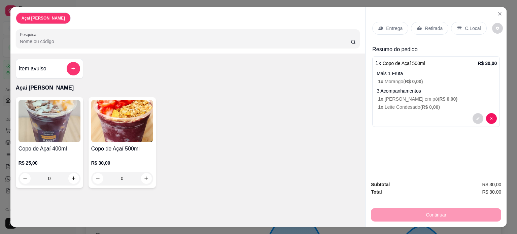
click at [470, 22] on div "C.Local" at bounding box center [468, 28] width 35 height 13
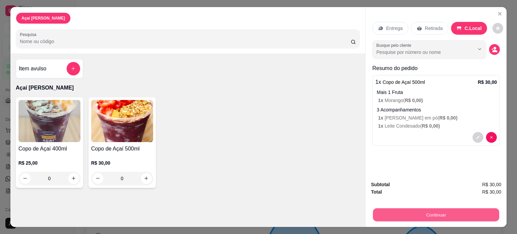
click at [437, 210] on button "Continuar" at bounding box center [436, 214] width 126 height 13
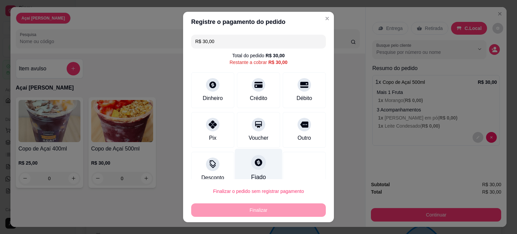
click at [255, 160] on icon at bounding box center [258, 161] width 7 height 7
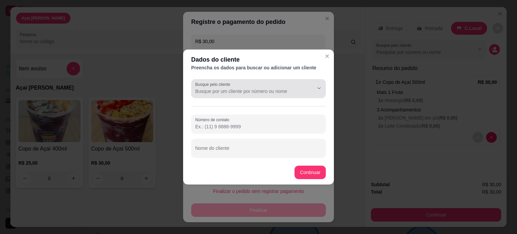
click at [245, 84] on div at bounding box center [258, 88] width 127 height 13
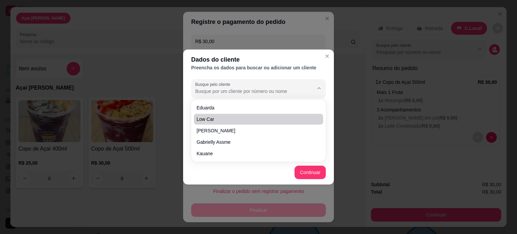
click at [236, 124] on li "Low car" at bounding box center [258, 119] width 129 height 11
type input "Low car"
type input "[PHONE_NUMBER]"
type input "Low car"
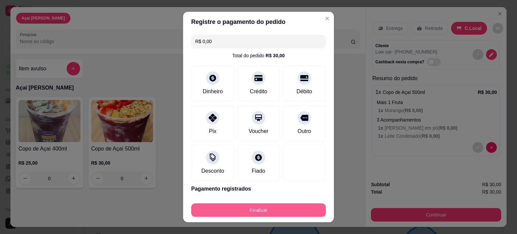
click at [286, 206] on button "Finalizar" at bounding box center [258, 209] width 135 height 13
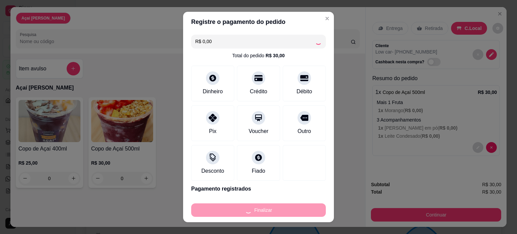
type input "-R$ 30,00"
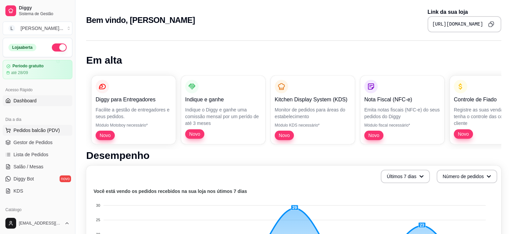
click at [29, 130] on span "Pedidos balcão (PDV)" at bounding box center [36, 130] width 46 height 7
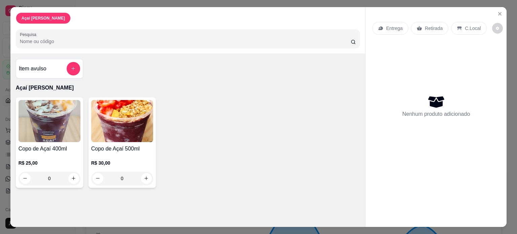
click at [142, 175] on div "0" at bounding box center [122, 178] width 62 height 13
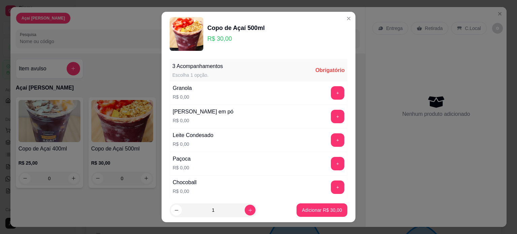
click at [331, 114] on button "+" at bounding box center [337, 116] width 13 height 13
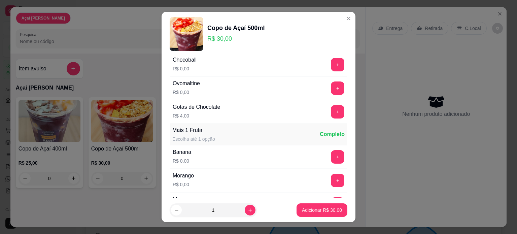
scroll to position [135, 0]
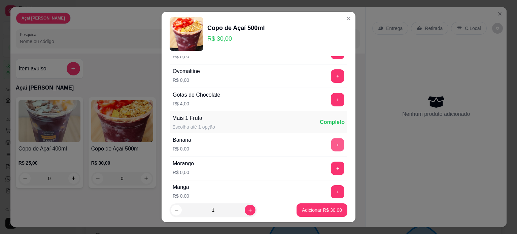
click at [331, 144] on button "+" at bounding box center [337, 144] width 13 height 13
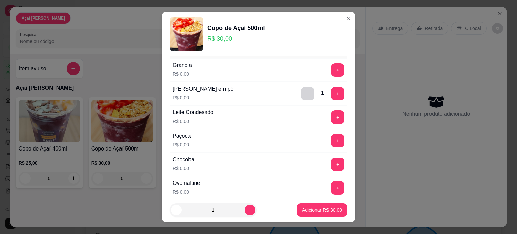
scroll to position [34, 0]
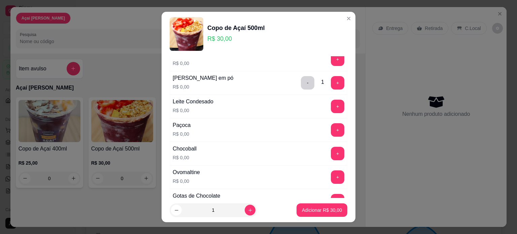
click at [331, 111] on button "+" at bounding box center [337, 106] width 13 height 13
click at [331, 154] on button "+" at bounding box center [337, 153] width 13 height 13
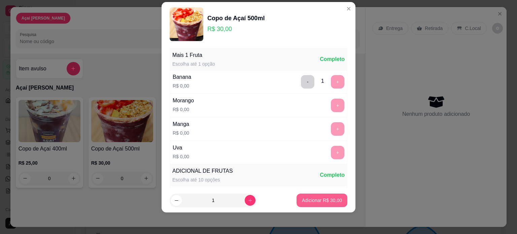
scroll to position [188, 0]
click at [324, 201] on p "Adicionar R$ 30,00" at bounding box center [322, 200] width 40 height 7
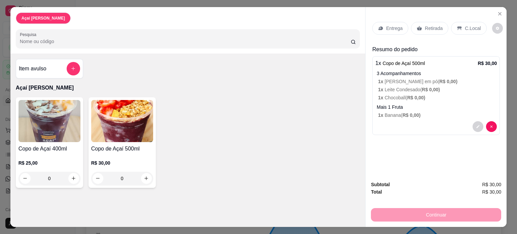
click at [472, 25] on p "C.Local" at bounding box center [473, 28] width 16 height 7
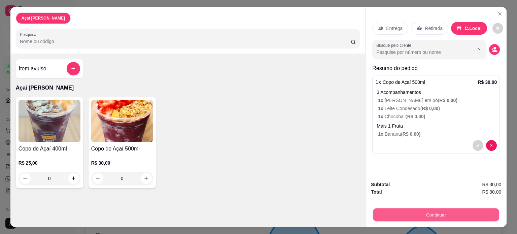
click at [418, 216] on button "Continuar" at bounding box center [436, 214] width 126 height 13
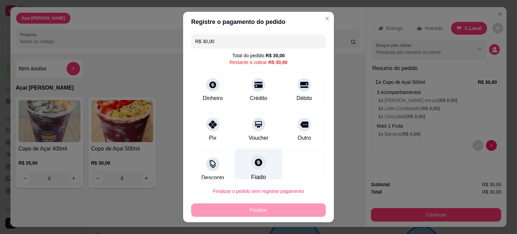
click at [260, 169] on div "Fiado" at bounding box center [258, 167] width 47 height 39
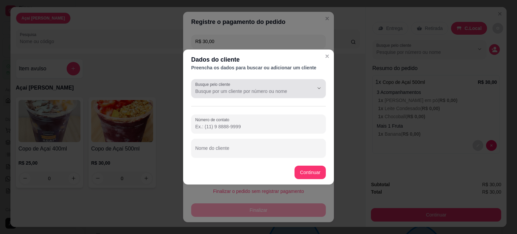
click at [245, 91] on input "Busque pelo cliente" at bounding box center [249, 91] width 108 height 7
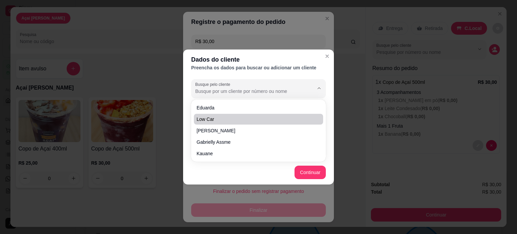
click at [247, 117] on span "Low car" at bounding box center [255, 119] width 117 height 7
type input "Low car"
type input "[PHONE_NUMBER]"
type input "Low car"
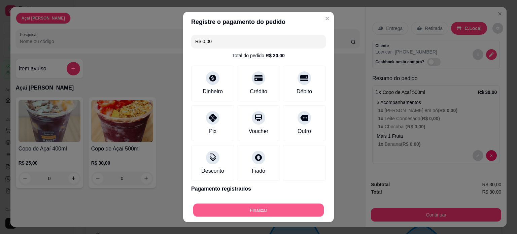
click at [289, 210] on button "Finalizar" at bounding box center [258, 210] width 131 height 13
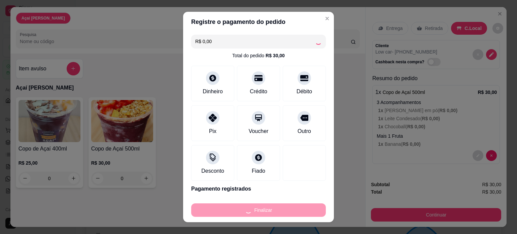
type input "-R$ 30,00"
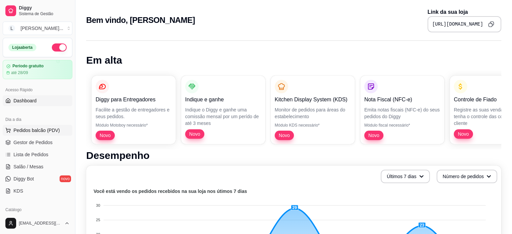
click at [41, 130] on span "Pedidos balcão (PDV)" at bounding box center [36, 130] width 46 height 7
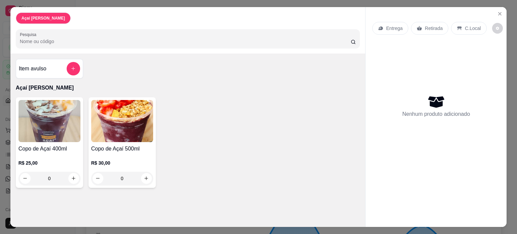
click at [72, 176] on div "0" at bounding box center [50, 178] width 62 height 13
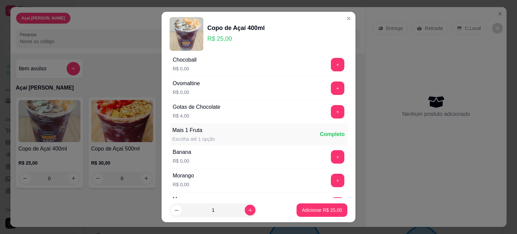
scroll to position [135, 0]
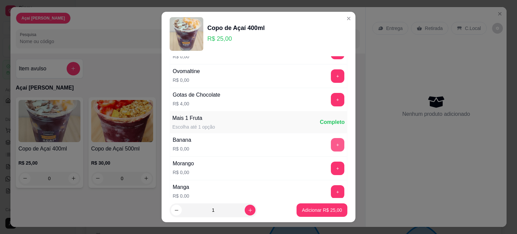
click at [331, 145] on button "+" at bounding box center [337, 144] width 13 height 13
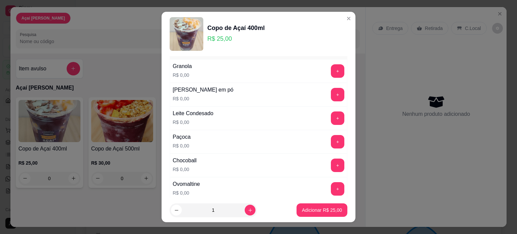
scroll to position [34, 0]
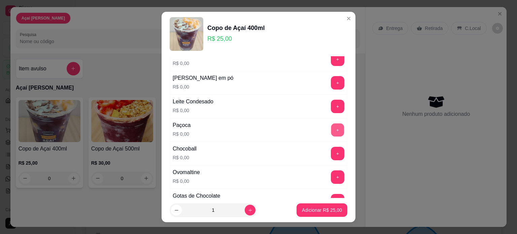
click at [331, 129] on button "+" at bounding box center [337, 129] width 13 height 13
click at [331, 110] on button "+" at bounding box center [337, 106] width 13 height 13
click at [315, 211] on p "Adicionar R$ 25,00" at bounding box center [322, 210] width 40 height 7
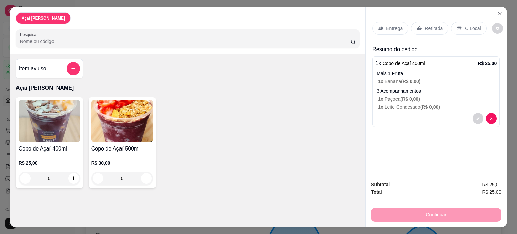
click at [466, 22] on div "C.Local" at bounding box center [468, 28] width 35 height 13
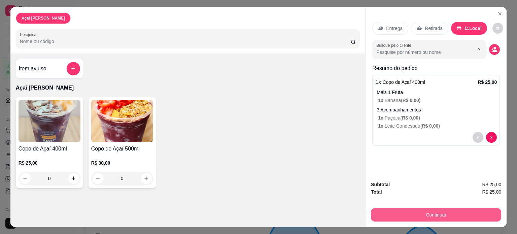
click at [428, 210] on button "Continuar" at bounding box center [436, 214] width 130 height 13
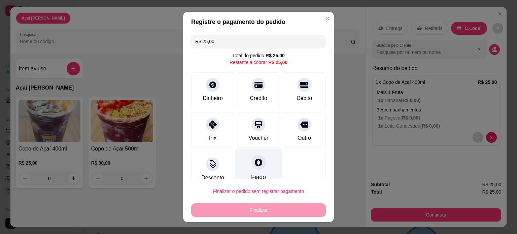
click at [254, 162] on icon at bounding box center [258, 162] width 9 height 9
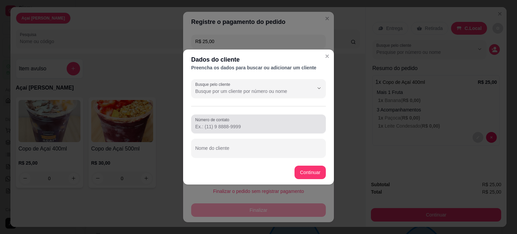
click at [255, 117] on div at bounding box center [258, 123] width 127 height 13
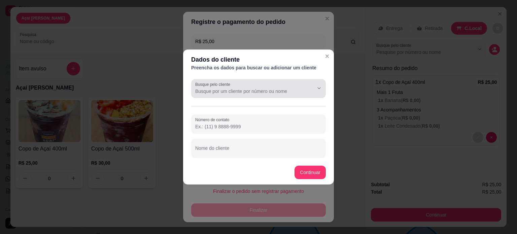
click at [254, 86] on div at bounding box center [258, 88] width 127 height 13
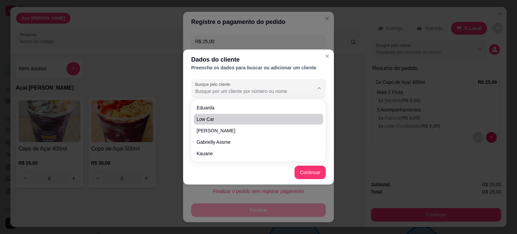
click at [246, 121] on span "Low car" at bounding box center [255, 119] width 117 height 7
type input "Low car"
type input "[PHONE_NUMBER]"
type input "Low car"
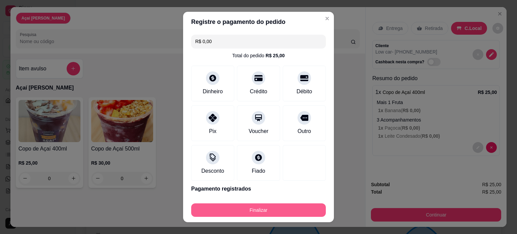
click at [273, 209] on button "Finalizar" at bounding box center [258, 209] width 135 height 13
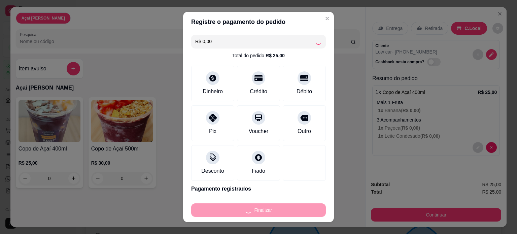
type input "-R$ 25,00"
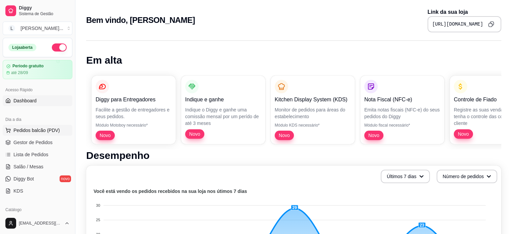
click at [43, 134] on button "Pedidos balcão (PDV)" at bounding box center [38, 130] width 70 height 11
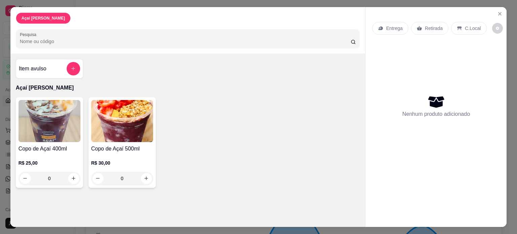
click at [71, 172] on div "0" at bounding box center [50, 178] width 62 height 13
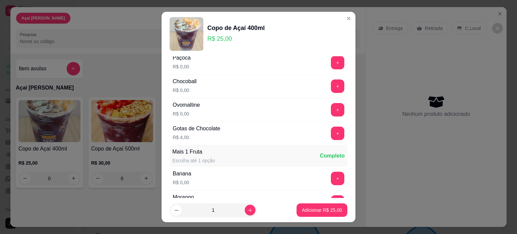
scroll to position [135, 0]
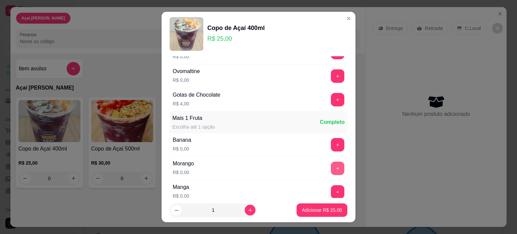
click at [331, 170] on button "+" at bounding box center [337, 168] width 13 height 13
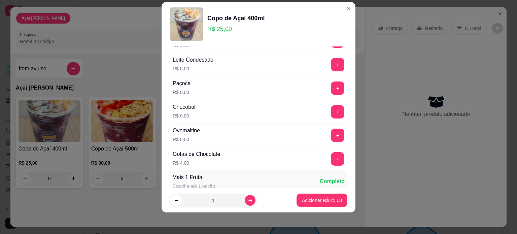
scroll to position [67, 0]
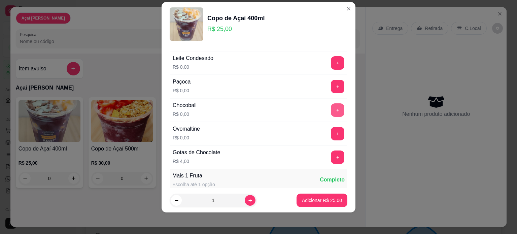
click at [331, 108] on button "+" at bounding box center [337, 109] width 13 height 13
click at [331, 90] on button "+" at bounding box center [337, 86] width 13 height 13
click at [325, 199] on p "Adicionar R$ 25,00" at bounding box center [322, 200] width 40 height 7
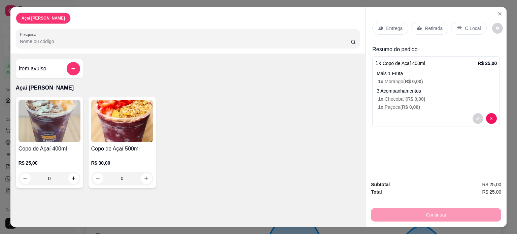
click at [438, 210] on div "Continuar" at bounding box center [436, 213] width 130 height 15
click at [460, 19] on div "Entrega Retirada C.Local" at bounding box center [436, 28] width 128 height 24
click at [465, 25] on p "C.Local" at bounding box center [473, 28] width 16 height 7
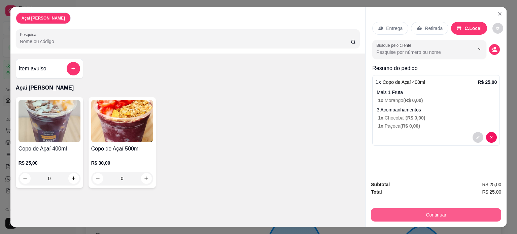
click at [441, 212] on button "Continuar" at bounding box center [436, 214] width 130 height 13
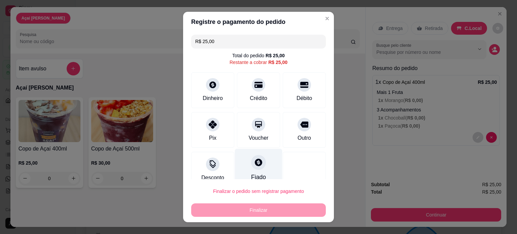
click at [251, 169] on div at bounding box center [258, 162] width 15 height 15
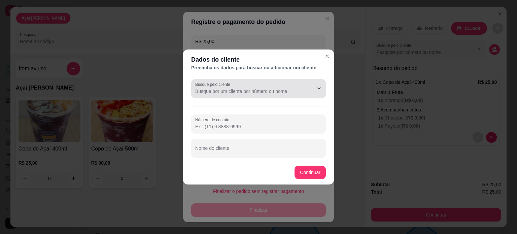
click at [249, 85] on div at bounding box center [258, 88] width 127 height 13
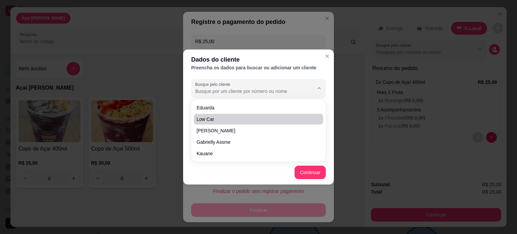
click at [246, 121] on span "Low car" at bounding box center [255, 119] width 117 height 7
type input "Low car"
type input "[PHONE_NUMBER]"
type input "Low car"
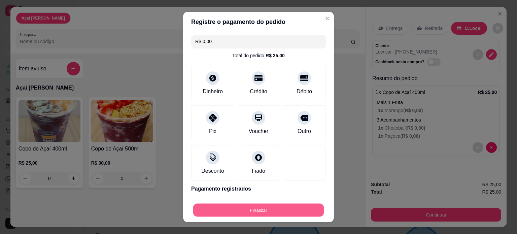
click at [269, 211] on button "Finalizar" at bounding box center [258, 210] width 131 height 13
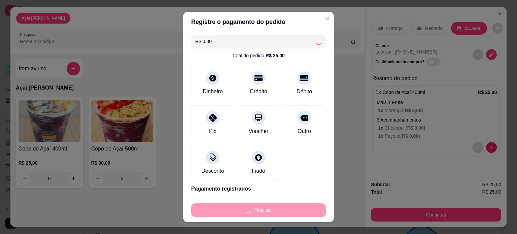
type input "-R$ 25,00"
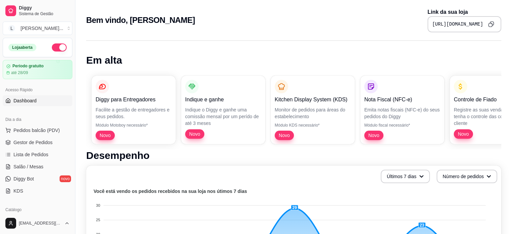
click at [55, 124] on div "Dia a dia" at bounding box center [38, 119] width 70 height 11
click at [55, 126] on button "Pedidos balcão (PDV)" at bounding box center [38, 130] width 70 height 11
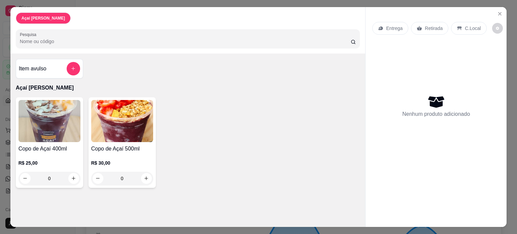
click at [70, 178] on div "0" at bounding box center [50, 178] width 62 height 13
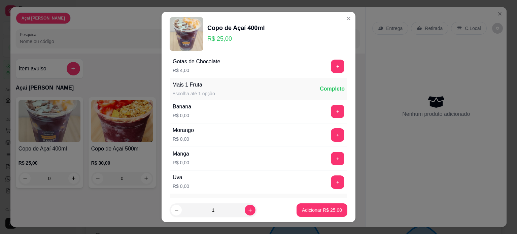
scroll to position [168, 0]
click at [331, 139] on button "+" at bounding box center [337, 134] width 13 height 13
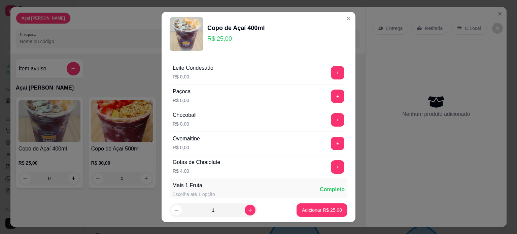
scroll to position [0, 0]
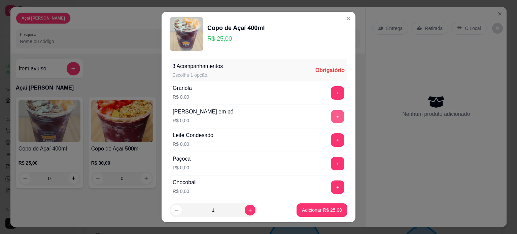
click at [331, 115] on button "+" at bounding box center [337, 116] width 13 height 13
click at [331, 134] on button "+" at bounding box center [337, 139] width 13 height 13
click at [327, 215] on button "Adicionar R$ 25,00" at bounding box center [321, 209] width 51 height 13
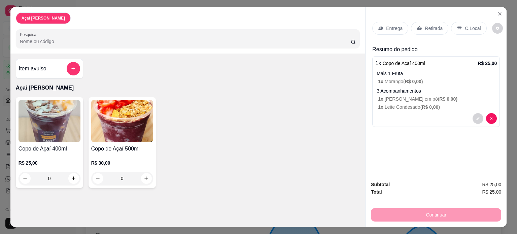
click at [466, 29] on div "C.Local" at bounding box center [468, 28] width 35 height 13
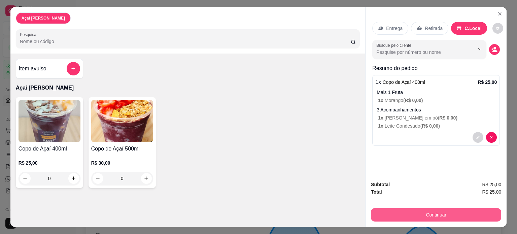
click at [438, 214] on button "Continuar" at bounding box center [436, 214] width 130 height 13
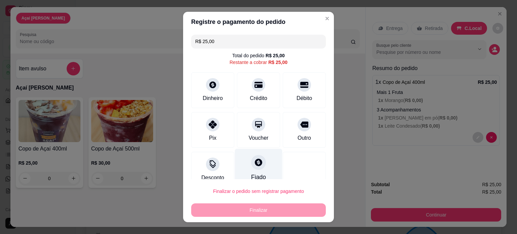
click at [254, 175] on div "Fiado" at bounding box center [258, 177] width 15 height 9
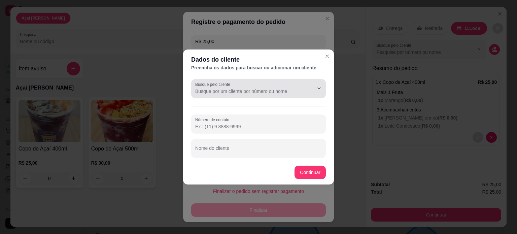
click at [224, 91] on input "Busque pelo cliente" at bounding box center [249, 91] width 108 height 7
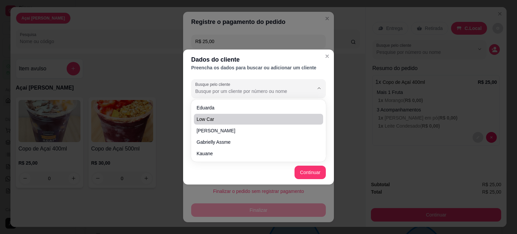
click at [227, 116] on span "Low car" at bounding box center [255, 119] width 117 height 7
type input "Low car"
type input "[PHONE_NUMBER]"
type input "Low car"
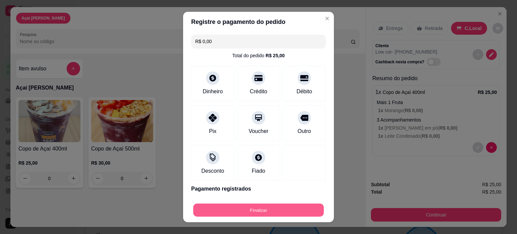
click at [294, 211] on button "Finalizar" at bounding box center [258, 210] width 131 height 13
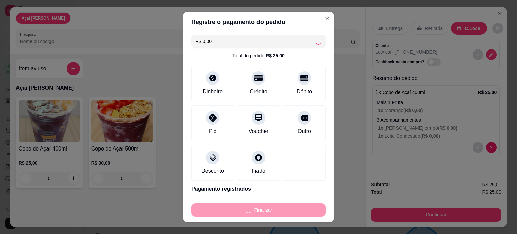
type input "-R$ 25,00"
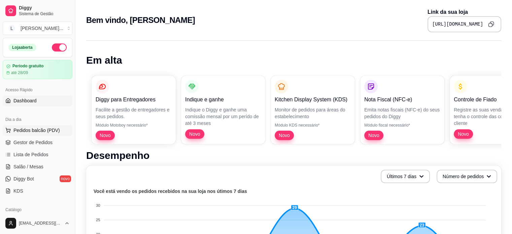
click at [53, 128] on span "Pedidos balcão (PDV)" at bounding box center [36, 130] width 46 height 7
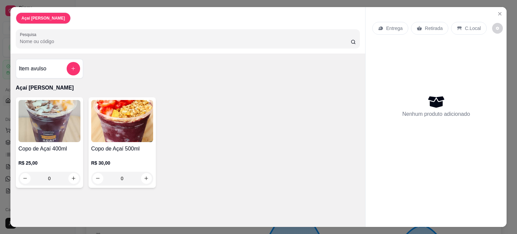
click at [75, 174] on div "0" at bounding box center [50, 178] width 62 height 13
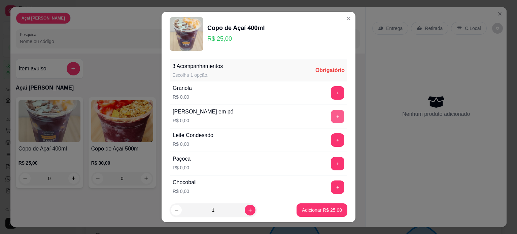
click at [331, 114] on button "+" at bounding box center [337, 116] width 13 height 13
click at [331, 137] on button "+" at bounding box center [337, 139] width 13 height 13
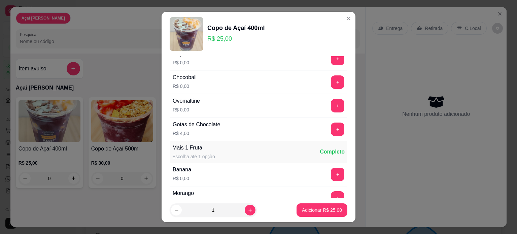
scroll to position [168, 0]
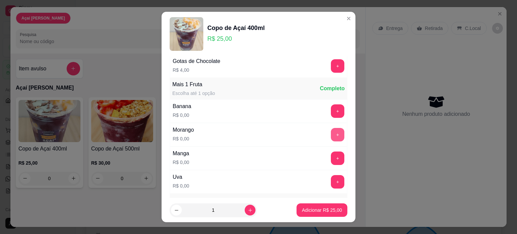
click at [331, 132] on button "+" at bounding box center [337, 134] width 13 height 13
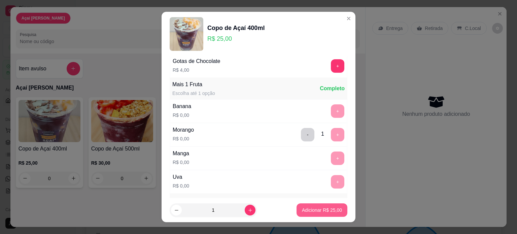
click at [320, 210] on p "Adicionar R$ 25,00" at bounding box center [322, 210] width 40 height 7
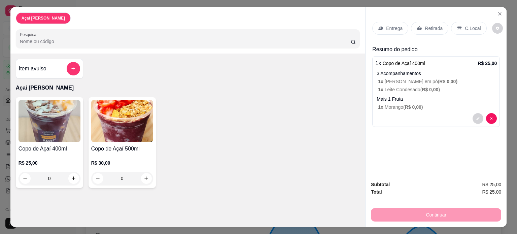
drag, startPoint x: 471, startPoint y: 27, endPoint x: 480, endPoint y: 28, distance: 9.9
click at [471, 28] on p "C.Local" at bounding box center [473, 28] width 16 height 7
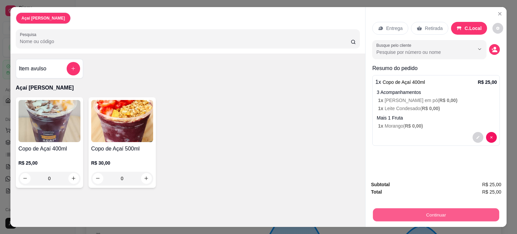
click at [465, 209] on button "Continuar" at bounding box center [436, 214] width 126 height 13
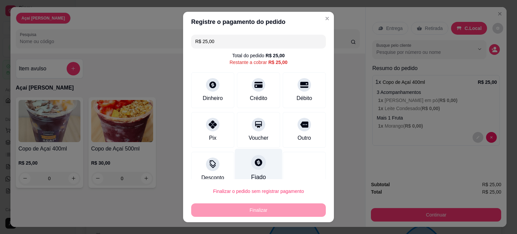
click at [244, 165] on div "Fiado" at bounding box center [258, 167] width 47 height 39
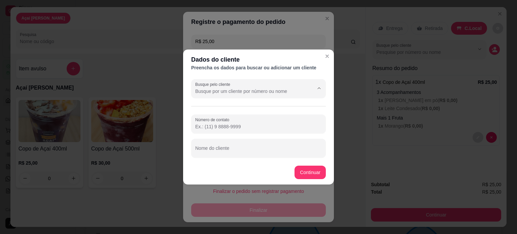
click at [249, 88] on input "Busque pelo cliente" at bounding box center [249, 91] width 108 height 7
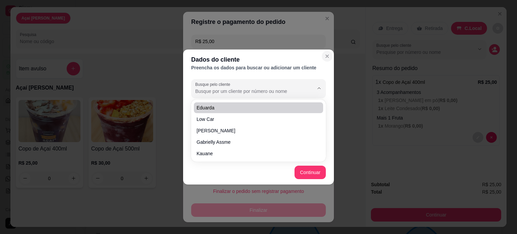
click at [324, 56] on button "Close" at bounding box center [327, 56] width 11 height 11
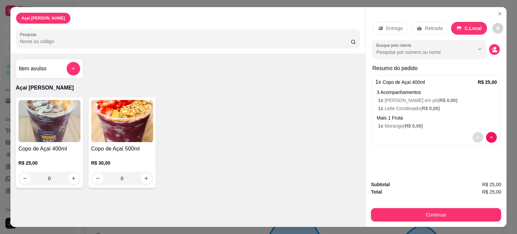
click at [476, 135] on icon "decrease-product-quantity" at bounding box center [478, 137] width 4 height 4
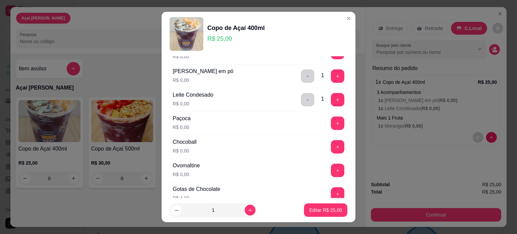
scroll to position [67, 0]
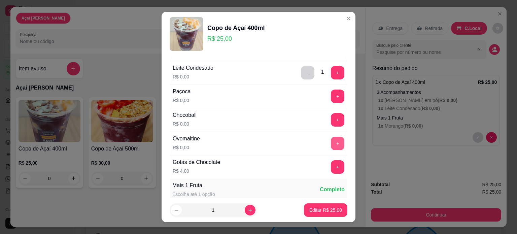
click at [331, 142] on button "+" at bounding box center [337, 143] width 13 height 13
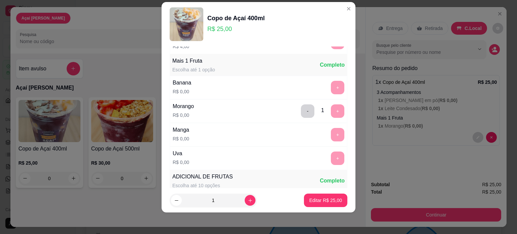
scroll to position [188, 0]
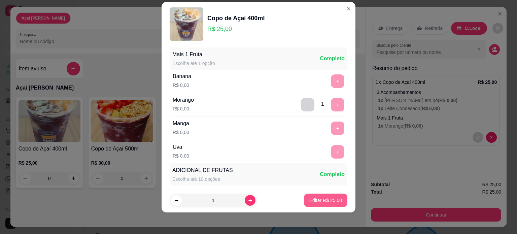
click at [323, 200] on p "Editar R$ 25,00" at bounding box center [325, 200] width 33 height 7
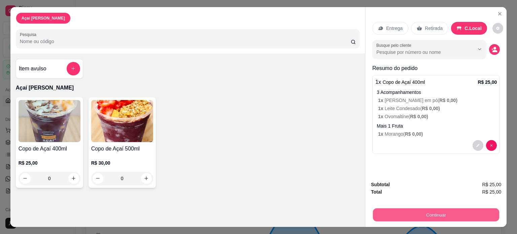
click at [404, 211] on button "Continuar" at bounding box center [436, 214] width 126 height 13
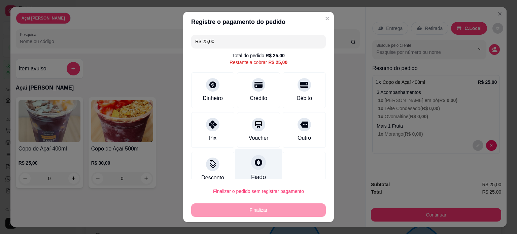
click at [254, 165] on icon at bounding box center [258, 162] width 9 height 9
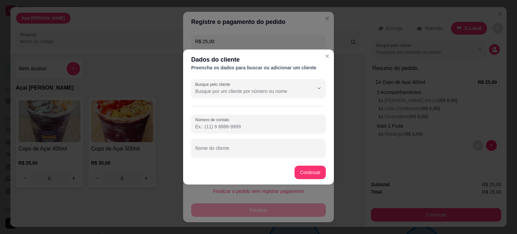
click at [233, 87] on div at bounding box center [258, 88] width 127 height 13
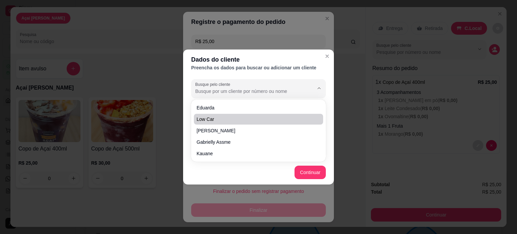
click at [234, 116] on span "Low car" at bounding box center [255, 119] width 117 height 7
type input "Low car"
type input "[PHONE_NUMBER]"
type input "Low car"
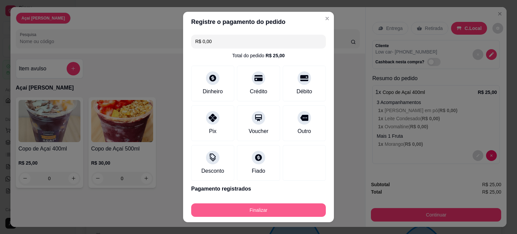
click at [233, 208] on button "Finalizar" at bounding box center [258, 209] width 135 height 13
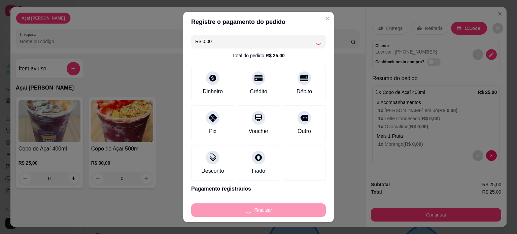
type input "-R$ 25,00"
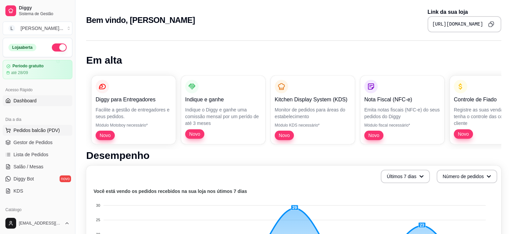
click at [34, 132] on span "Pedidos balcão (PDV)" at bounding box center [36, 130] width 46 height 7
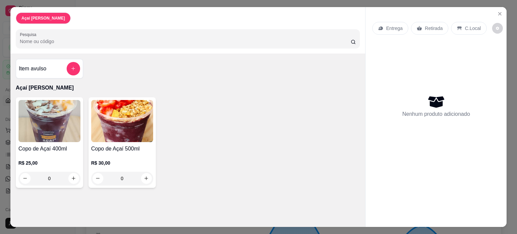
click at [75, 177] on div "0" at bounding box center [50, 178] width 62 height 13
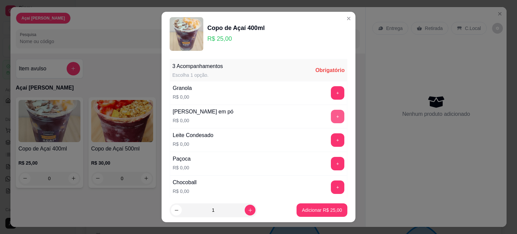
click at [331, 115] on button "+" at bounding box center [337, 116] width 13 height 13
click at [331, 134] on button "+" at bounding box center [337, 139] width 13 height 13
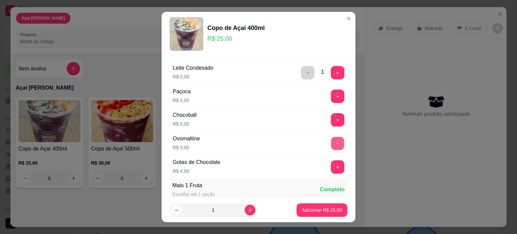
click at [331, 141] on button "+" at bounding box center [337, 143] width 13 height 13
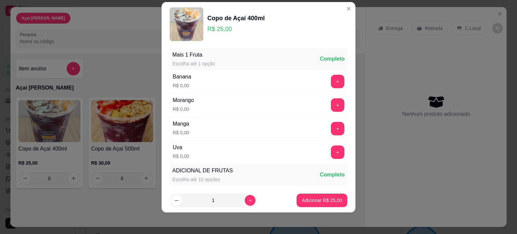
scroll to position [186, 0]
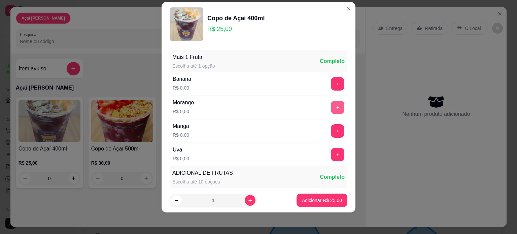
click at [331, 104] on button "+" at bounding box center [337, 107] width 13 height 13
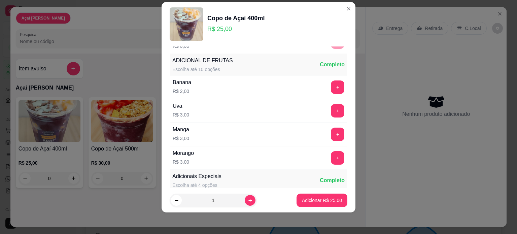
scroll to position [304, 0]
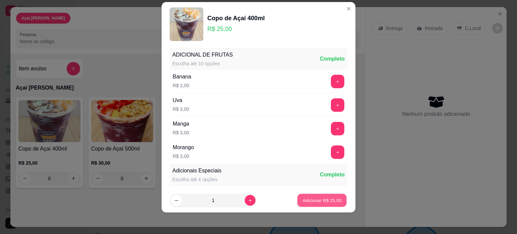
click at [308, 202] on p "Adicionar R$ 25,00" at bounding box center [321, 200] width 39 height 6
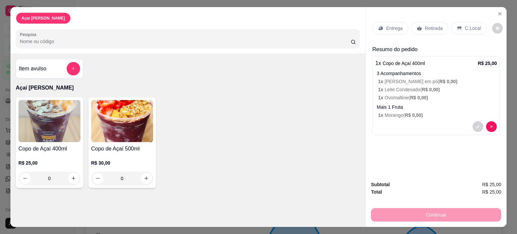
drag, startPoint x: 469, startPoint y: 29, endPoint x: 474, endPoint y: 33, distance: 6.2
click at [469, 29] on div "C.Local" at bounding box center [468, 28] width 35 height 13
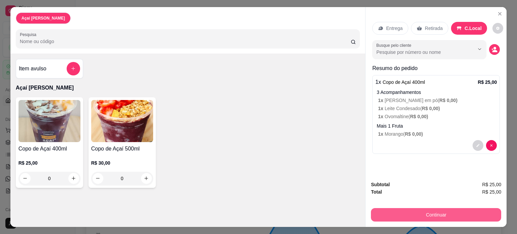
click at [406, 215] on button "Continuar" at bounding box center [436, 214] width 130 height 13
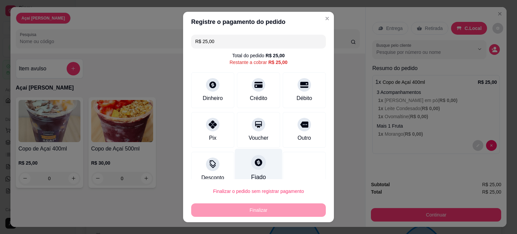
click at [251, 171] on div "Fiado" at bounding box center [258, 167] width 47 height 39
click at [236, 87] on div at bounding box center [258, 88] width 127 height 13
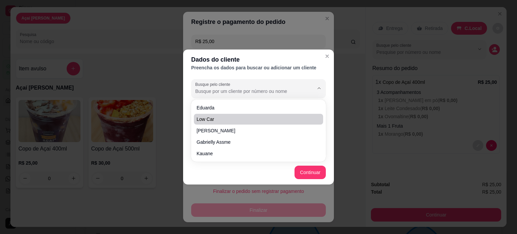
click at [232, 118] on span "Low car" at bounding box center [255, 119] width 117 height 7
type input "Low car"
type input "[PHONE_NUMBER]"
type input "Low car"
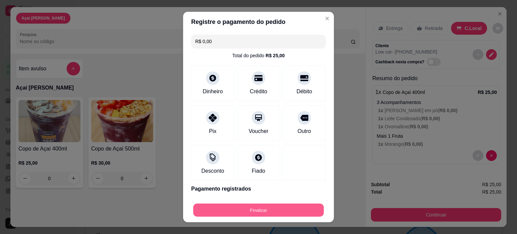
click at [261, 210] on button "Finalizar" at bounding box center [258, 210] width 131 height 13
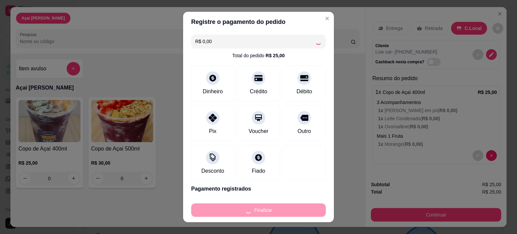
type input "-R$ 25,00"
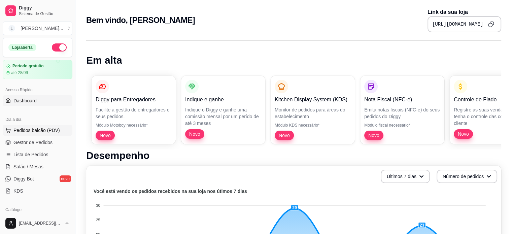
click at [30, 131] on span "Pedidos balcão (PDV)" at bounding box center [36, 130] width 46 height 7
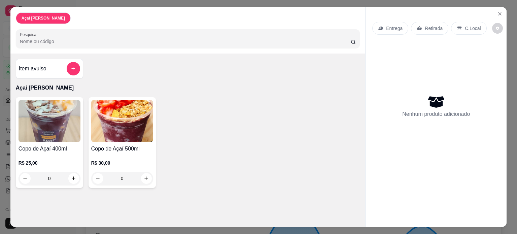
click at [121, 117] on img at bounding box center [122, 121] width 62 height 42
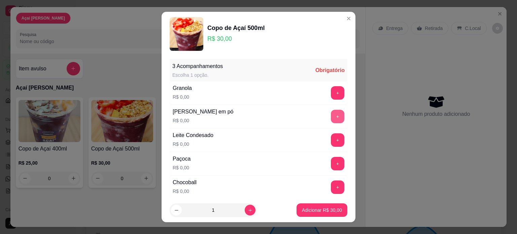
click at [331, 117] on button "+" at bounding box center [337, 116] width 13 height 13
click at [331, 140] on button "+" at bounding box center [337, 139] width 13 height 13
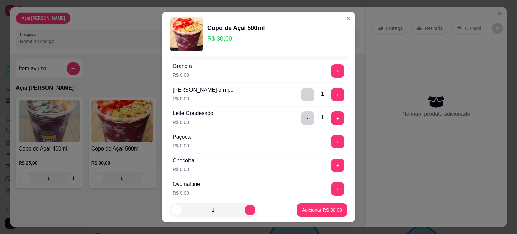
scroll to position [34, 0]
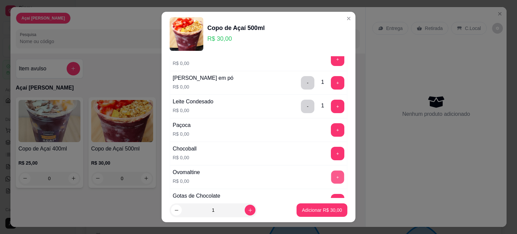
click at [331, 179] on button "+" at bounding box center [337, 176] width 13 height 13
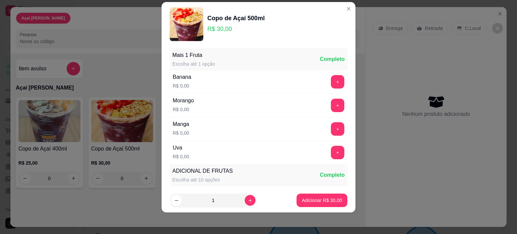
scroll to position [188, 0]
click at [331, 102] on button "+" at bounding box center [337, 104] width 13 height 13
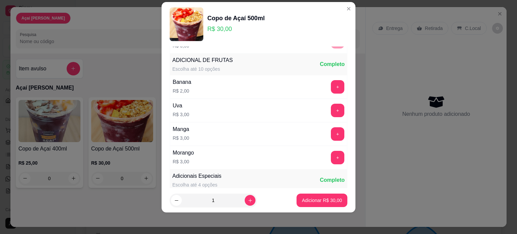
scroll to position [304, 0]
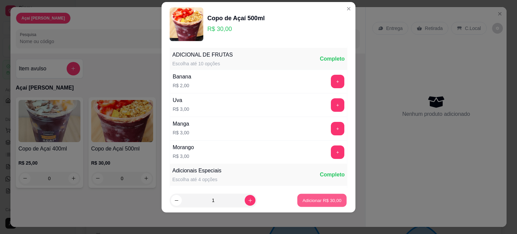
click at [311, 200] on p "Adicionar R$ 30,00" at bounding box center [321, 200] width 39 height 6
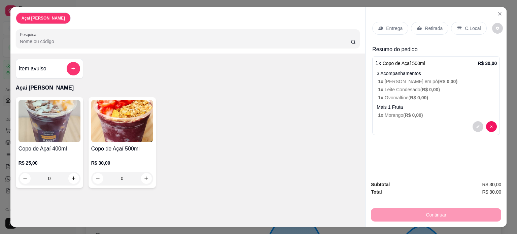
click at [470, 25] on p "C.Local" at bounding box center [473, 28] width 16 height 7
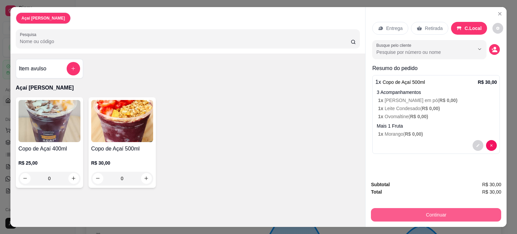
click at [458, 212] on button "Continuar" at bounding box center [436, 214] width 130 height 13
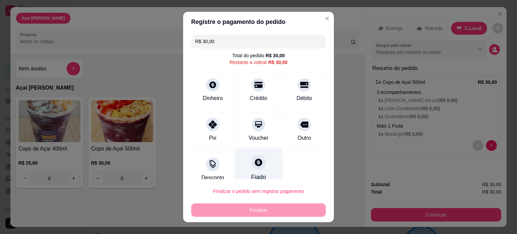
click at [259, 171] on div "Fiado" at bounding box center [258, 167] width 47 height 39
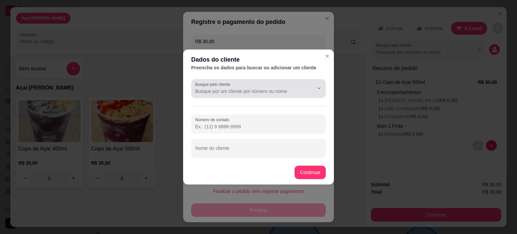
click at [304, 95] on div at bounding box center [258, 88] width 127 height 13
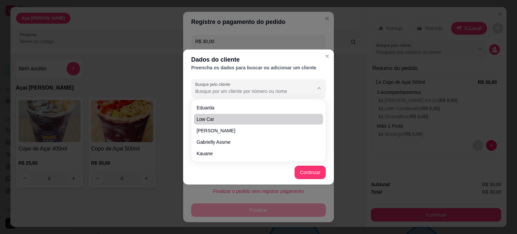
click at [282, 119] on span "Low car" at bounding box center [255, 119] width 117 height 7
type input "Low car"
type input "[PHONE_NUMBER]"
type input "Low car"
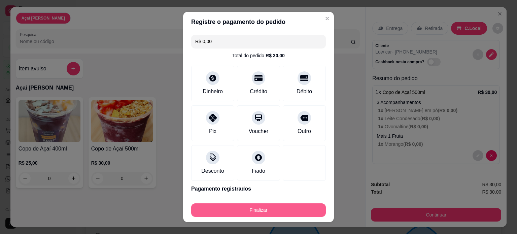
click at [300, 213] on button "Finalizar" at bounding box center [258, 209] width 135 height 13
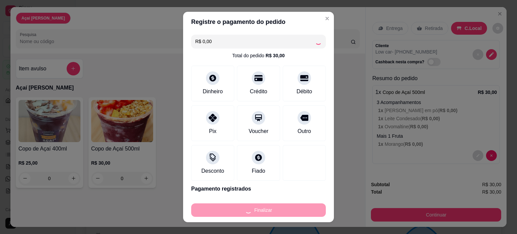
type input "-R$ 30,00"
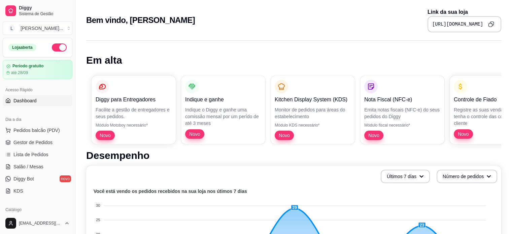
click at [29, 124] on div "Dia a dia" at bounding box center [38, 119] width 70 height 11
click at [30, 128] on span "Pedidos balcão (PDV)" at bounding box center [36, 130] width 46 height 7
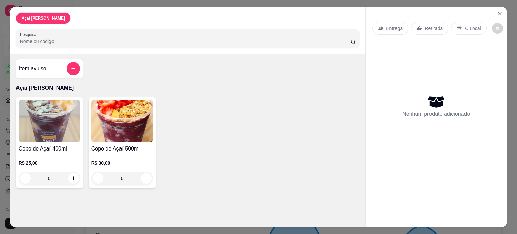
click at [69, 174] on div "0" at bounding box center [50, 178] width 62 height 13
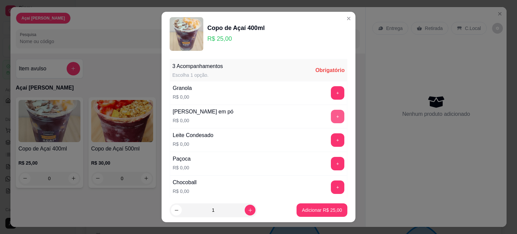
click at [331, 113] on button "+" at bounding box center [337, 116] width 13 height 13
click at [331, 137] on button "+" at bounding box center [337, 139] width 13 height 13
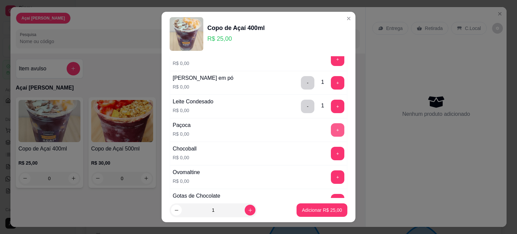
scroll to position [67, 0]
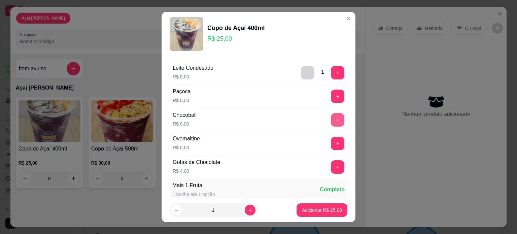
click at [331, 118] on button "+" at bounding box center [337, 119] width 13 height 13
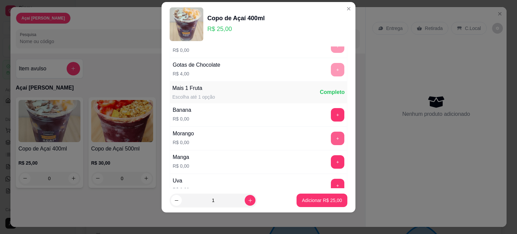
scroll to position [154, 0]
click at [331, 140] on button "+" at bounding box center [337, 138] width 13 height 13
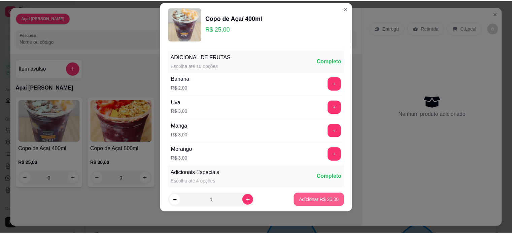
scroll to position [304, 0]
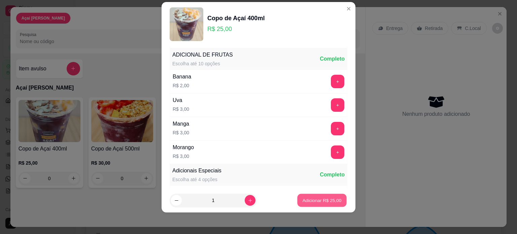
click at [320, 199] on p "Adicionar R$ 25,00" at bounding box center [321, 200] width 39 height 6
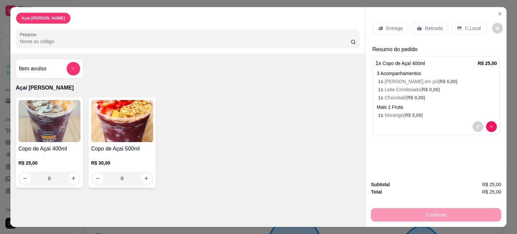
click at [470, 26] on p "C.Local" at bounding box center [473, 28] width 16 height 7
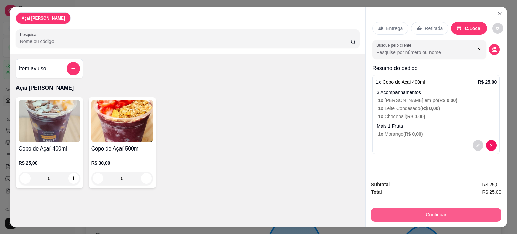
click at [447, 213] on button "Continuar" at bounding box center [436, 214] width 130 height 13
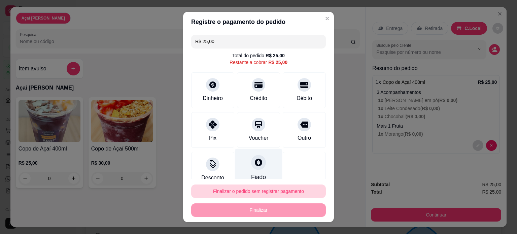
click at [253, 170] on div "Fiado" at bounding box center [258, 167] width 47 height 39
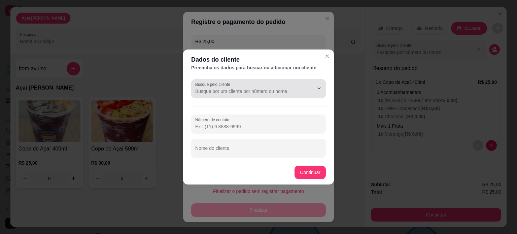
click at [281, 84] on div at bounding box center [258, 88] width 127 height 13
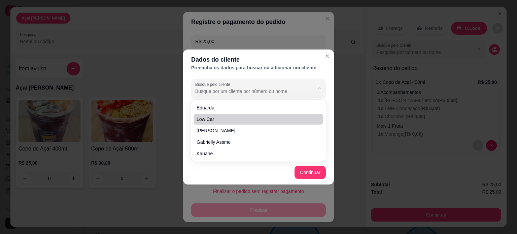
click at [254, 116] on span "Low car" at bounding box center [255, 119] width 117 height 7
type input "Low car"
type input "[PHONE_NUMBER]"
type input "Low car"
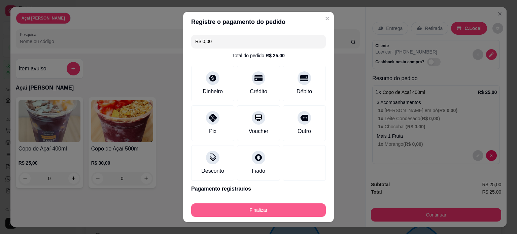
click at [238, 213] on button "Finalizar" at bounding box center [258, 209] width 135 height 13
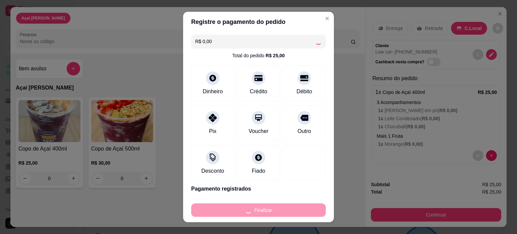
type input "-R$ 25,00"
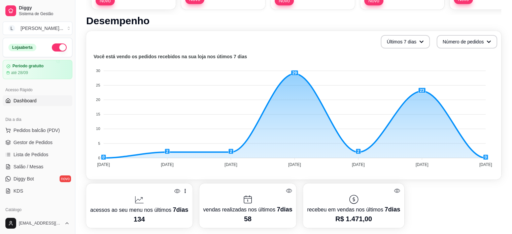
scroll to position [101, 0]
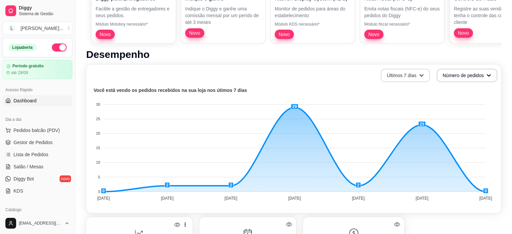
click at [416, 78] on button "Últimos 7 dias" at bounding box center [405, 75] width 49 height 13
click at [452, 69] on button "Número de pedidos" at bounding box center [466, 75] width 61 height 13
click at [452, 90] on span "Número de pedidos" at bounding box center [466, 91] width 57 height 7
click at [34, 140] on span "Gestor de Pedidos" at bounding box center [32, 142] width 39 height 7
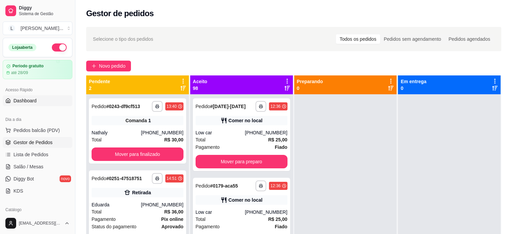
click at [40, 102] on link "Dashboard" at bounding box center [38, 100] width 70 height 11
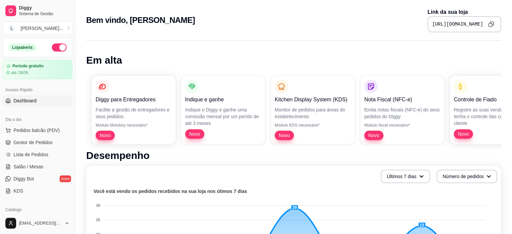
click at [476, 113] on p "Registre as suas vendas em fiado e tenha o controle das contas de cada cliente" at bounding box center [492, 116] width 76 height 20
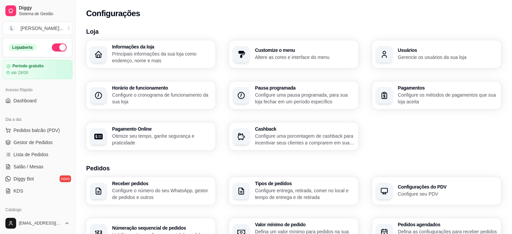
scroll to position [34, 0]
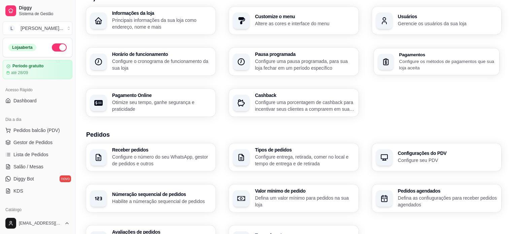
click at [421, 53] on h3 "Pagamentos" at bounding box center [447, 54] width 96 height 5
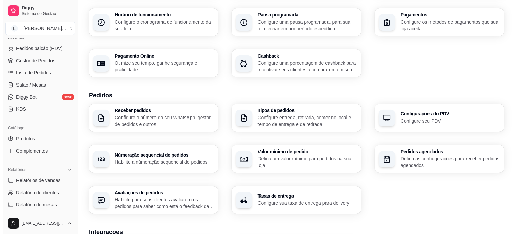
scroll to position [67, 0]
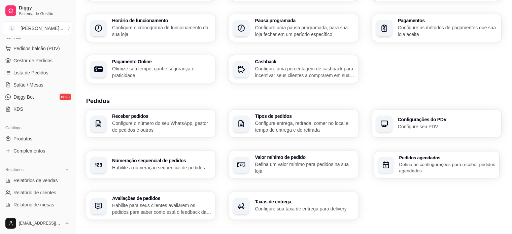
click at [394, 165] on div "Pedidos agendados Defina as confiugurações para receber pedidos agendados" at bounding box center [436, 164] width 126 height 27
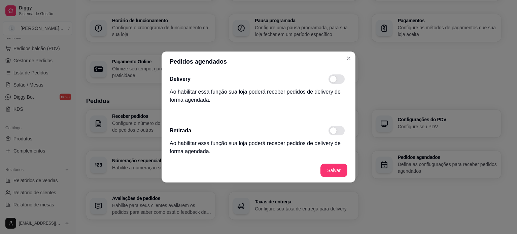
click at [339, 76] on span at bounding box center [336, 78] width 16 height 9
click at [332, 80] on input "checkbox" at bounding box center [330, 82] width 4 height 4
checkbox input "true"
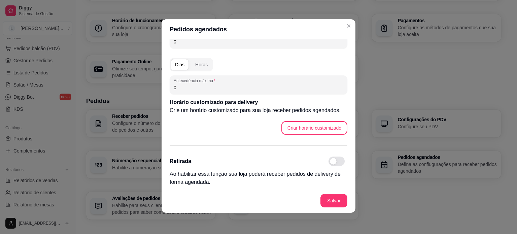
scroll to position [1, 0]
click at [334, 198] on button "Salvar" at bounding box center [333, 199] width 27 height 13
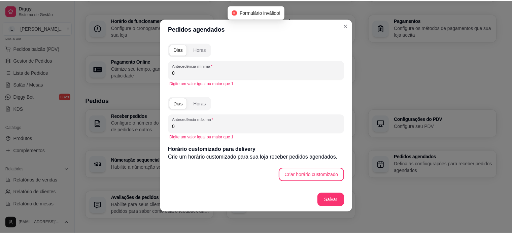
scroll to position [0, 0]
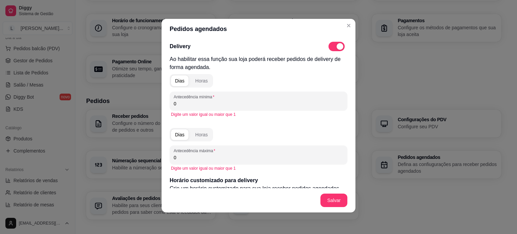
drag, startPoint x: 196, startPoint y: 103, endPoint x: 151, endPoint y: 103, distance: 45.1
click at [151, 103] on div "Pedidos agendados Delivery Ao habilitar essa função sua loja poderá receber ped…" at bounding box center [258, 117] width 517 height 234
drag, startPoint x: 200, startPoint y: 106, endPoint x: 178, endPoint y: 105, distance: 21.9
click at [178, 105] on input "1" at bounding box center [259, 103] width 170 height 7
type input "1"
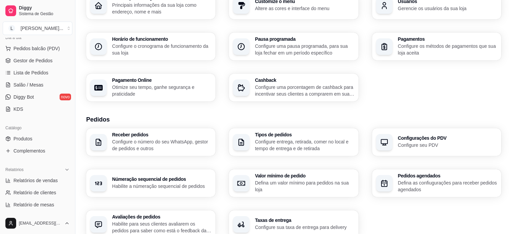
scroll to position [34, 0]
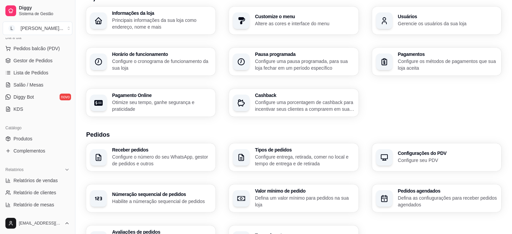
click at [315, 154] on p "Configure entrega, retirada, comer no local e tempo de entrega e de retirada" at bounding box center [304, 159] width 99 height 13
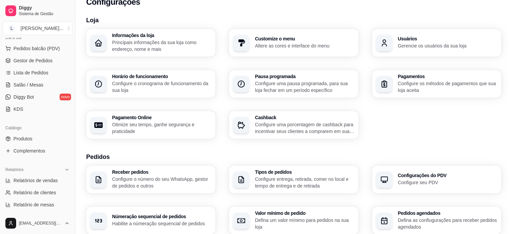
scroll to position [0, 0]
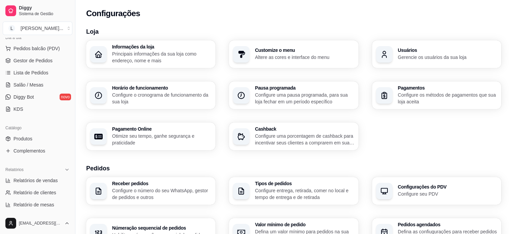
click at [398, 98] on p "Configure os métodos de pagamentos que sua loja aceita" at bounding box center [447, 98] width 99 height 13
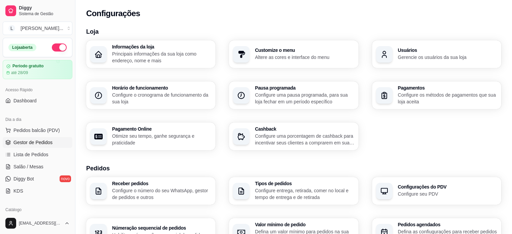
click at [26, 147] on link "Gestor de Pedidos" at bounding box center [38, 142] width 70 height 11
click at [28, 142] on span "Gestor de Pedidos" at bounding box center [32, 142] width 39 height 7
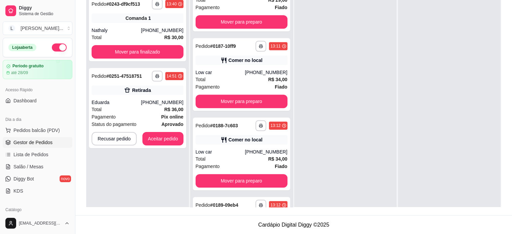
scroll to position [673, 0]
click at [282, 44] on icon at bounding box center [284, 46] width 4 height 4
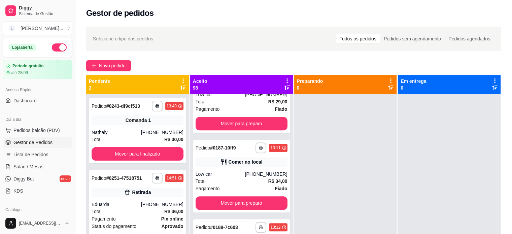
scroll to position [0, 0]
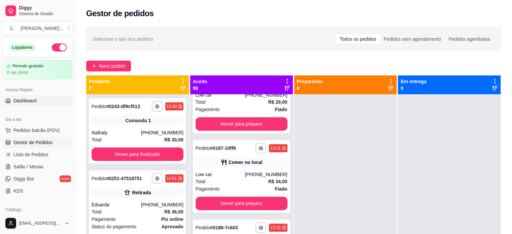
click at [57, 105] on link "Dashboard" at bounding box center [38, 100] width 70 height 11
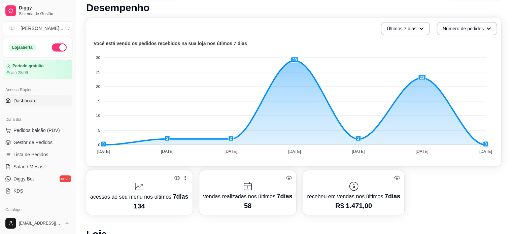
scroll to position [135, 0]
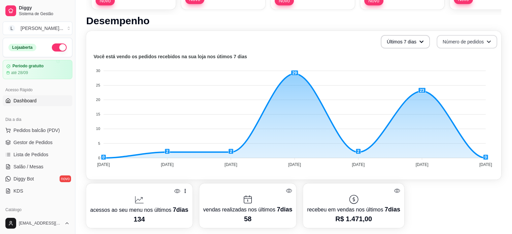
click at [467, 43] on button "Número de pedidos" at bounding box center [466, 41] width 61 height 13
click at [467, 43] on button "Número de pedidos" at bounding box center [466, 41] width 59 height 13
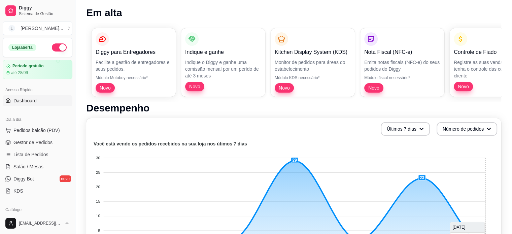
scroll to position [0, 0]
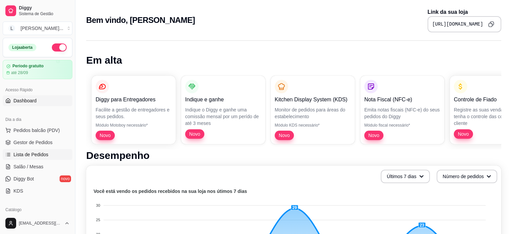
click at [29, 158] on link "Lista de Pedidos" at bounding box center [38, 154] width 70 height 11
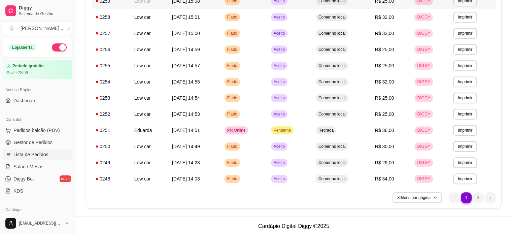
scroll to position [396, 0]
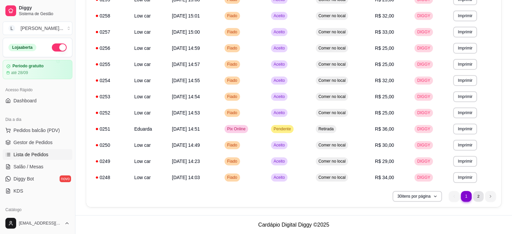
click at [478, 197] on li "2" at bounding box center [478, 196] width 10 height 10
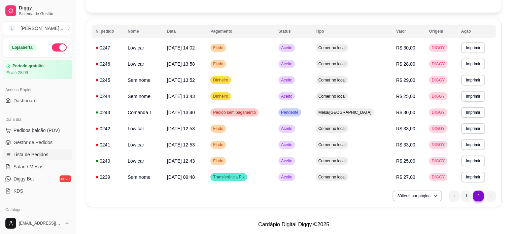
scroll to position [57, 0]
click at [465, 195] on li "1" at bounding box center [466, 196] width 10 height 10
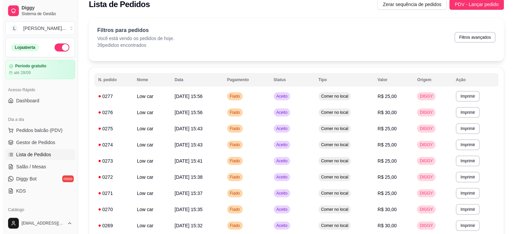
scroll to position [0, 0]
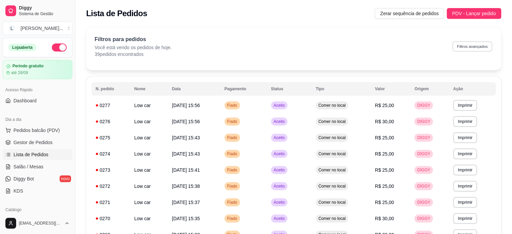
click at [474, 42] on button "Filtros avançados" at bounding box center [472, 46] width 40 height 10
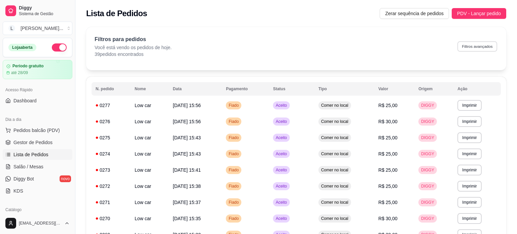
select select "0"
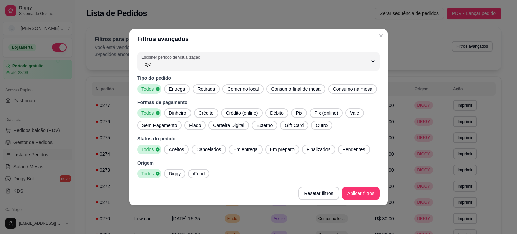
click at [175, 173] on span "Diggy" at bounding box center [174, 173] width 17 height 7
click at [192, 123] on span "Fiado" at bounding box center [194, 125] width 17 height 7
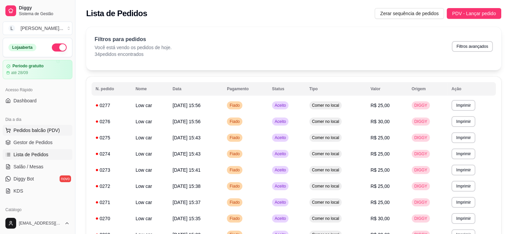
click at [36, 129] on span "Pedidos balcão (PDV)" at bounding box center [36, 130] width 46 height 7
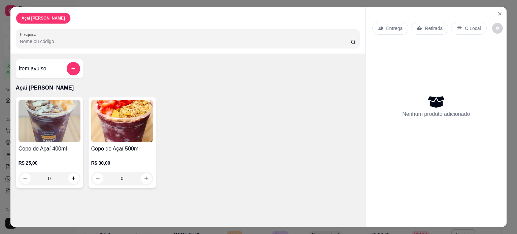
click at [242, 147] on div "Copo de Açaí 400ml R$ 25,00 0 Copo de Açaí 500ml R$ 30,00 0" at bounding box center [188, 142] width 344 height 91
click at [70, 175] on div "0" at bounding box center [50, 178] width 62 height 13
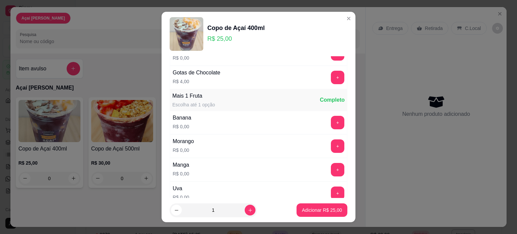
scroll to position [168, 0]
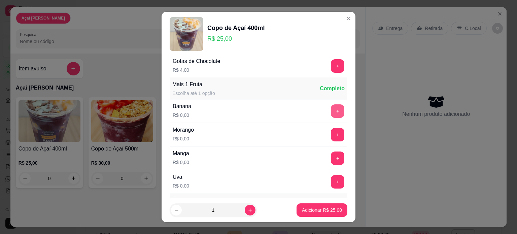
click at [331, 112] on button "+" at bounding box center [337, 110] width 13 height 13
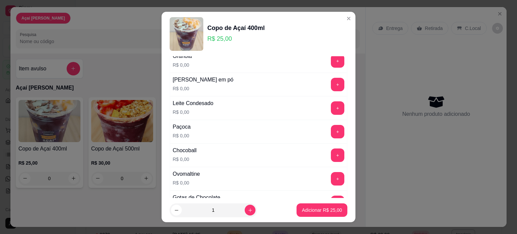
scroll to position [0, 0]
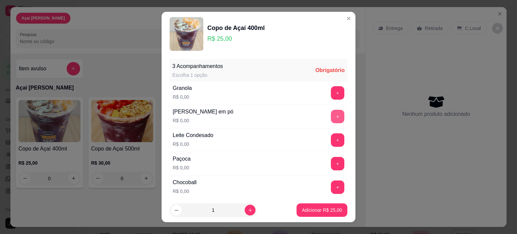
click at [331, 119] on button "+" at bounding box center [337, 116] width 13 height 13
click at [331, 139] on button "+" at bounding box center [337, 139] width 13 height 13
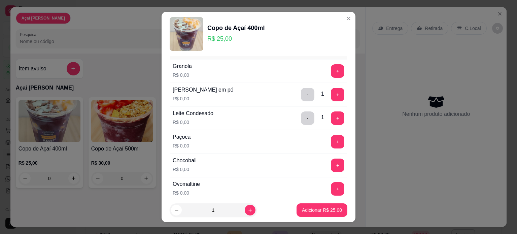
scroll to position [34, 0]
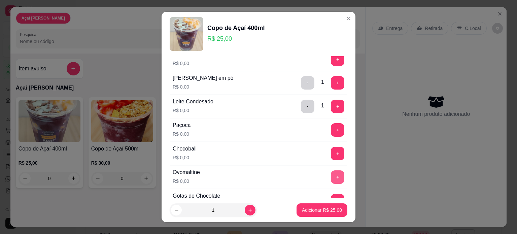
click at [331, 173] on button "+" at bounding box center [337, 176] width 13 height 13
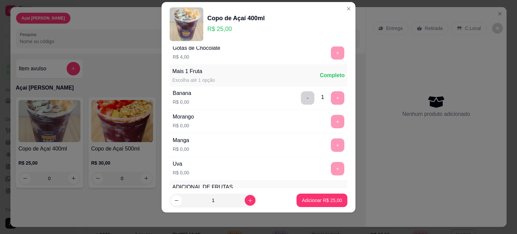
scroll to position [188, 0]
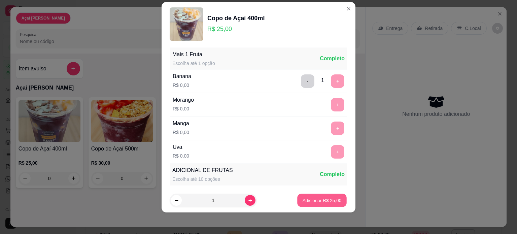
click at [324, 204] on button "Adicionar R$ 25,00" at bounding box center [321, 200] width 49 height 13
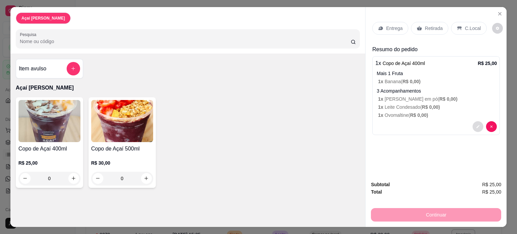
click at [476, 124] on icon "decrease-product-quantity" at bounding box center [478, 126] width 4 height 4
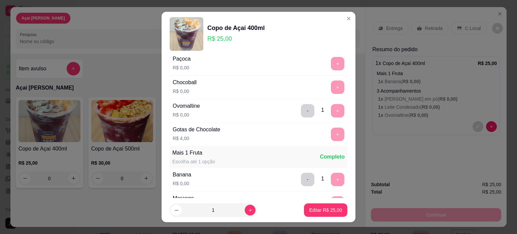
scroll to position [101, 0]
click at [328, 136] on div "+" at bounding box center [337, 133] width 19 height 13
click at [328, 133] on div "+" at bounding box center [337, 133] width 19 height 13
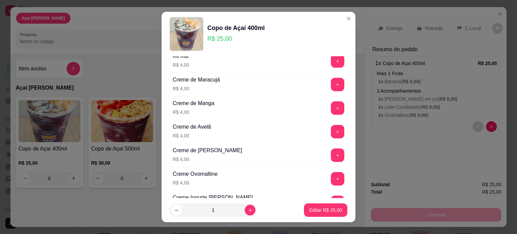
scroll to position [502, 0]
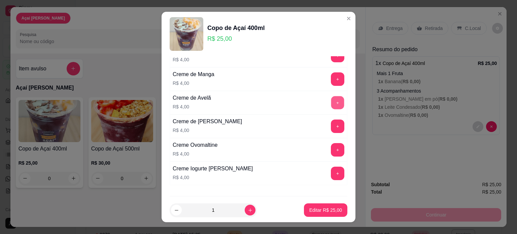
click at [331, 101] on button "+" at bounding box center [337, 102] width 13 height 13
click at [322, 209] on p "Editar R$ 29,00" at bounding box center [325, 210] width 33 height 7
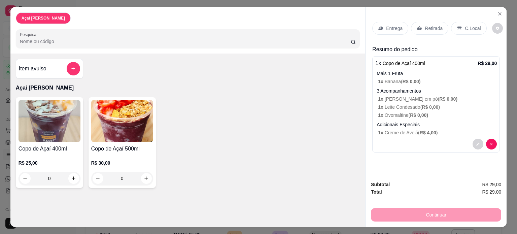
click at [465, 25] on p "C.Local" at bounding box center [473, 28] width 16 height 7
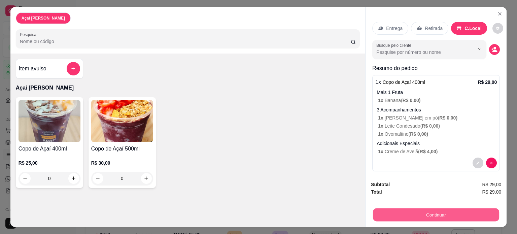
click at [433, 208] on button "Continuar" at bounding box center [436, 214] width 126 height 13
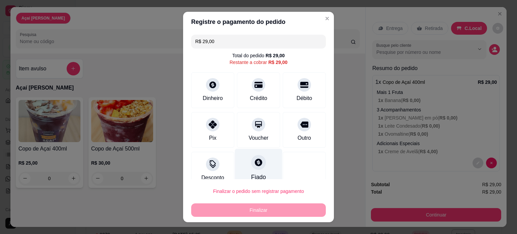
click at [256, 160] on div at bounding box center [258, 162] width 15 height 15
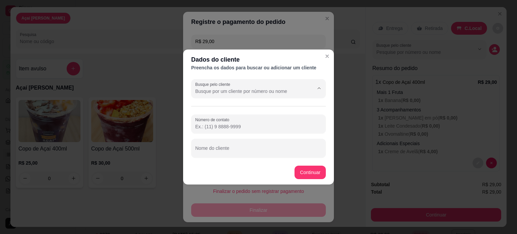
click at [244, 91] on input "Busque pelo cliente" at bounding box center [249, 91] width 108 height 7
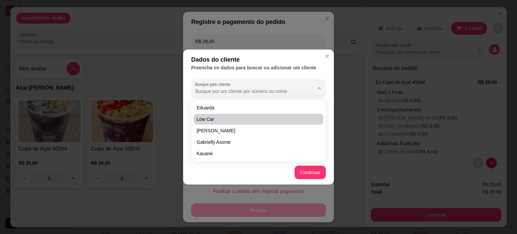
click at [236, 119] on span "Low car" at bounding box center [255, 119] width 117 height 7
type input "Low car"
type input "[PHONE_NUMBER]"
type input "Low car"
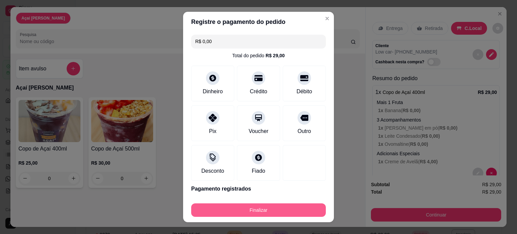
click at [306, 210] on button "Finalizar" at bounding box center [258, 209] width 135 height 13
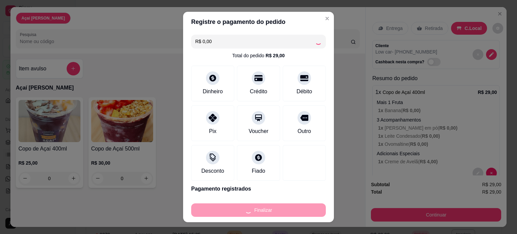
type input "-R$ 29,00"
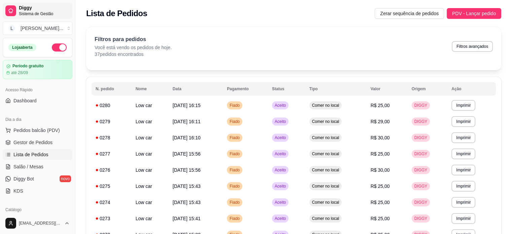
click at [28, 11] on span "Sistema de Gestão" at bounding box center [44, 13] width 51 height 5
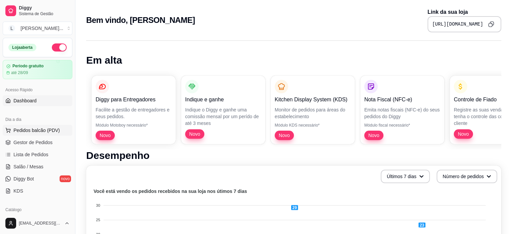
click at [44, 131] on span "Pedidos balcão (PDV)" at bounding box center [36, 130] width 46 height 7
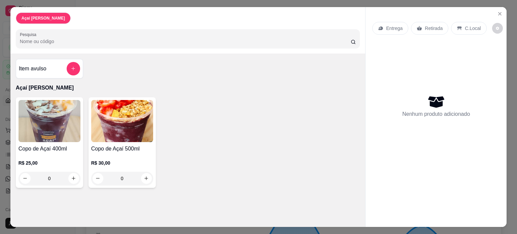
click at [74, 176] on div "0" at bounding box center [50, 178] width 62 height 13
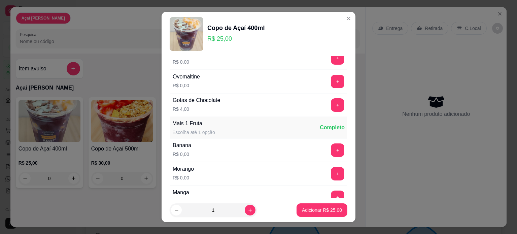
scroll to position [168, 0]
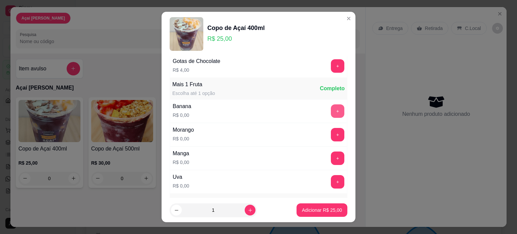
click at [331, 112] on button "+" at bounding box center [337, 110] width 13 height 13
click at [329, 131] on div "+" at bounding box center [337, 134] width 19 height 13
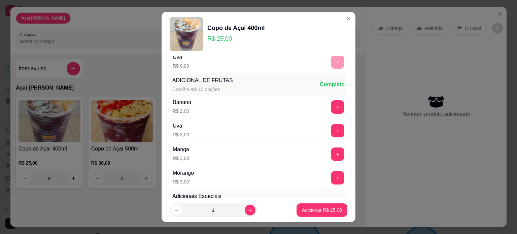
scroll to position [303, 0]
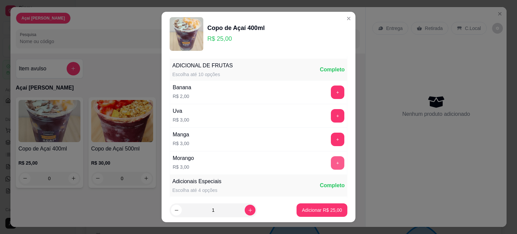
click at [331, 157] on button "+" at bounding box center [337, 162] width 13 height 13
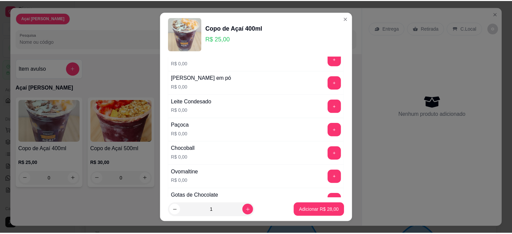
scroll to position [0, 0]
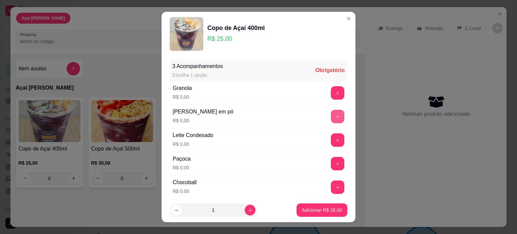
click at [331, 114] on button "+" at bounding box center [337, 116] width 13 height 13
click at [331, 135] on button "+" at bounding box center [337, 139] width 13 height 13
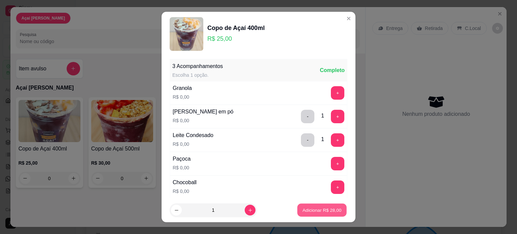
click at [319, 211] on p "Adicionar R$ 28,00" at bounding box center [321, 210] width 39 height 6
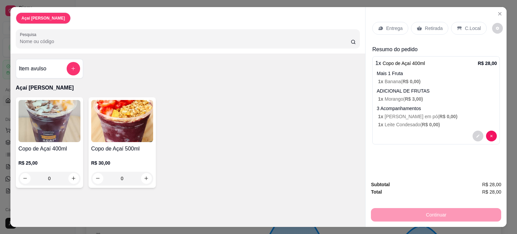
click at [465, 25] on p "C.Local" at bounding box center [473, 28] width 16 height 7
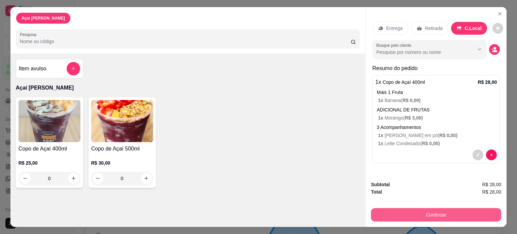
click at [436, 209] on button "Continuar" at bounding box center [436, 214] width 130 height 13
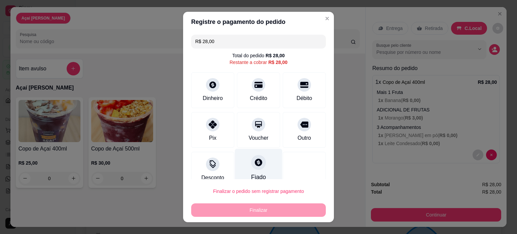
click at [260, 171] on div "Fiado" at bounding box center [258, 167] width 47 height 39
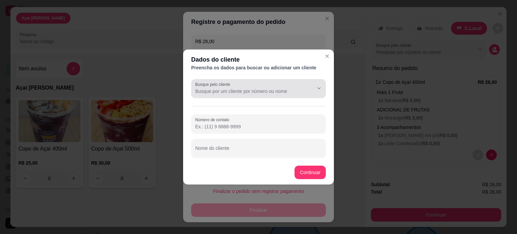
click at [262, 89] on input "Busque pelo cliente" at bounding box center [249, 91] width 108 height 7
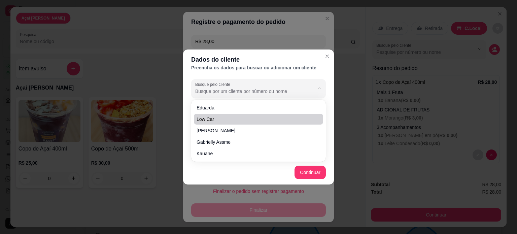
click at [266, 118] on span "Low car" at bounding box center [255, 119] width 117 height 7
type input "Low car"
type input "[PHONE_NUMBER]"
type input "Low car"
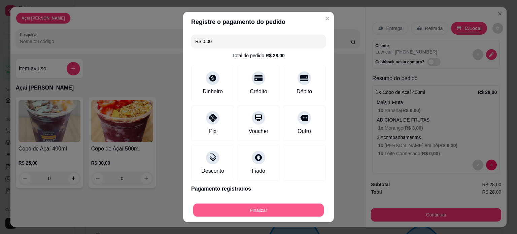
click at [294, 210] on button "Finalizar" at bounding box center [258, 210] width 131 height 13
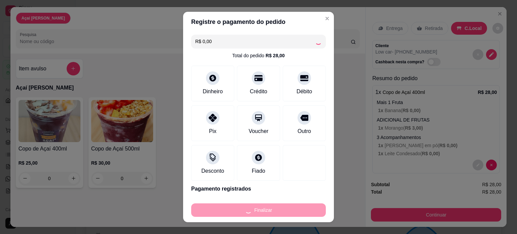
type input "-R$ 28,00"
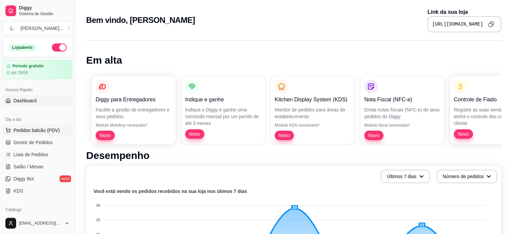
click at [52, 127] on span "Pedidos balcão (PDV)" at bounding box center [36, 130] width 46 height 7
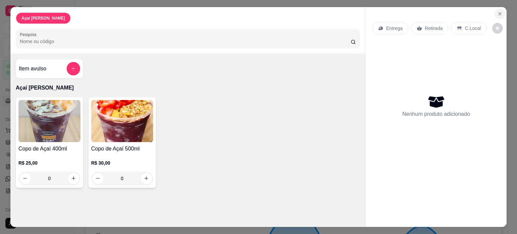
click at [498, 11] on icon "Close" at bounding box center [499, 13] width 5 height 5
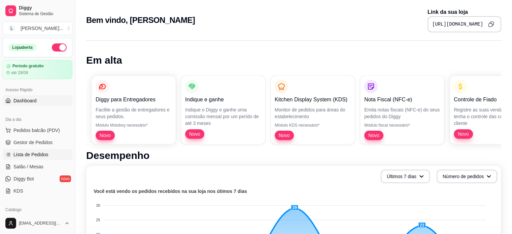
click at [24, 156] on span "Lista de Pedidos" at bounding box center [30, 154] width 35 height 7
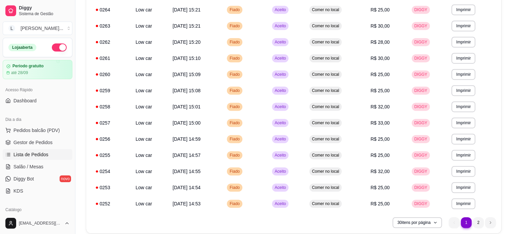
scroll to position [396, 0]
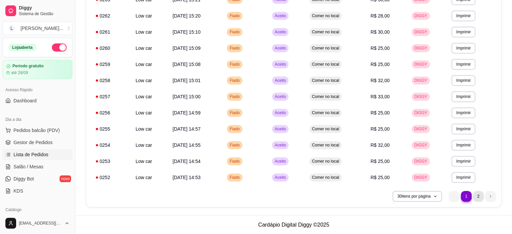
click at [478, 198] on li "2" at bounding box center [478, 196] width 11 height 11
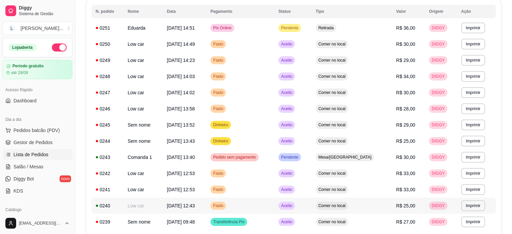
scroll to position [0, 0]
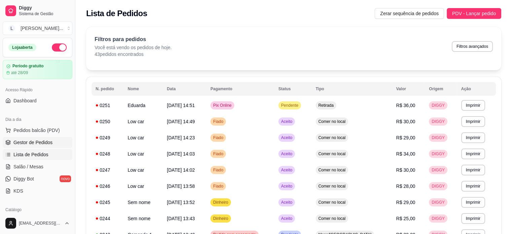
click at [41, 142] on span "Gestor de Pedidos" at bounding box center [32, 142] width 39 height 7
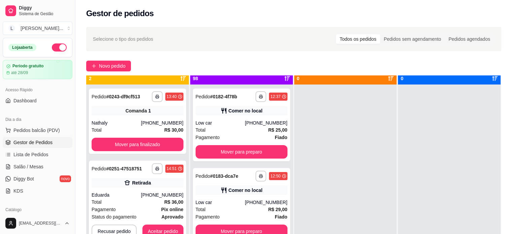
scroll to position [19, 0]
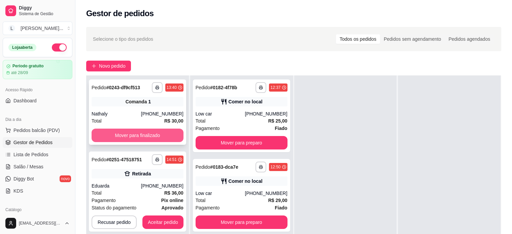
click at [148, 136] on button "Mover para finalizado" at bounding box center [138, 135] width 92 height 13
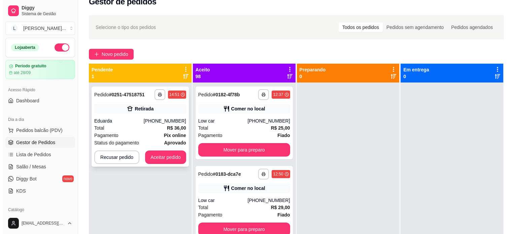
scroll to position [0, 0]
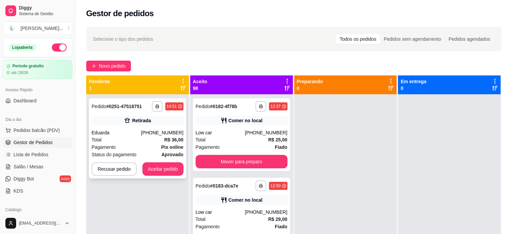
click at [163, 132] on div "[PHONE_NUMBER]" at bounding box center [162, 132] width 42 height 7
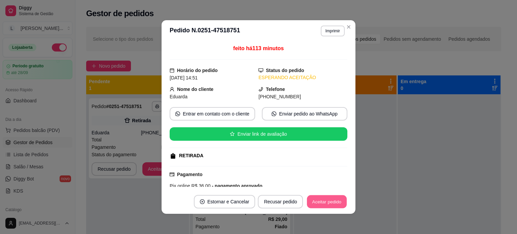
click at [319, 200] on button "Aceitar pedido" at bounding box center [327, 201] width 40 height 13
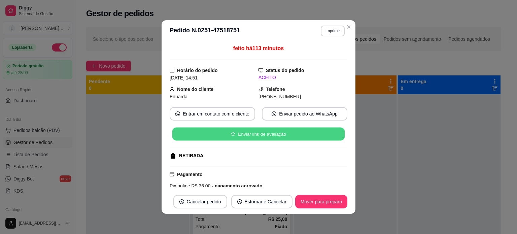
click at [264, 137] on button "Enviar link de avaliação" at bounding box center [258, 134] width 172 height 13
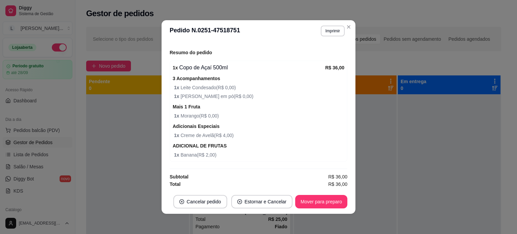
scroll to position [1, 0]
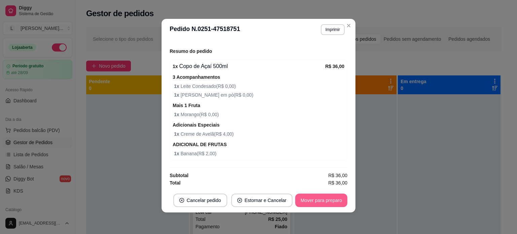
click at [326, 200] on button "Mover para preparo" at bounding box center [321, 199] width 52 height 13
click at [327, 200] on div "Mover para preparo" at bounding box center [317, 199] width 62 height 13
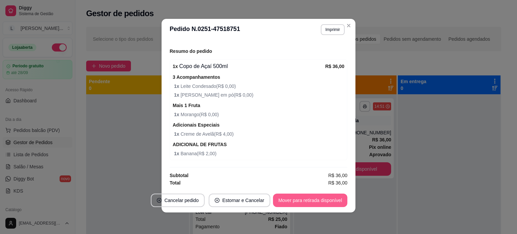
click at [327, 200] on button "Mover para retirada disponível" at bounding box center [310, 199] width 74 height 13
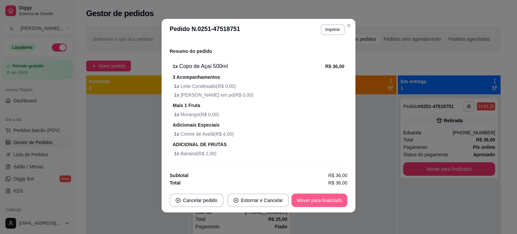
click at [332, 195] on button "Mover para finalizado" at bounding box center [319, 199] width 56 height 13
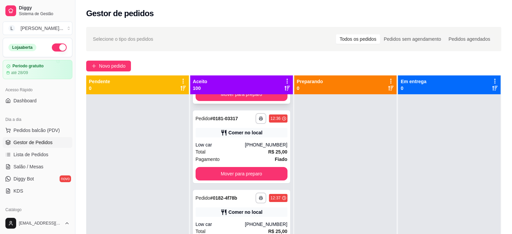
scroll to position [0, 0]
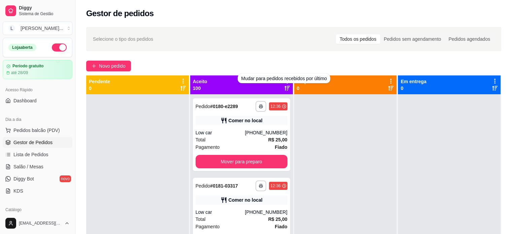
click at [292, 45] on div "Selecione o tipo dos pedidos Todos os pedidos Pedidos sem agendamento Pedidos a…" at bounding box center [293, 39] width 415 height 24
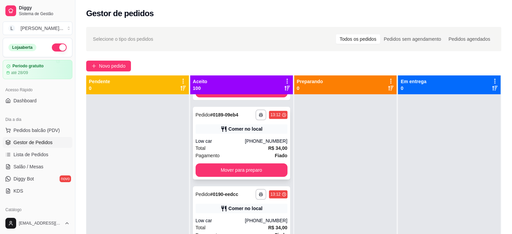
scroll to position [707, 0]
click at [284, 79] on icon at bounding box center [287, 81] width 6 height 6
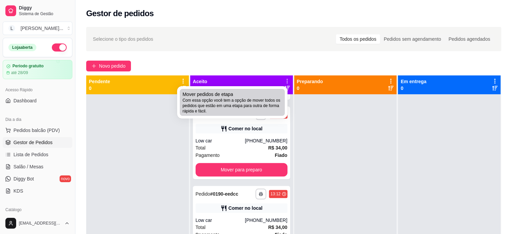
click at [253, 101] on span "Com essa opção você tem a opção de mover todos os pedidos que estão em uma etap…" at bounding box center [232, 106] width 100 height 16
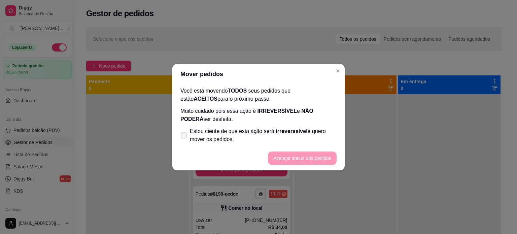
click at [184, 134] on icon at bounding box center [183, 135] width 5 height 4
click at [184, 136] on input "Estou ciente de que esta ação será irreverssível e quero mover os pedidos." at bounding box center [182, 138] width 4 height 4
checkbox input "true"
click at [291, 161] on button "Avançar status dos pedidos" at bounding box center [302, 157] width 69 height 13
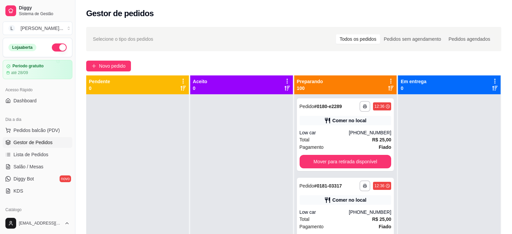
scroll to position [0, 0]
click at [387, 82] on div "Mudar para pedidos recebidos por último" at bounding box center [386, 78] width 92 height 9
click at [389, 87] on icon at bounding box center [390, 87] width 5 height 5
click at [388, 80] on icon at bounding box center [391, 81] width 6 height 6
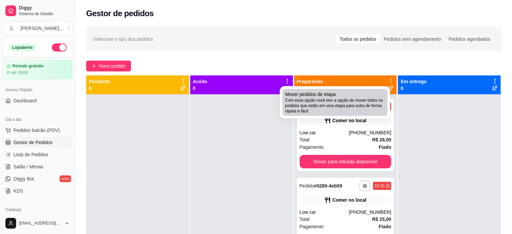
click at [343, 108] on span "Com essa opção você tem a opção de mover todos os pedidos que estão em uma etap…" at bounding box center [335, 106] width 100 height 16
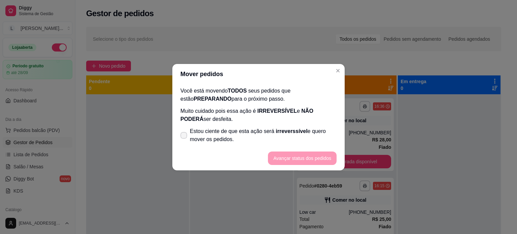
click at [183, 135] on icon at bounding box center [183, 135] width 5 height 4
click at [183, 136] on input "Estou ciente de que esta ação será irreverssível e quero mover os pedidos." at bounding box center [182, 138] width 4 height 4
checkbox input "true"
click at [281, 154] on button "Avançar status dos pedidos" at bounding box center [302, 157] width 67 height 13
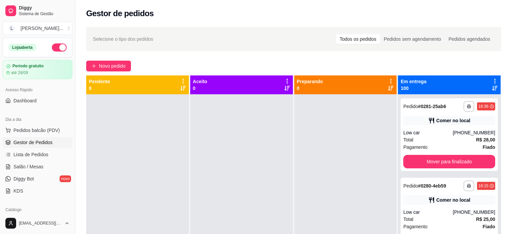
click at [494, 79] on icon at bounding box center [494, 81] width 1 height 5
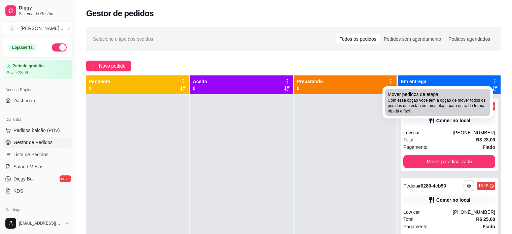
click at [422, 104] on span "Com essa opção você tem a opção de mover todos os pedidos que estão em uma etap…" at bounding box center [438, 106] width 100 height 16
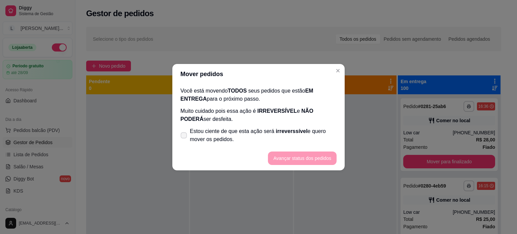
click at [188, 130] on label "Estou ciente de que esta ação será irreverssível e quero mover os pedidos." at bounding box center [259, 135] width 162 height 22
click at [184, 136] on input "Estou ciente de que esta ação será irreverssível e quero mover os pedidos." at bounding box center [182, 138] width 4 height 4
checkbox input "true"
click at [289, 159] on button "Avançar status dos pedidos" at bounding box center [302, 157] width 67 height 13
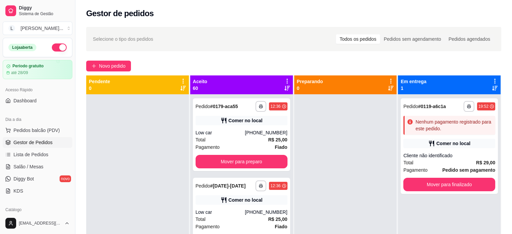
click at [293, 57] on div "**********" at bounding box center [293, 170] width 436 height 294
click at [284, 82] on icon at bounding box center [287, 81] width 6 height 6
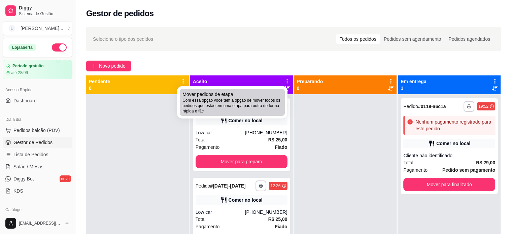
click at [249, 99] on span "Com essa opção você tem a opção de mover todos os pedidos que estão em uma etap…" at bounding box center [232, 106] width 100 height 16
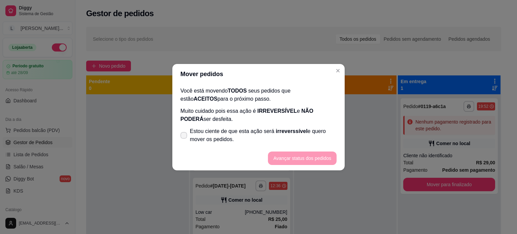
click at [190, 134] on span "Estou ciente de que esta ação será irreverssível e quero mover os pedidos." at bounding box center [263, 135] width 147 height 16
click at [184, 136] on input "Estou ciente de que esta ação será irreverssível e quero mover os pedidos." at bounding box center [182, 138] width 4 height 4
checkbox input "true"
click at [288, 155] on button "Avançar status dos pedidos" at bounding box center [302, 157] width 67 height 13
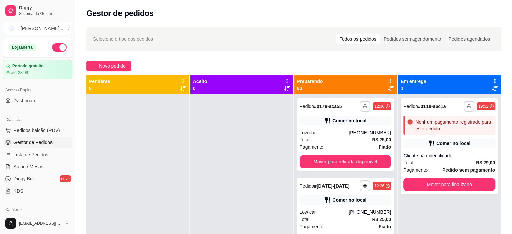
click at [390, 80] on icon at bounding box center [390, 81] width 1 height 5
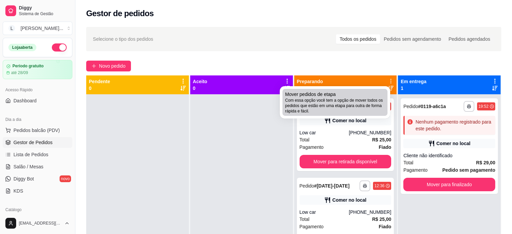
click at [336, 110] on span "Com essa opção você tem a opção de mover todos os pedidos que estão em uma etap…" at bounding box center [335, 106] width 100 height 16
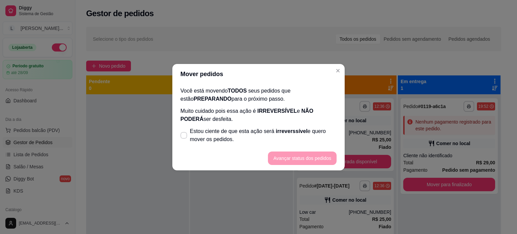
click at [173, 128] on div "Você está movendo TODOS seus pedidos que estão PREPARANDO para o próximo passo.…" at bounding box center [258, 115] width 172 height 62
click at [188, 132] on label "Estou ciente de que esta ação será irreverssível e quero mover os pedidos." at bounding box center [259, 135] width 162 height 22
click at [184, 136] on input "Estou ciente de que esta ação será irreverssível e quero mover os pedidos." at bounding box center [182, 138] width 4 height 4
checkbox input "true"
click at [302, 158] on button "Avançar status dos pedidos" at bounding box center [302, 157] width 69 height 13
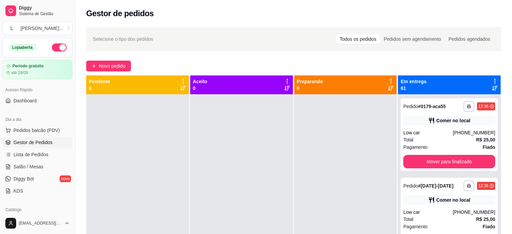
click at [492, 80] on icon at bounding box center [495, 81] width 6 height 6
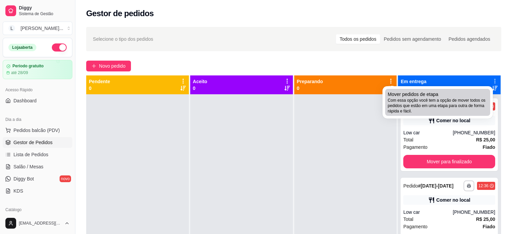
click at [417, 109] on span "Com essa opção você tem a opção de mover todos os pedidos que estão em uma etap…" at bounding box center [438, 106] width 100 height 16
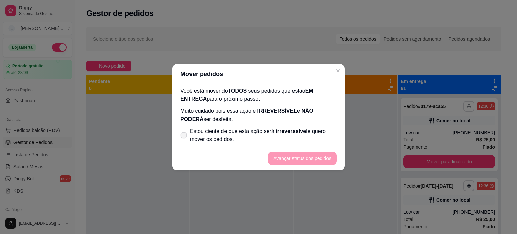
click at [184, 136] on icon at bounding box center [183, 135] width 5 height 4
click at [184, 136] on input "Estou ciente de que esta ação será irreverssível e quero mover os pedidos." at bounding box center [182, 138] width 4 height 4
checkbox input "true"
click at [305, 156] on button "Avançar status dos pedidos" at bounding box center [302, 157] width 67 height 13
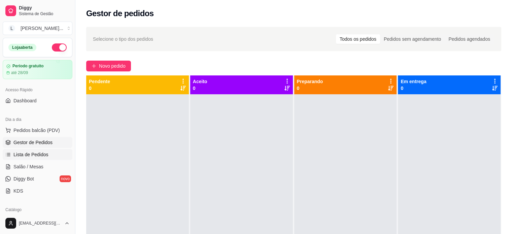
click at [24, 156] on span "Lista de Pedidos" at bounding box center [30, 154] width 35 height 7
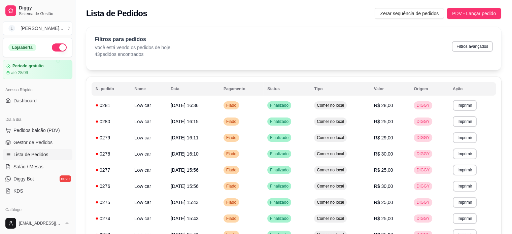
click at [369, 37] on div "Filtros para pedidos Você está vendo os pedidos de hoje. 43 pedidos encontrados…" at bounding box center [294, 46] width 398 height 22
click at [476, 14] on span "PDV - Lançar pedido" at bounding box center [474, 13] width 44 height 7
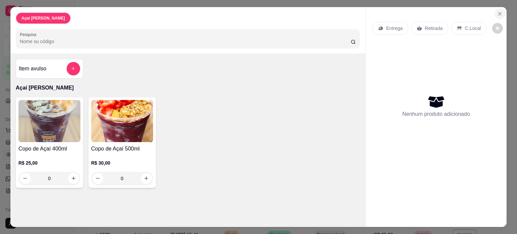
click at [497, 12] on icon "Close" at bounding box center [499, 13] width 5 height 5
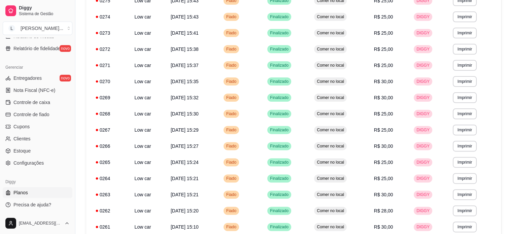
scroll to position [202, 0]
click at [32, 195] on link "Planos" at bounding box center [38, 192] width 70 height 11
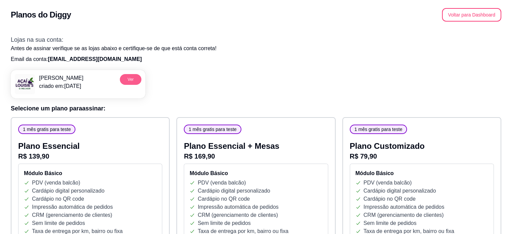
click at [125, 78] on button "Ver" at bounding box center [131, 79] width 22 height 11
